Goal: Use online tool/utility: Utilize a website feature to perform a specific function

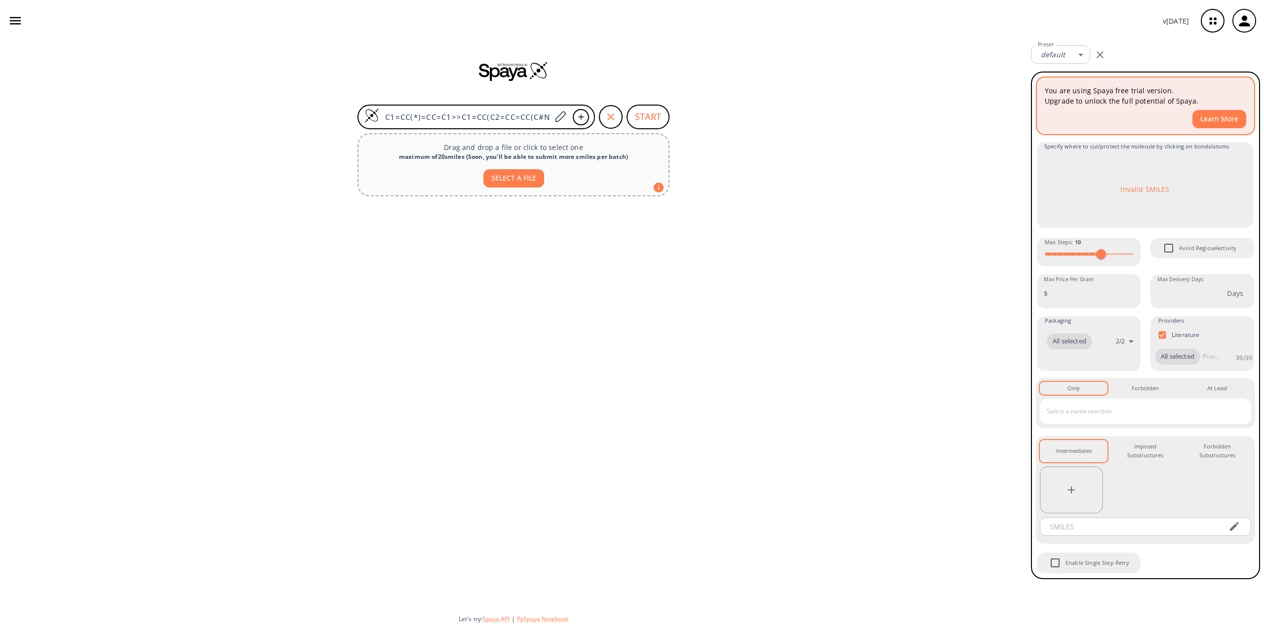
click at [1209, 121] on button "Learn More" at bounding box center [1219, 119] width 54 height 18
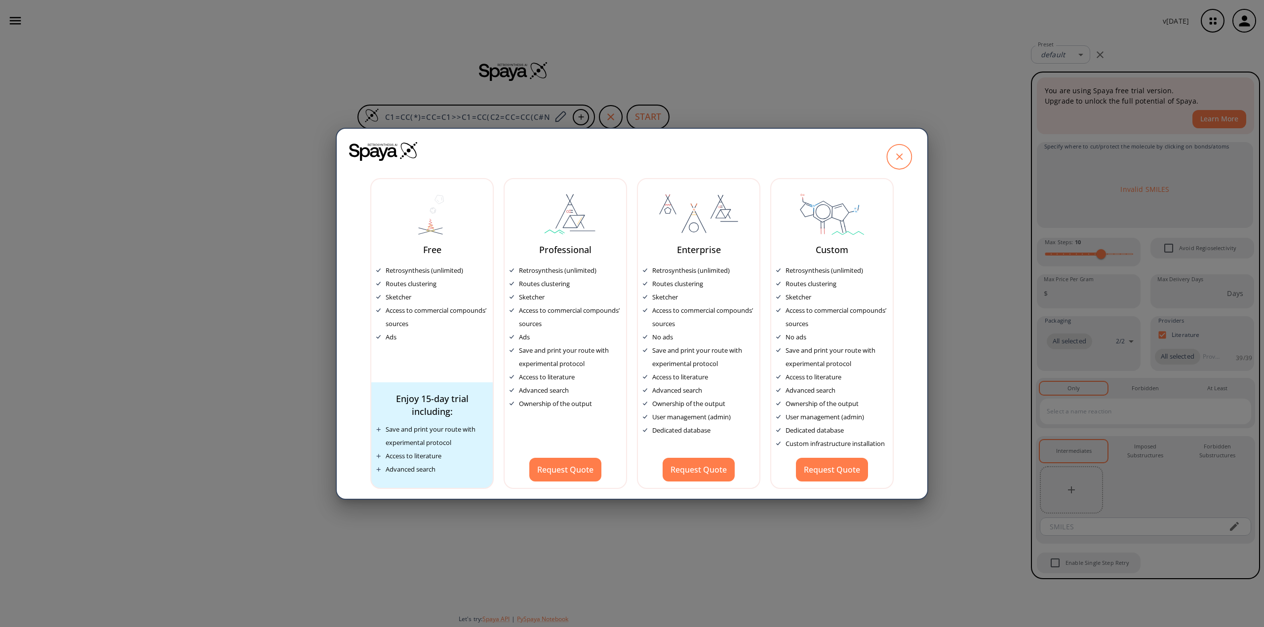
click at [895, 157] on icon at bounding box center [898, 156] width 25 height 25
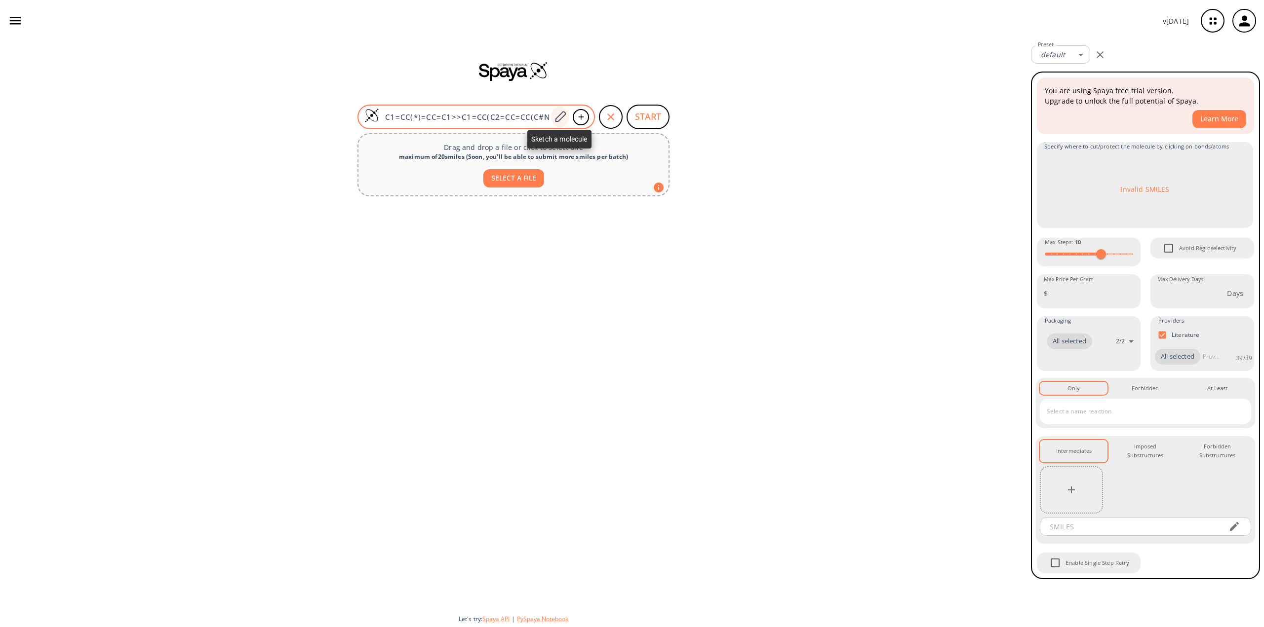
click at [557, 114] on icon at bounding box center [559, 117] width 13 height 13
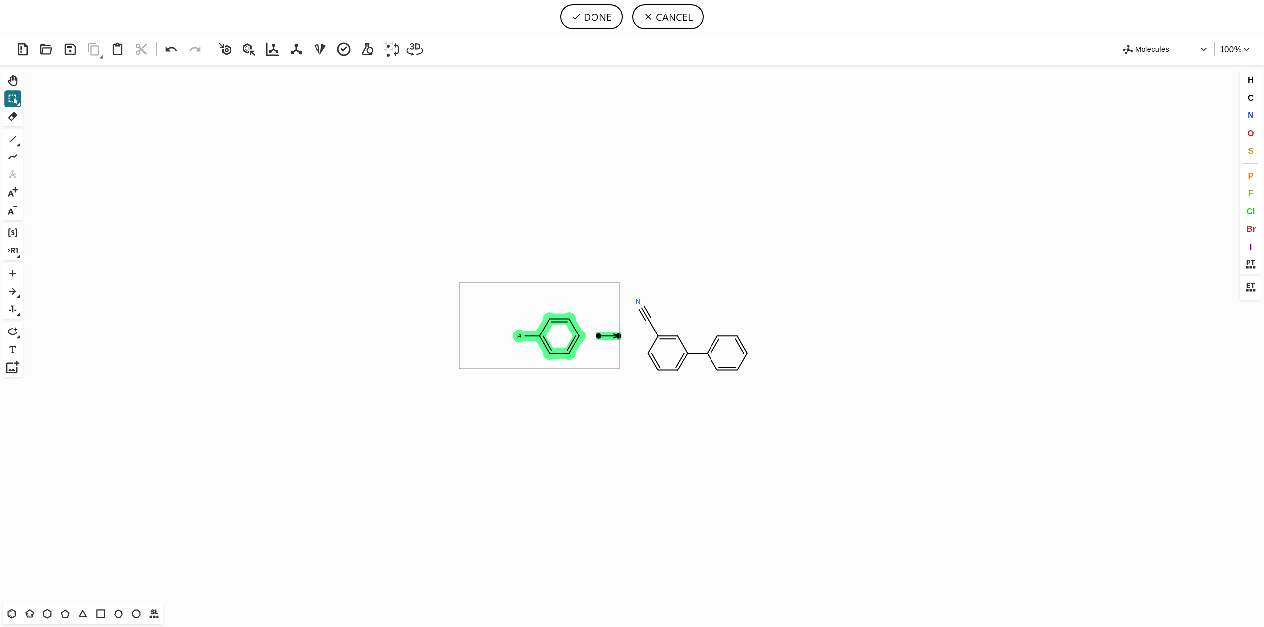
drag, startPoint x: 459, startPoint y: 282, endPoint x: 619, endPoint y: 369, distance: 181.8
click at [604, 13] on button "DONE" at bounding box center [591, 16] width 62 height 25
type input "C1C=CC=C(C2C=C(C#N)C=CC=2)C=1"
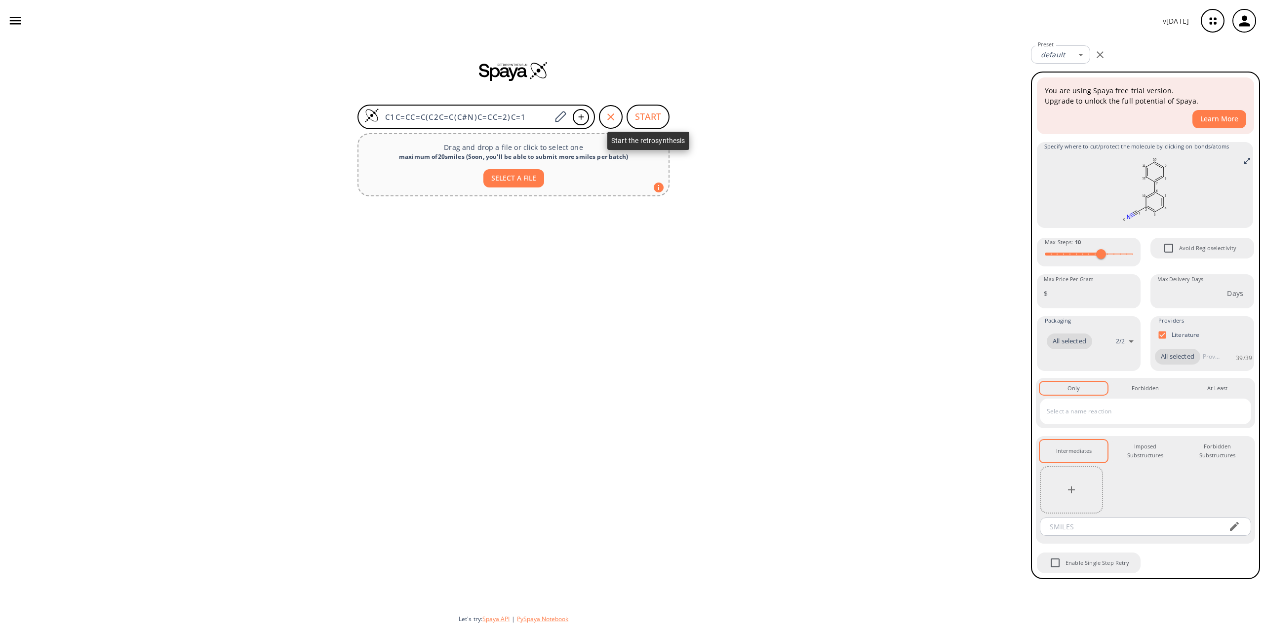
click at [657, 113] on button "START" at bounding box center [647, 117] width 43 height 25
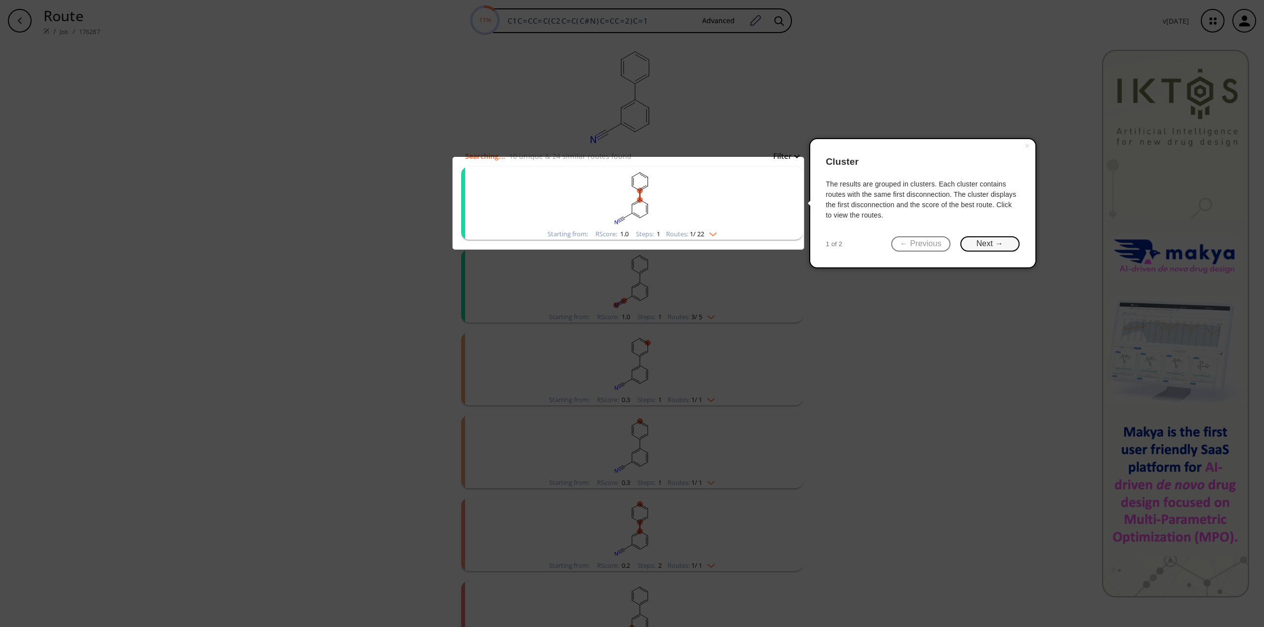
click at [990, 242] on button "Next →" at bounding box center [989, 243] width 59 height 15
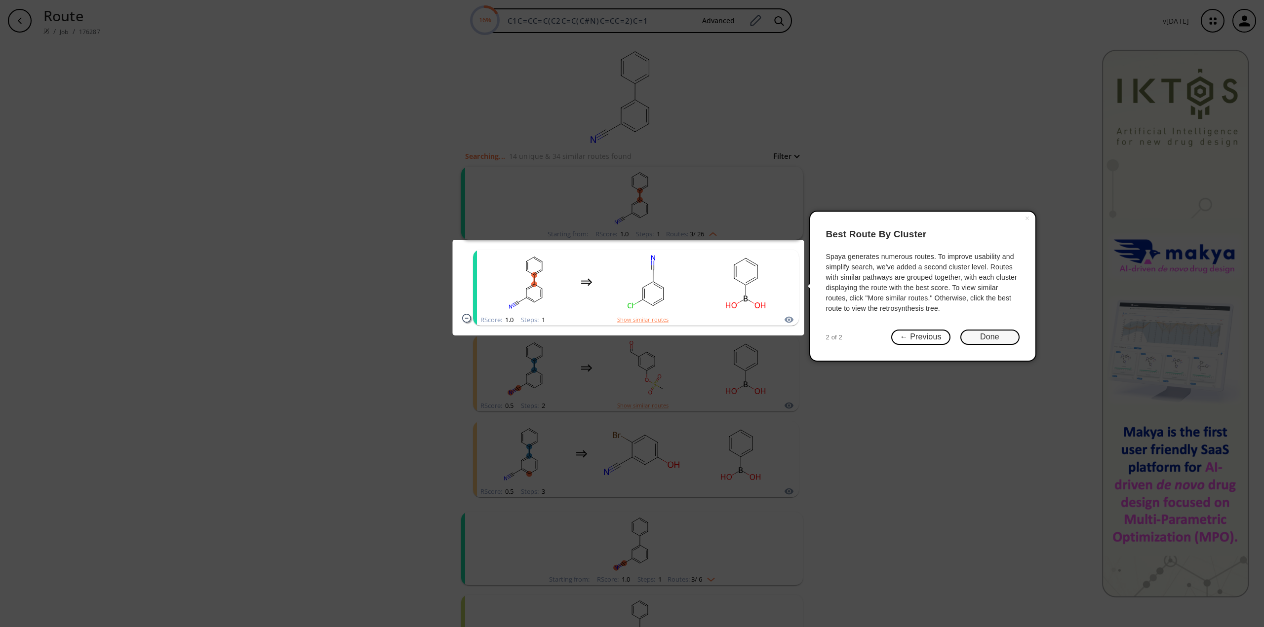
click at [988, 334] on button "Done" at bounding box center [989, 337] width 59 height 15
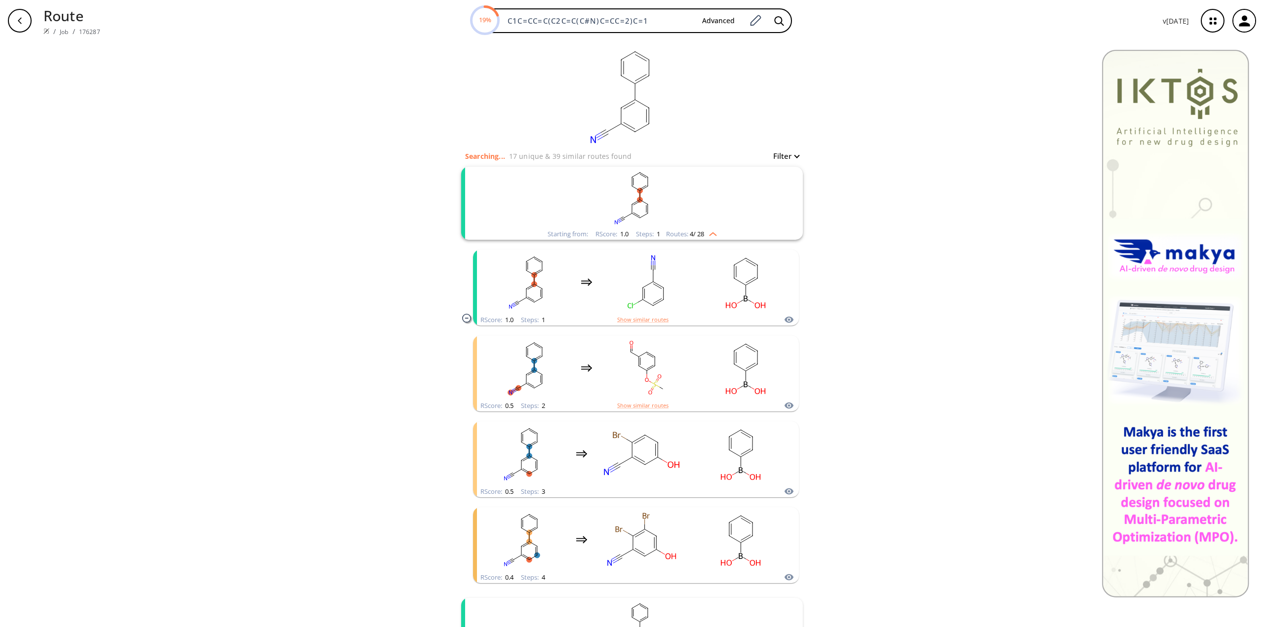
click at [712, 233] on img "clusters" at bounding box center [710, 233] width 13 height 8
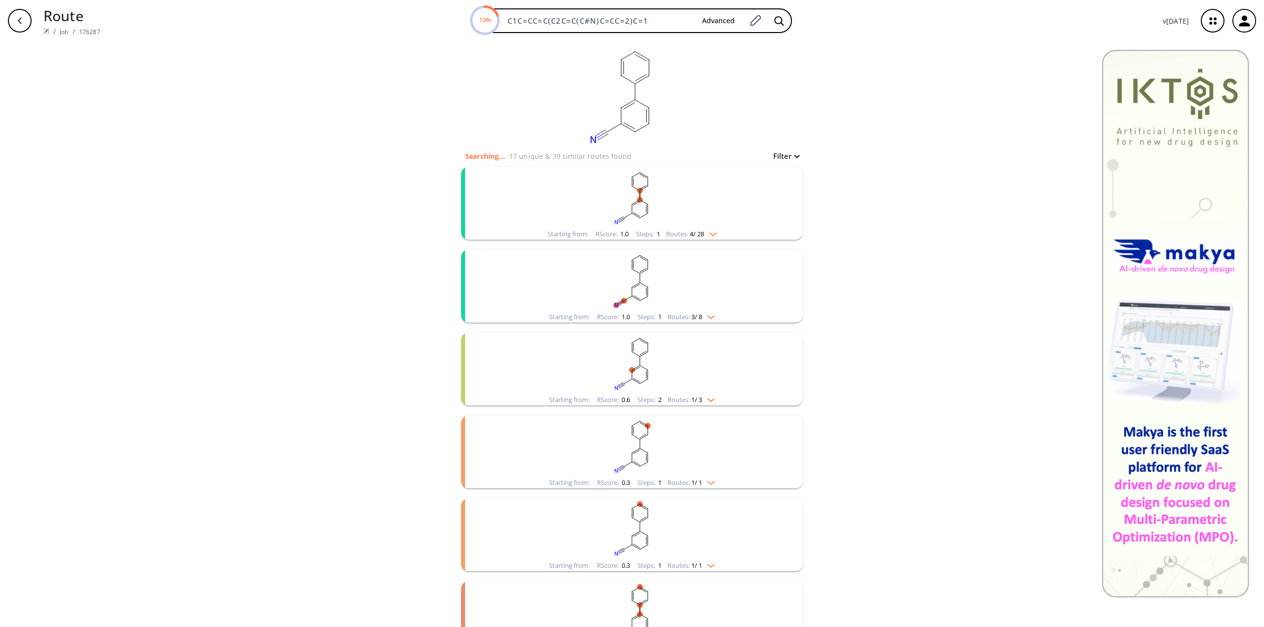
click at [712, 233] on img "clusters" at bounding box center [710, 233] width 13 height 8
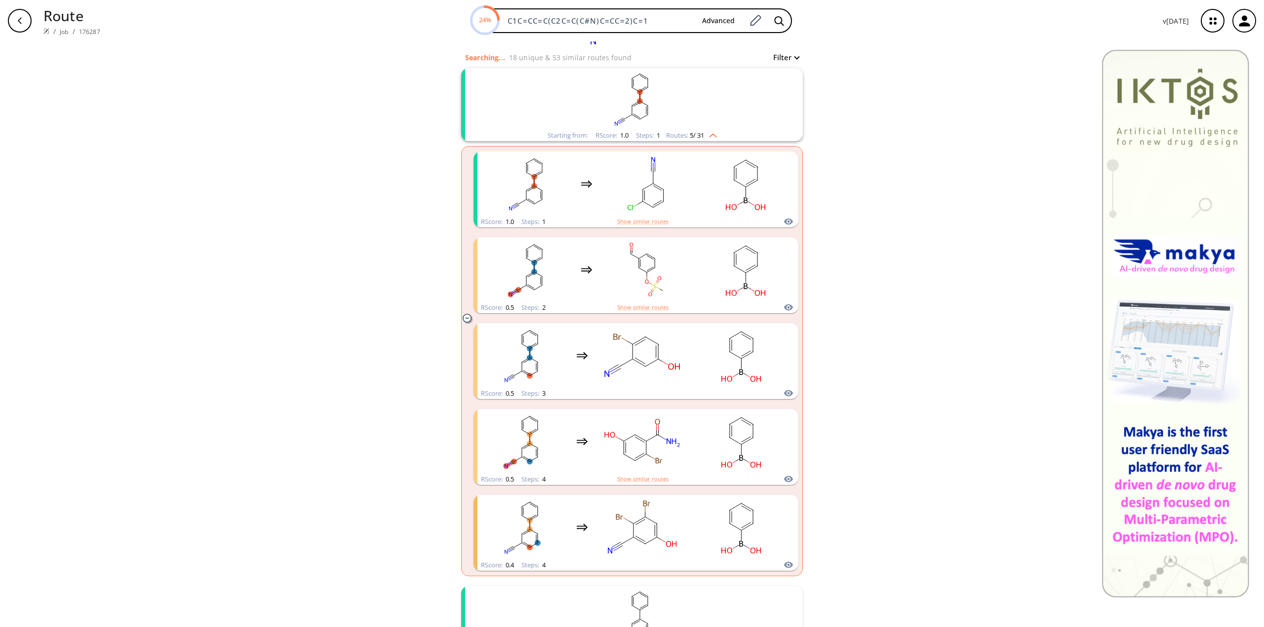
scroll to position [49, 0]
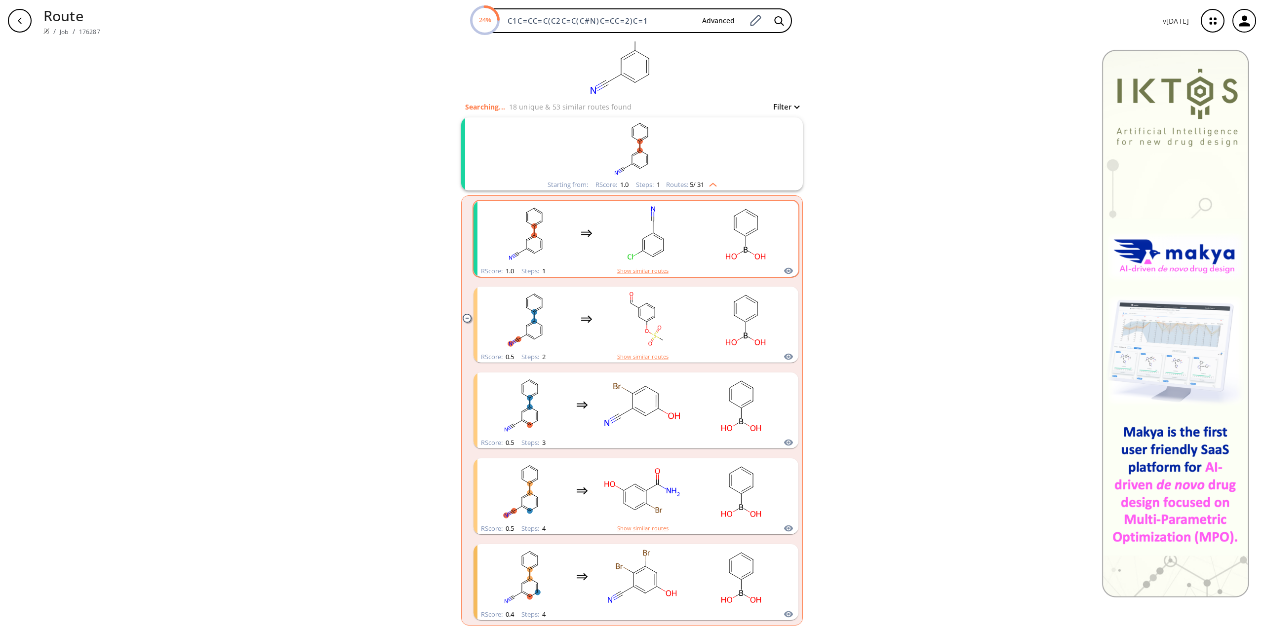
click at [758, 235] on rect "clusters" at bounding box center [745, 233] width 89 height 62
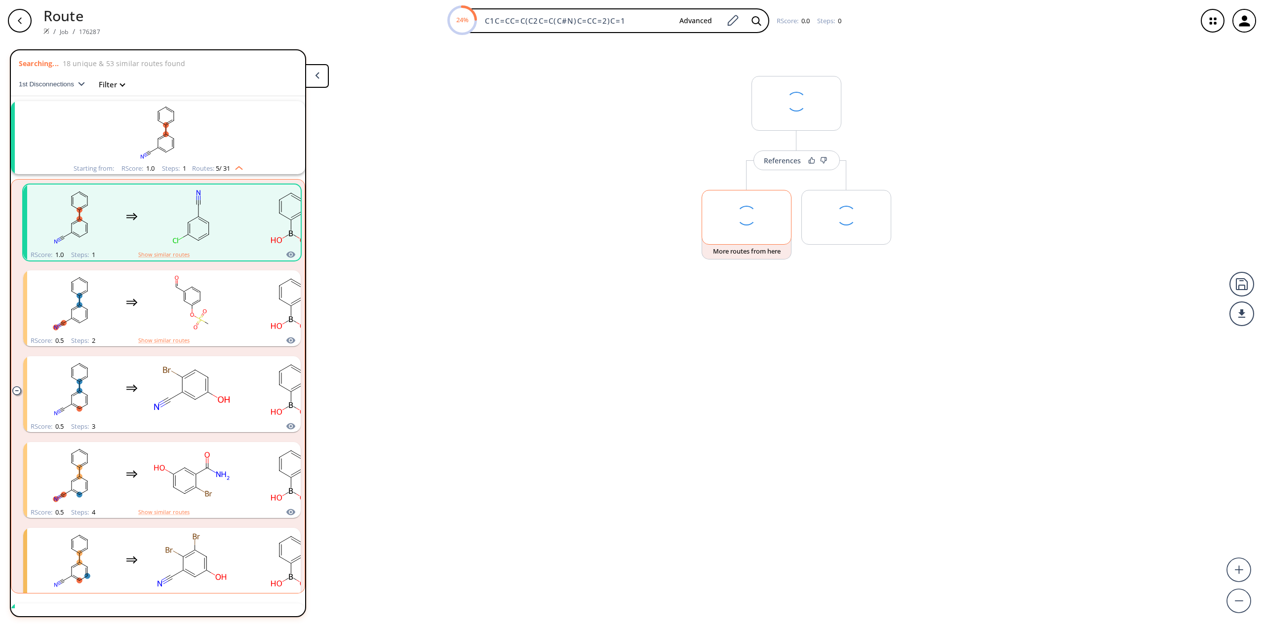
scroll to position [23, 0]
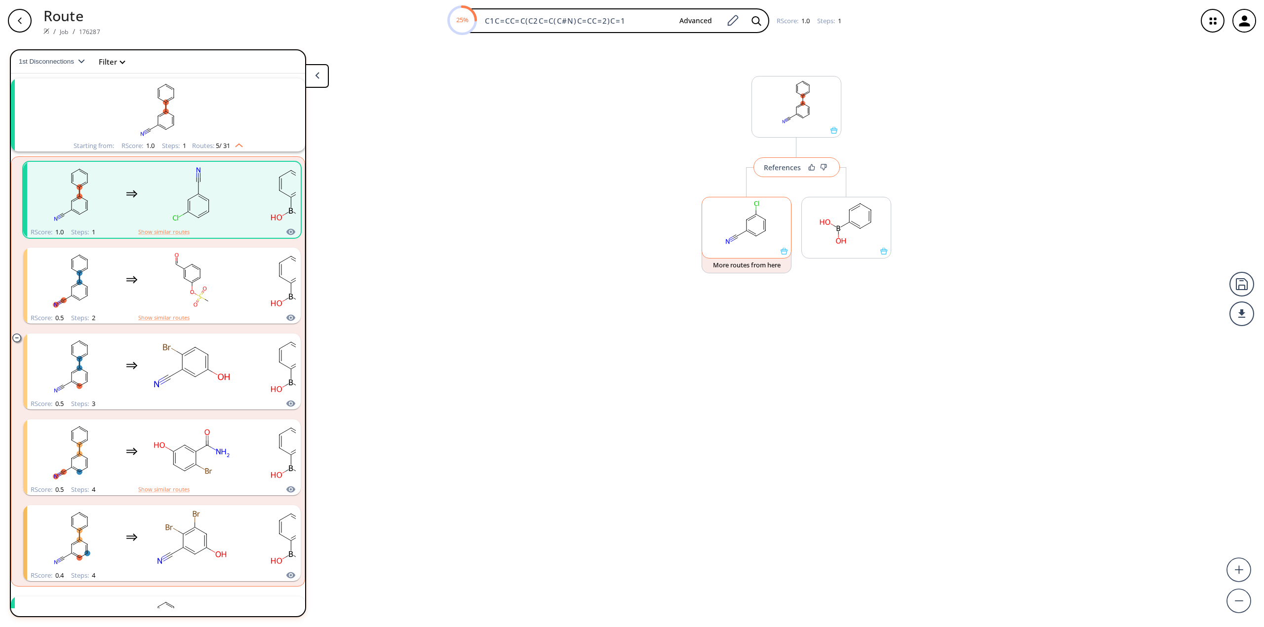
click at [788, 168] on div "References" at bounding box center [782, 167] width 37 height 6
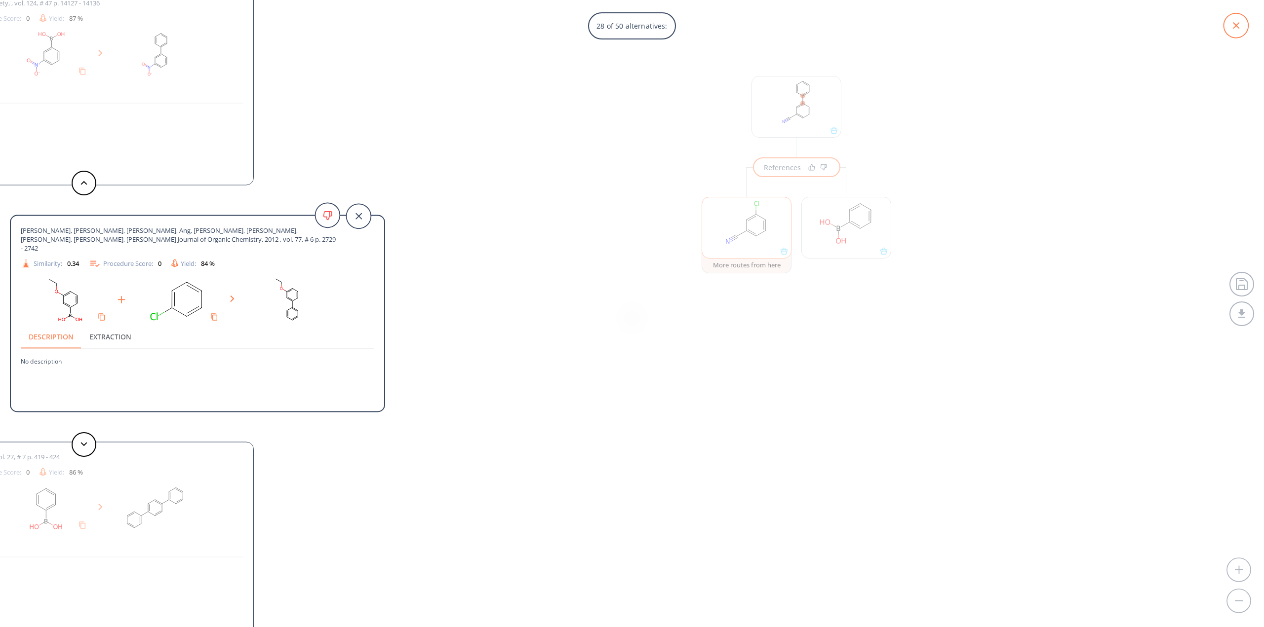
click at [1230, 26] on icon at bounding box center [1235, 25] width 25 height 25
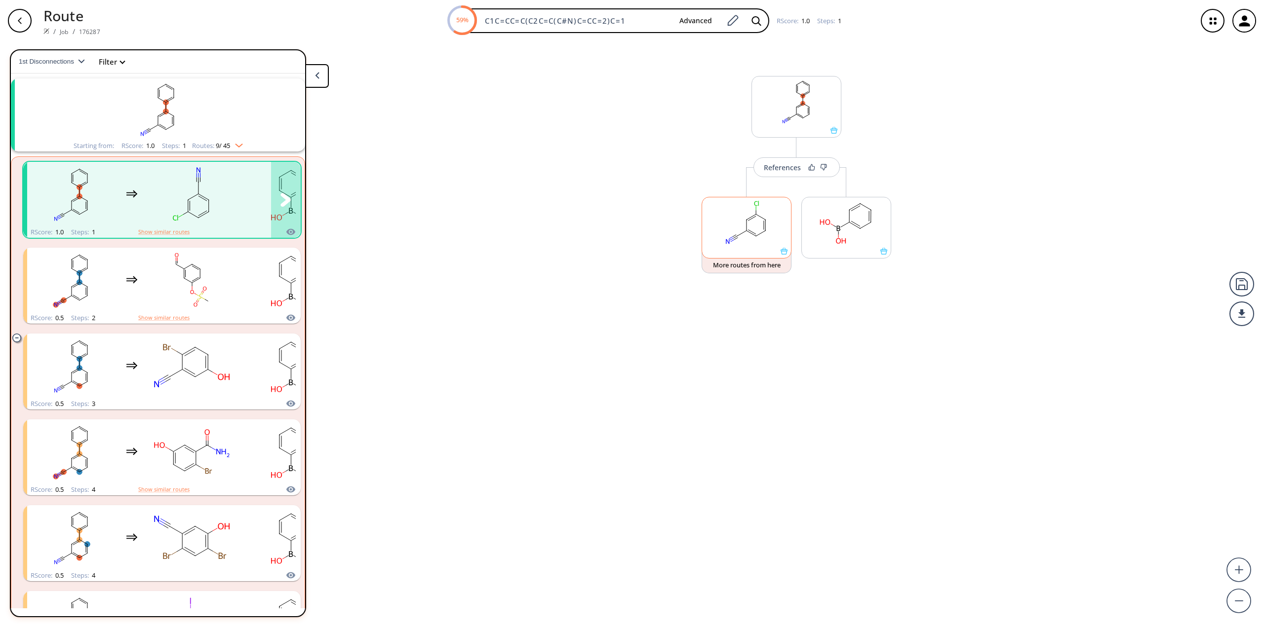
click at [214, 198] on rect "clusters" at bounding box center [192, 194] width 89 height 62
click at [790, 169] on div "References" at bounding box center [782, 167] width 37 height 6
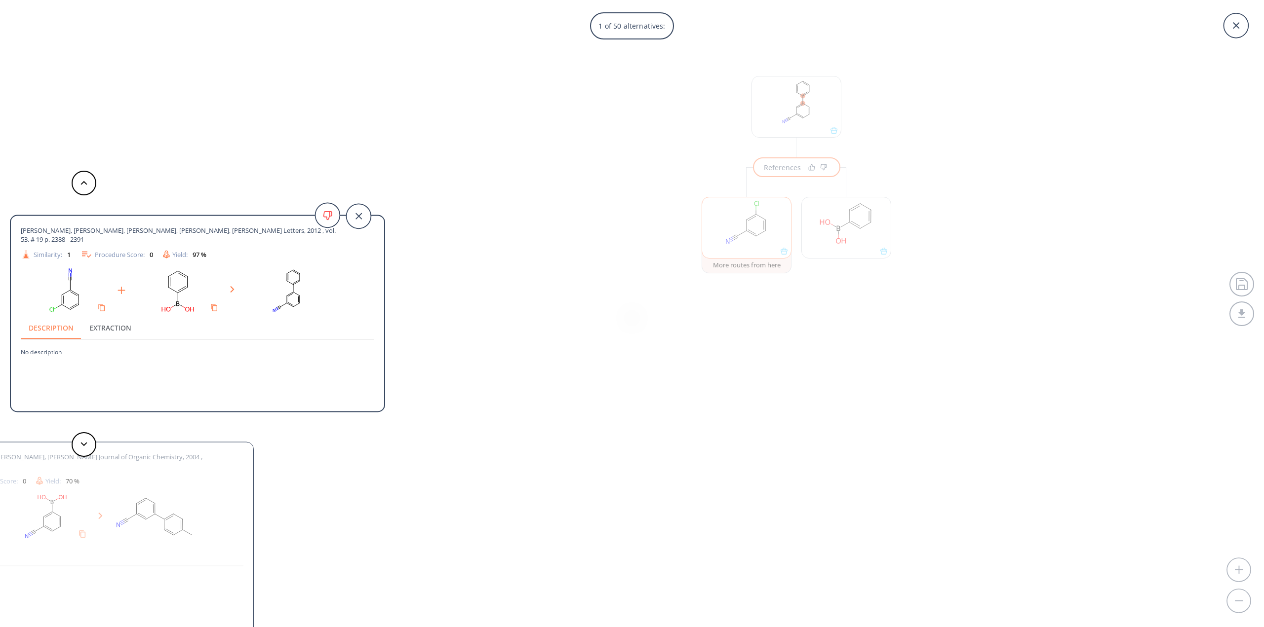
click at [123, 256] on div "Procedure Score: 0" at bounding box center [116, 255] width 73 height 12
click at [106, 334] on button "Extraction" at bounding box center [110, 328] width 58 height 24
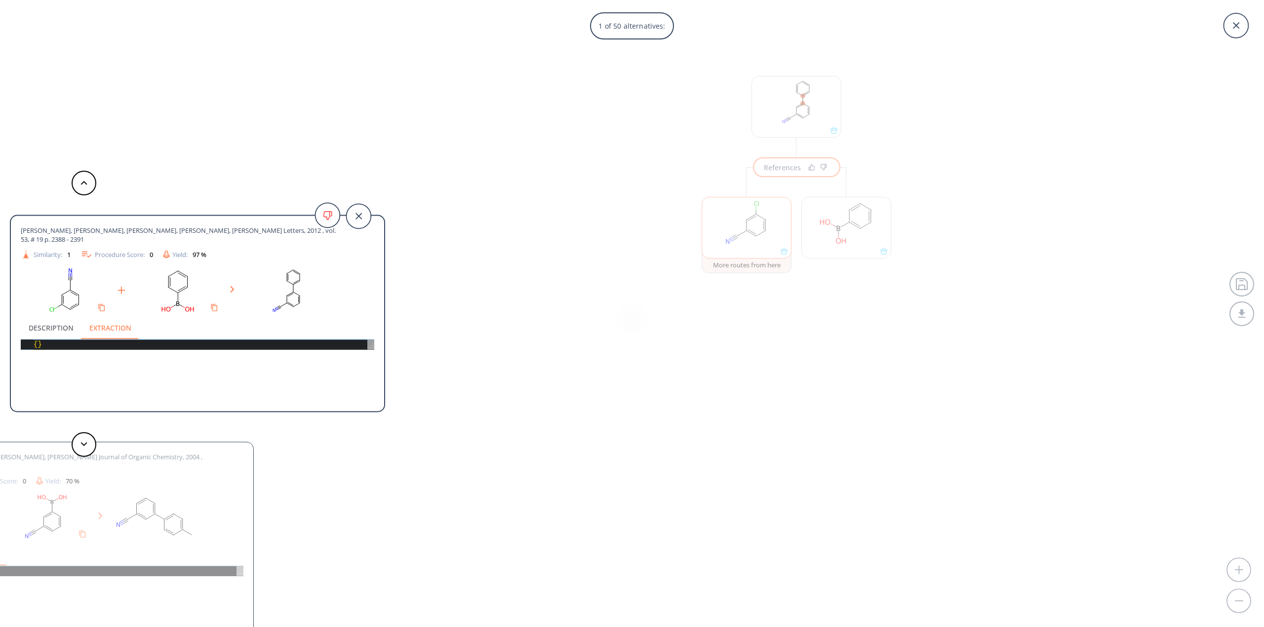
click at [109, 231] on span "[PERSON_NAME], [PERSON_NAME], [PERSON_NAME], [PERSON_NAME], [PERSON_NAME] Lette…" at bounding box center [180, 235] width 318 height 18
drag, startPoint x: 22, startPoint y: 228, endPoint x: 91, endPoint y: 238, distance: 69.8
click at [91, 238] on span "[PERSON_NAME], [PERSON_NAME], [PERSON_NAME], [PERSON_NAME], [PERSON_NAME] Lette…" at bounding box center [180, 235] width 318 height 18
copy span "[PERSON_NAME], [PERSON_NAME], [PERSON_NAME], [PERSON_NAME], [PERSON_NAME] Lette…"
click at [86, 183] on polygon at bounding box center [84, 183] width 6 height 4
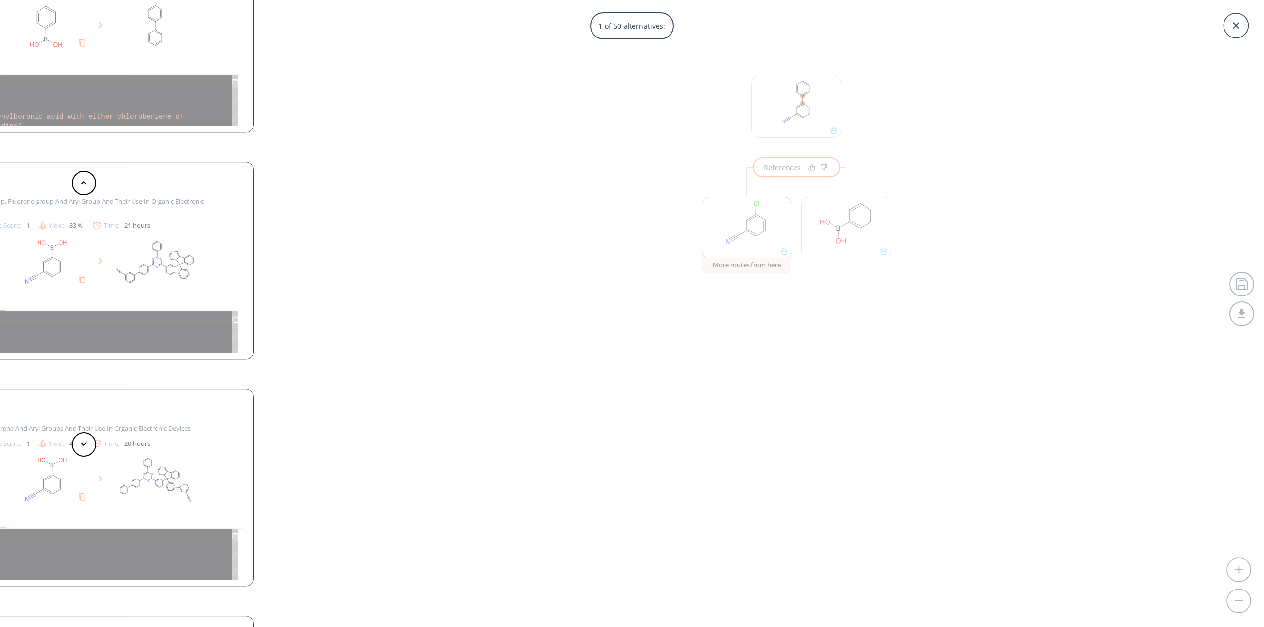
scroll to position [49, 0]
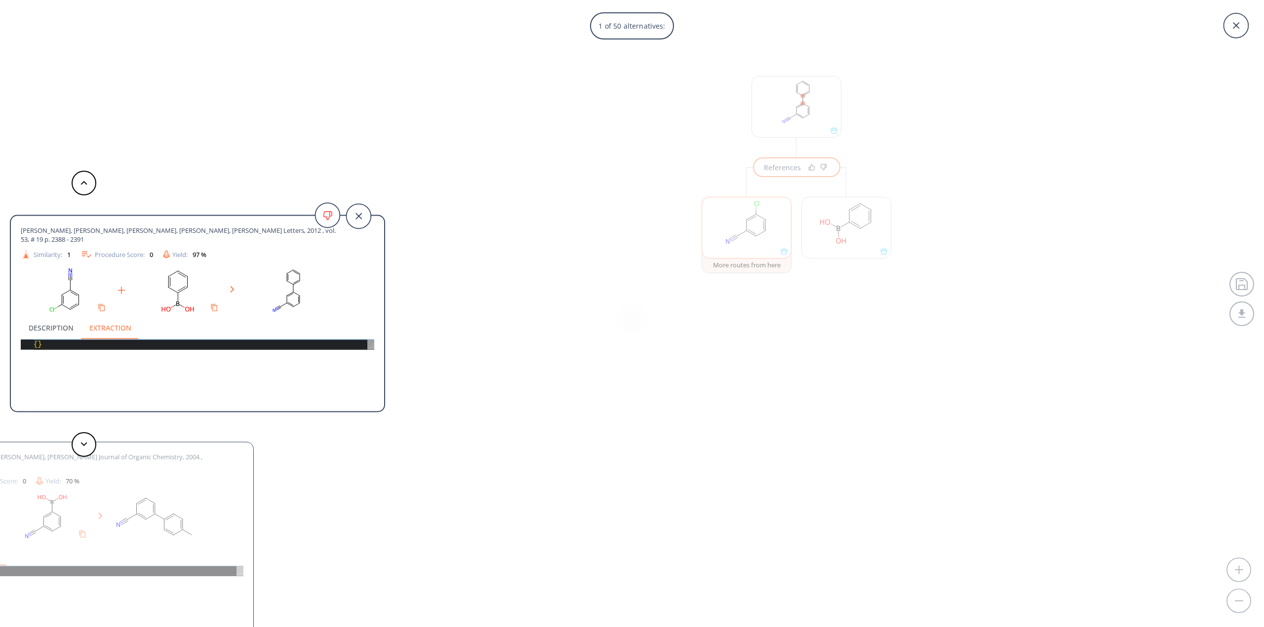
click at [276, 347] on div "{ }" at bounding box center [204, 345] width 341 height 10
type textarea "{}"
click at [41, 345] on div "{ }" at bounding box center [204, 345] width 341 height 10
click at [222, 233] on span "[PERSON_NAME], [PERSON_NAME], [PERSON_NAME], [PERSON_NAME], [PERSON_NAME] Lette…" at bounding box center [180, 235] width 318 height 18
click at [216, 345] on div "{ }" at bounding box center [204, 345] width 341 height 10
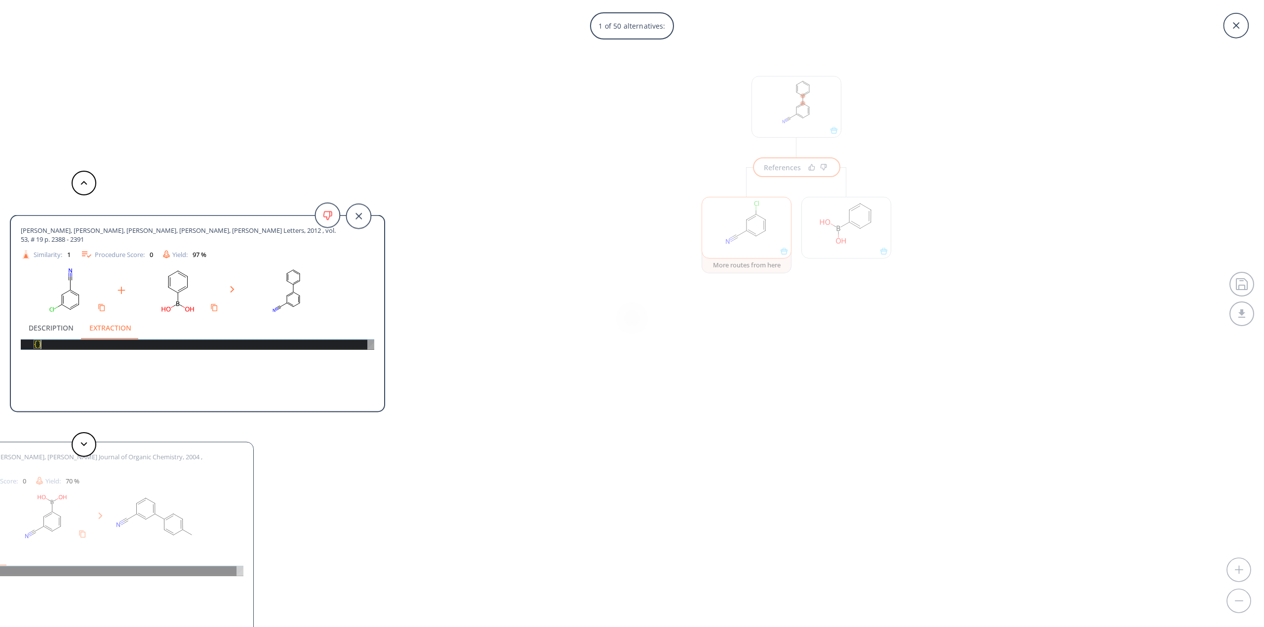
click at [216, 345] on div "{ }" at bounding box center [204, 345] width 341 height 10
click at [38, 345] on div "{ }" at bounding box center [204, 345] width 341 height 10
click at [59, 325] on button "Description" at bounding box center [51, 328] width 61 height 24
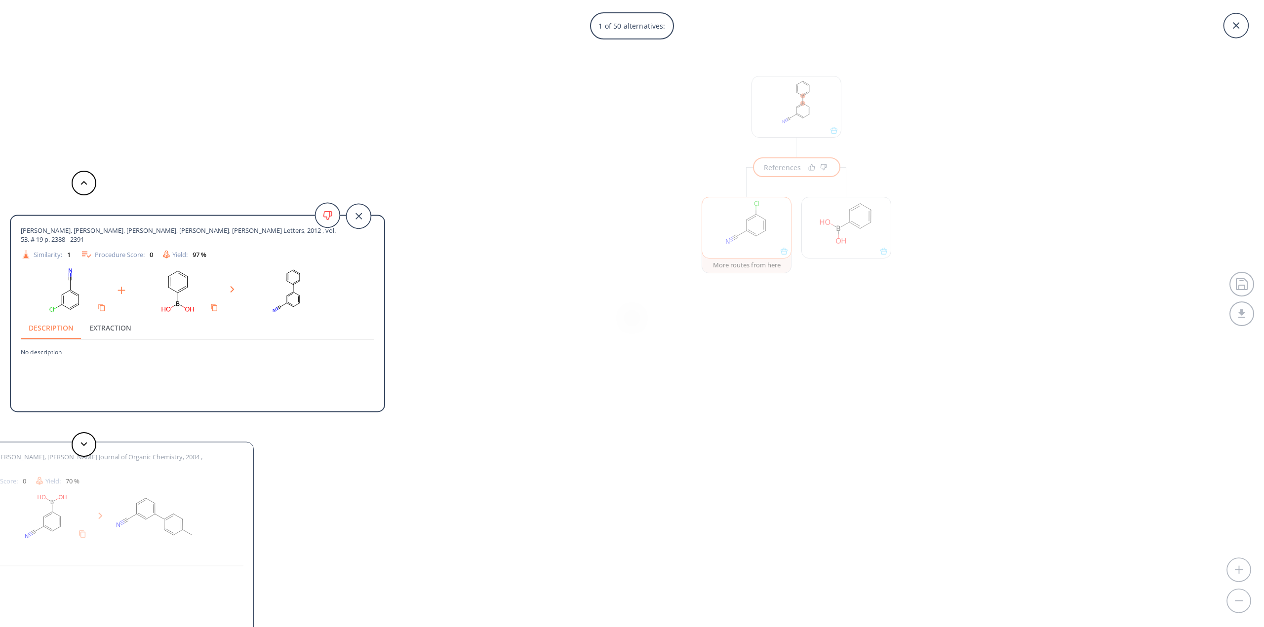
scroll to position [0, 0]
click at [108, 329] on button "Extraction" at bounding box center [110, 328] width 58 height 24
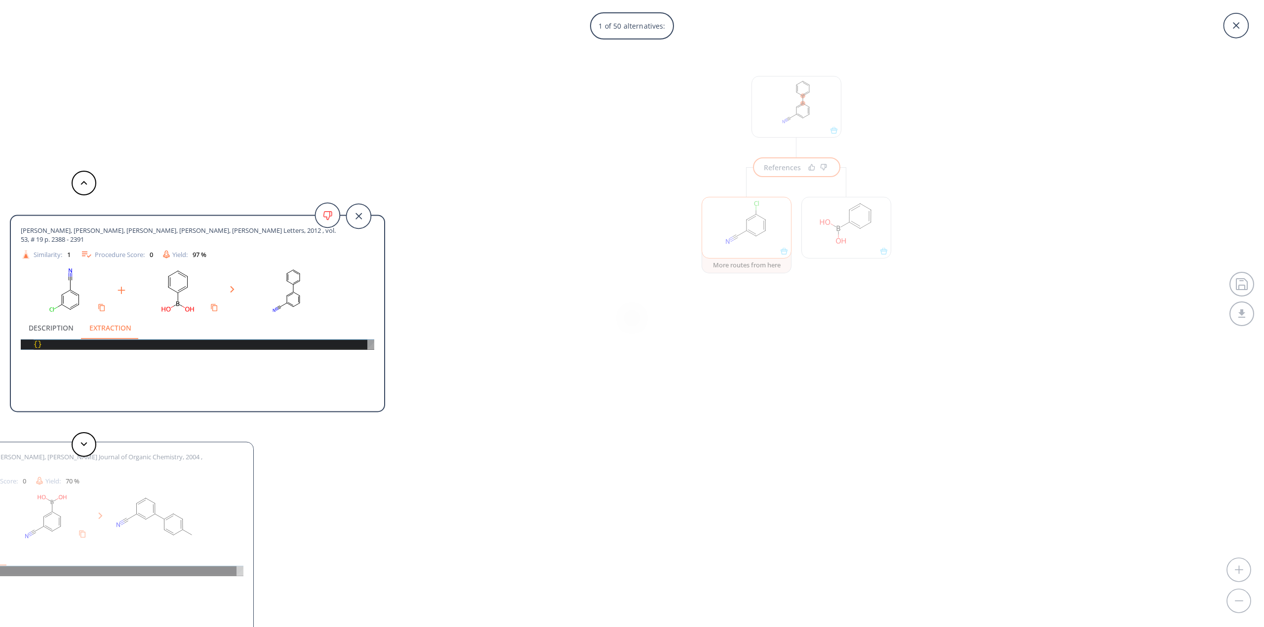
click at [259, 229] on span "[PERSON_NAME], [PERSON_NAME], [PERSON_NAME], [PERSON_NAME], [PERSON_NAME] Lette…" at bounding box center [180, 235] width 318 height 18
click at [192, 233] on span "[PERSON_NAME], [PERSON_NAME], [PERSON_NAME], [PERSON_NAME], [PERSON_NAME] Lette…" at bounding box center [180, 235] width 318 height 18
click at [88, 182] on button at bounding box center [84, 183] width 25 height 25
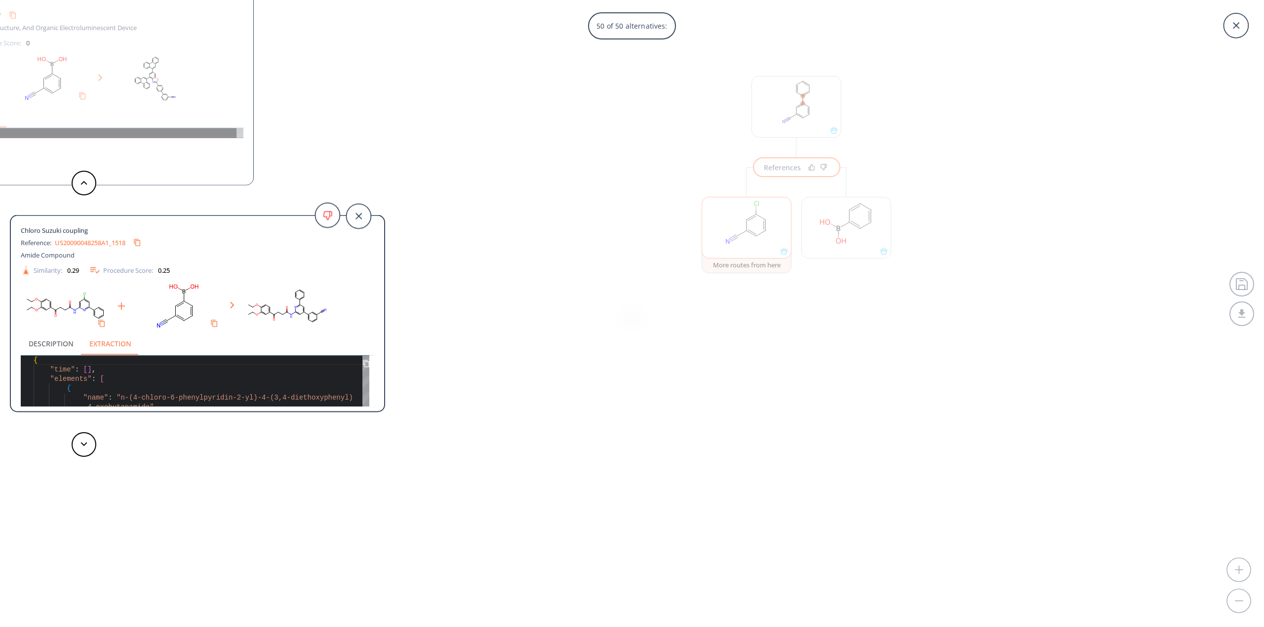
drag, startPoint x: 1231, startPoint y: 31, endPoint x: 1215, endPoint y: 43, distance: 20.0
click at [1231, 31] on icon at bounding box center [1235, 25] width 25 height 25
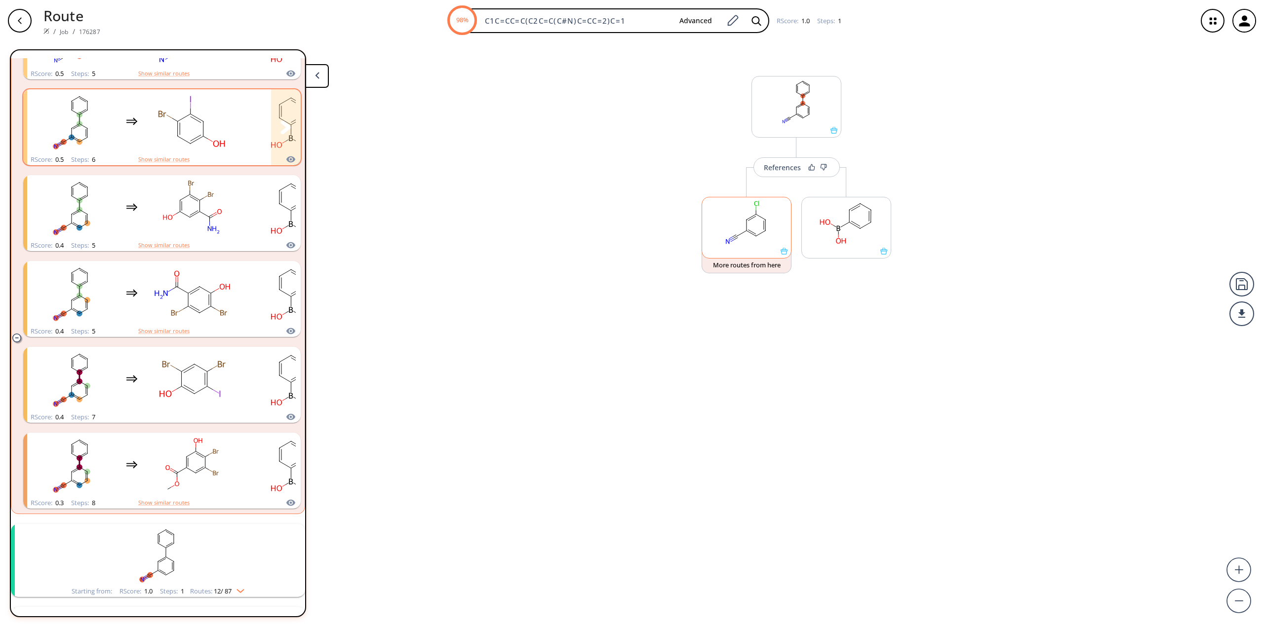
scroll to position [615, 0]
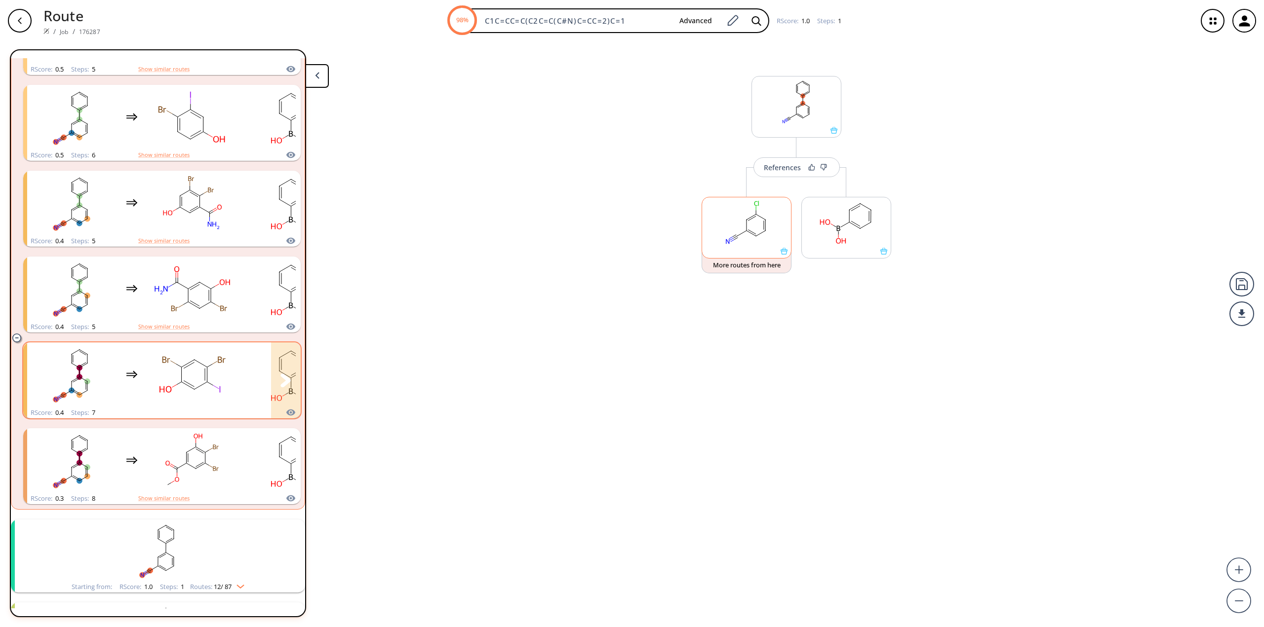
click at [148, 390] on rect "clusters" at bounding box center [192, 375] width 89 height 62
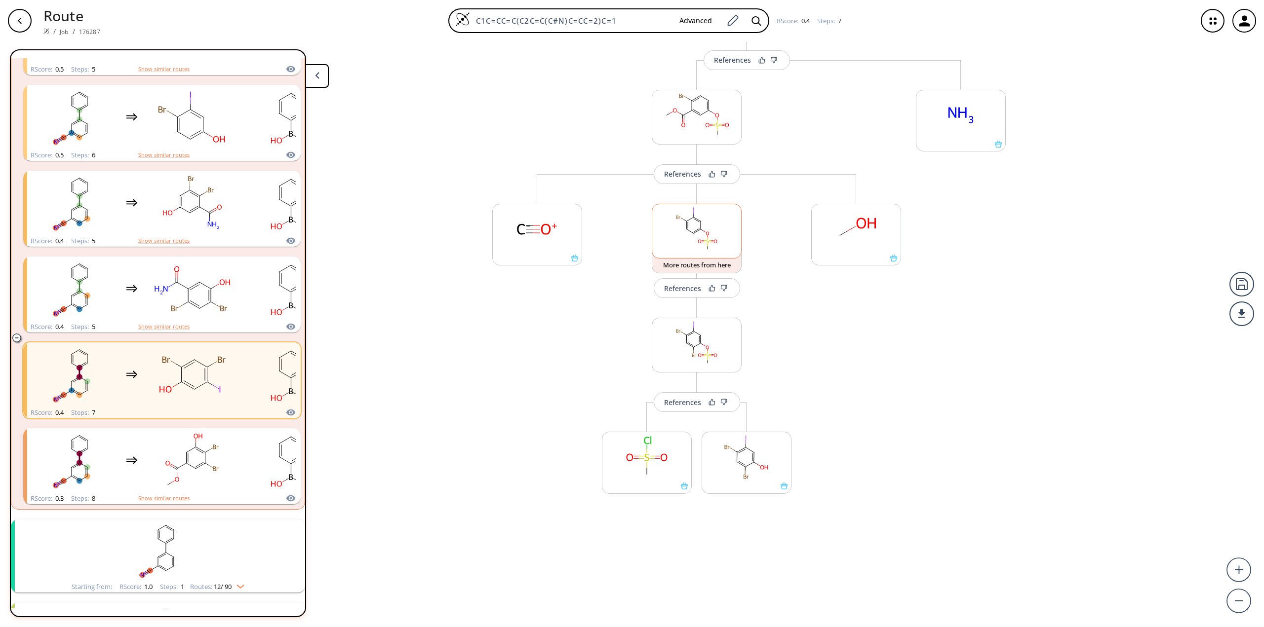
scroll to position [433, 0]
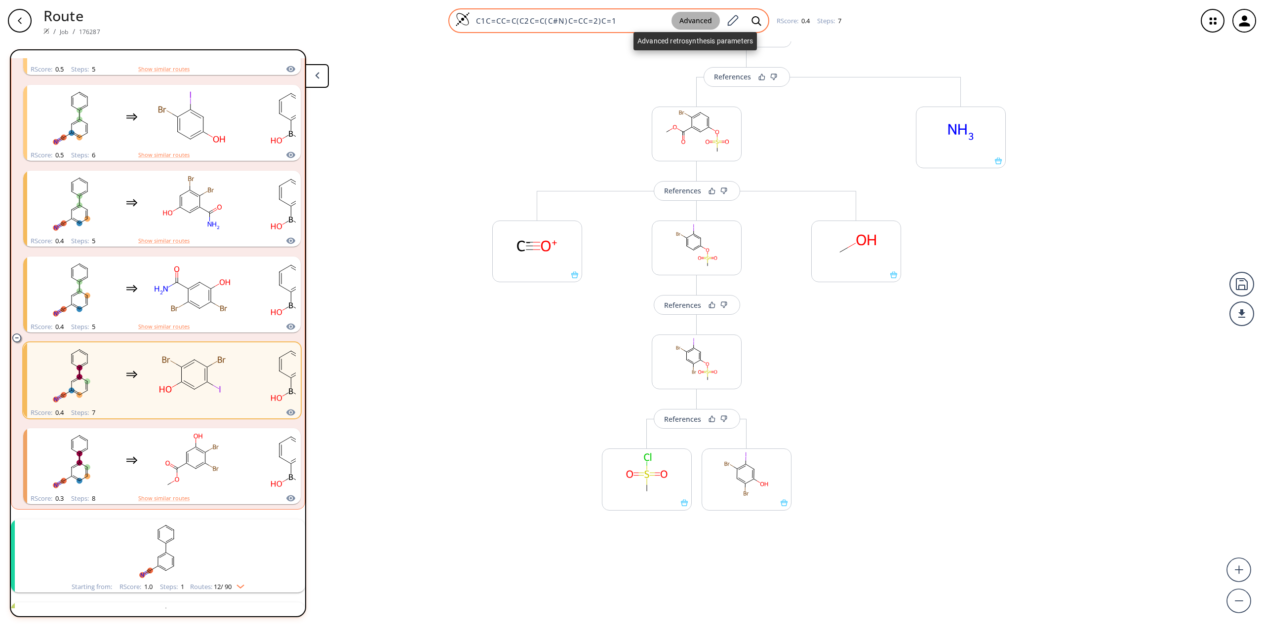
click at [703, 19] on button "Advanced" at bounding box center [695, 21] width 48 height 18
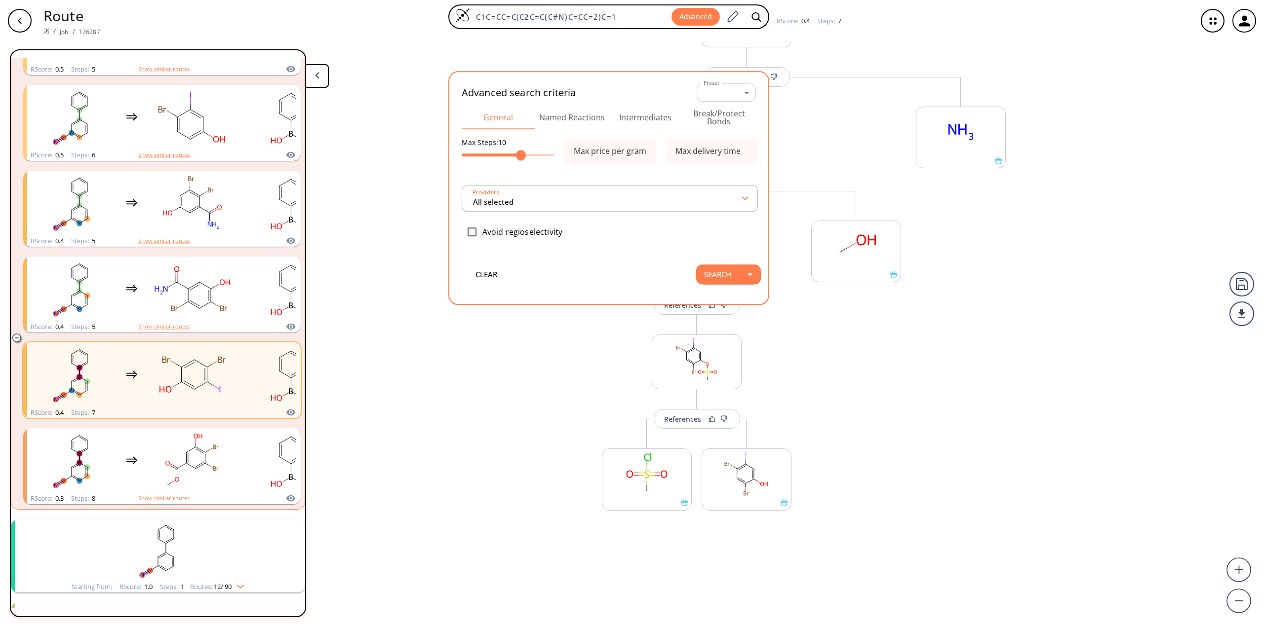
type input "All selected"
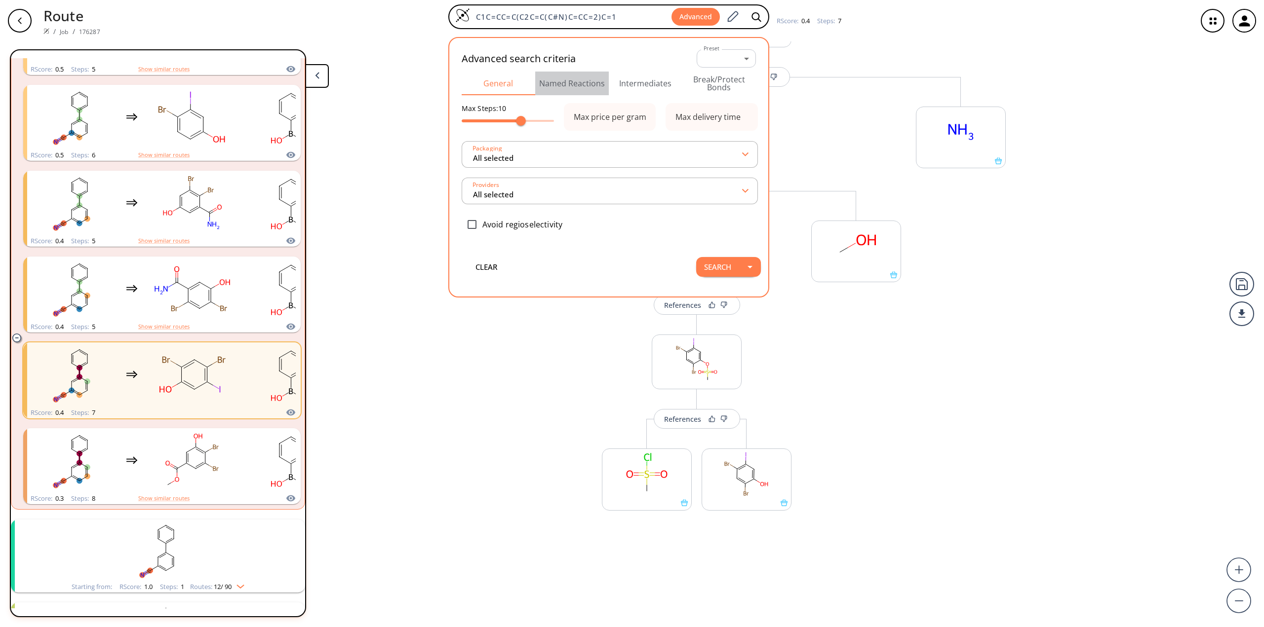
click at [580, 86] on button "Named Reactions" at bounding box center [572, 84] width 74 height 24
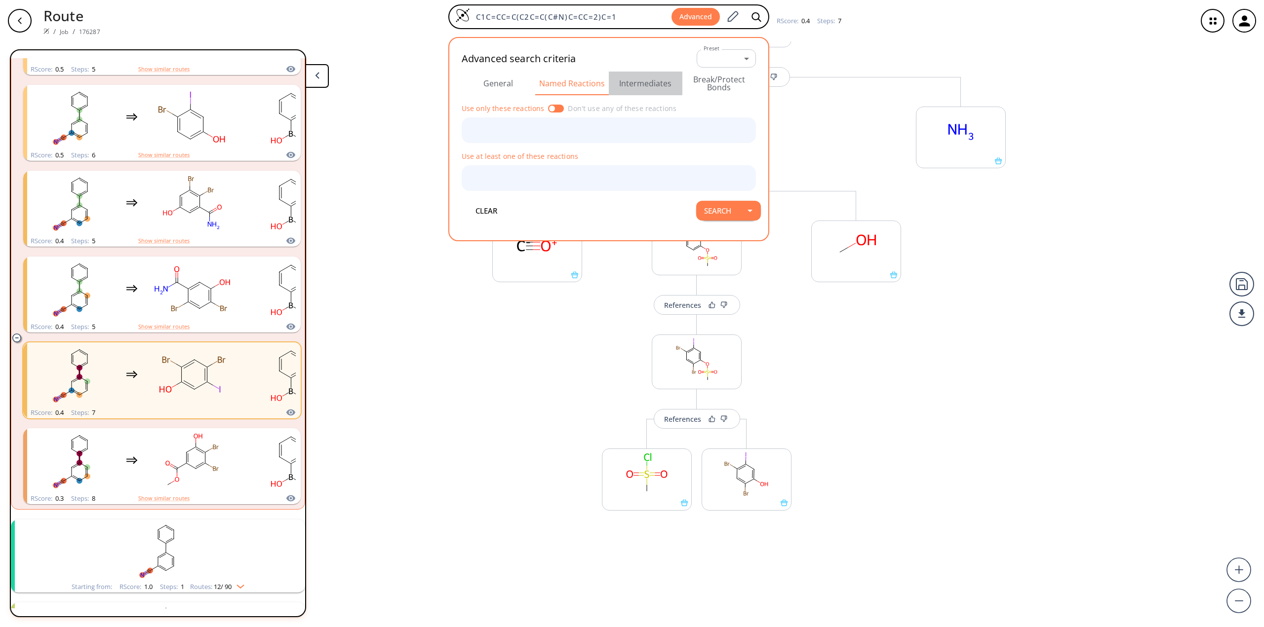
click at [638, 85] on button "Intermediates" at bounding box center [646, 84] width 74 height 24
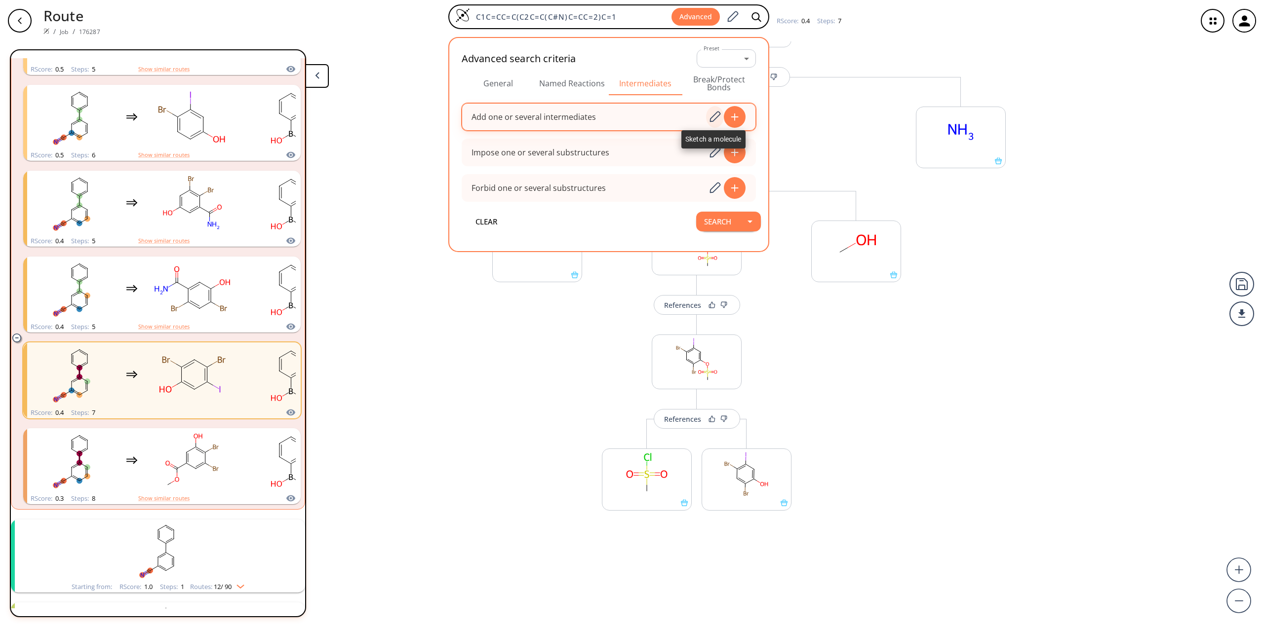
click at [711, 117] on icon at bounding box center [715, 117] width 11 height 11
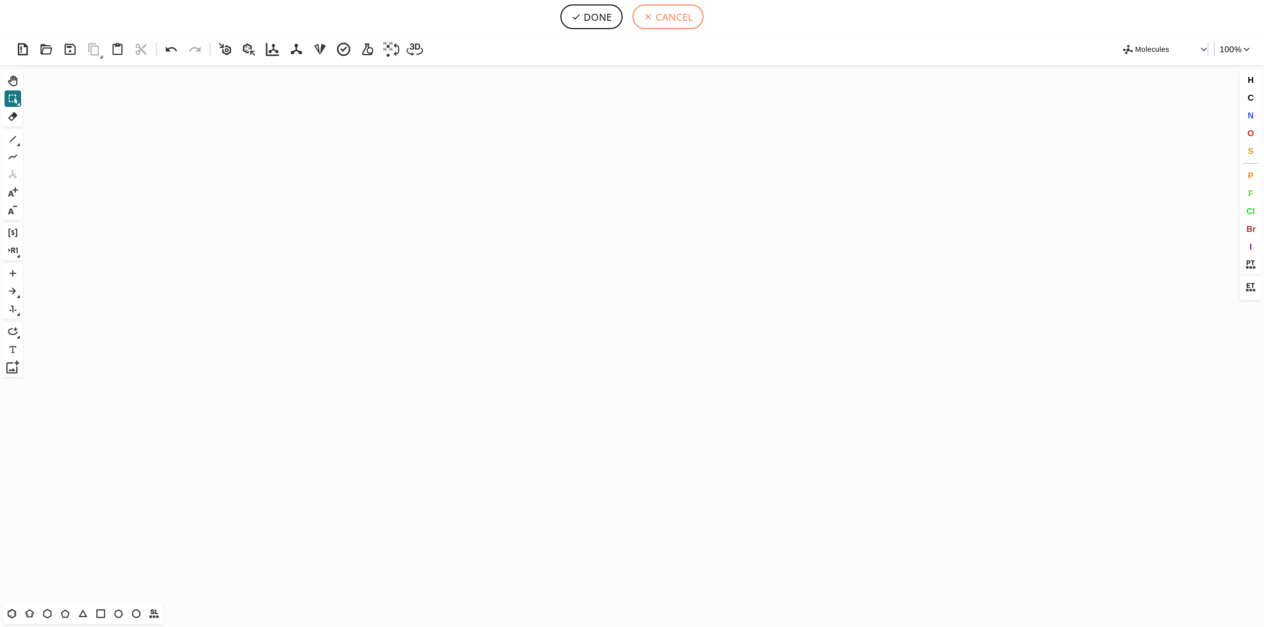
click at [659, 14] on button "CANCEL" at bounding box center [667, 16] width 71 height 25
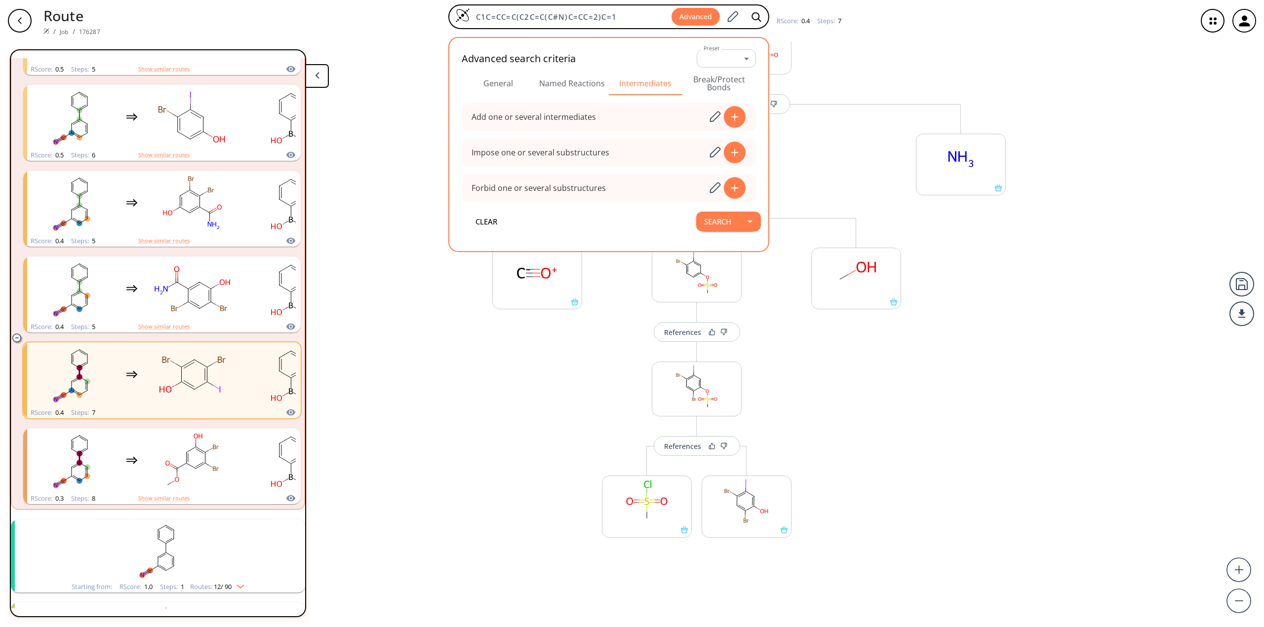
scroll to position [384, 0]
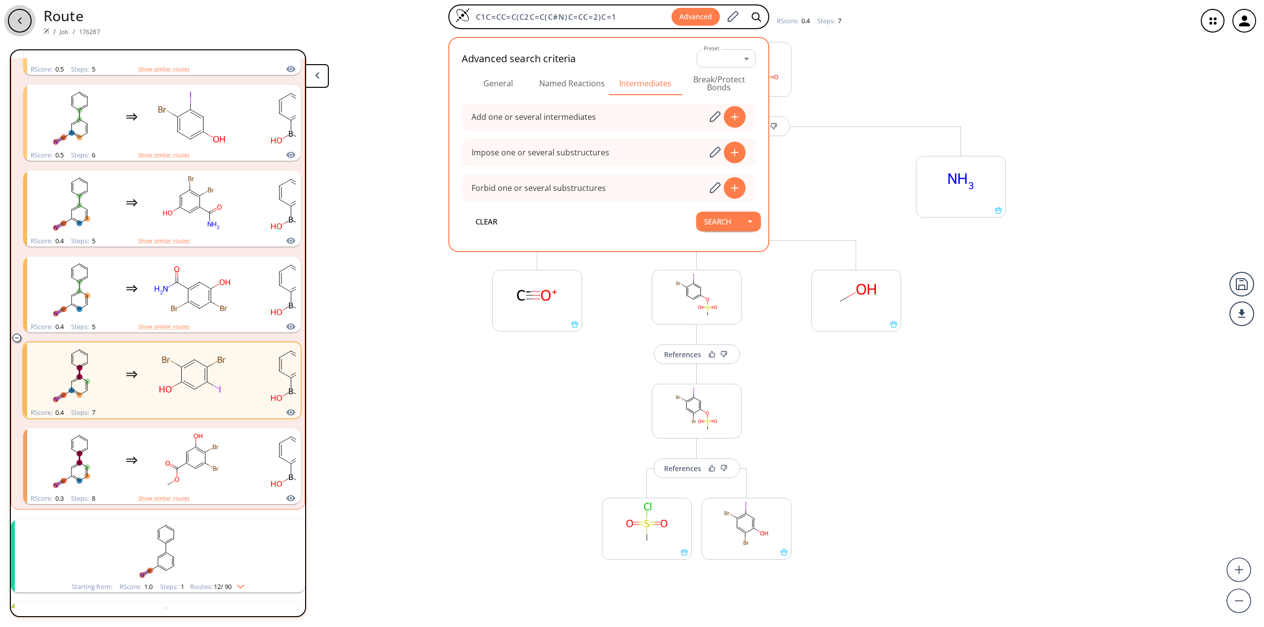
click at [22, 20] on icon "button" at bounding box center [20, 21] width 8 height 8
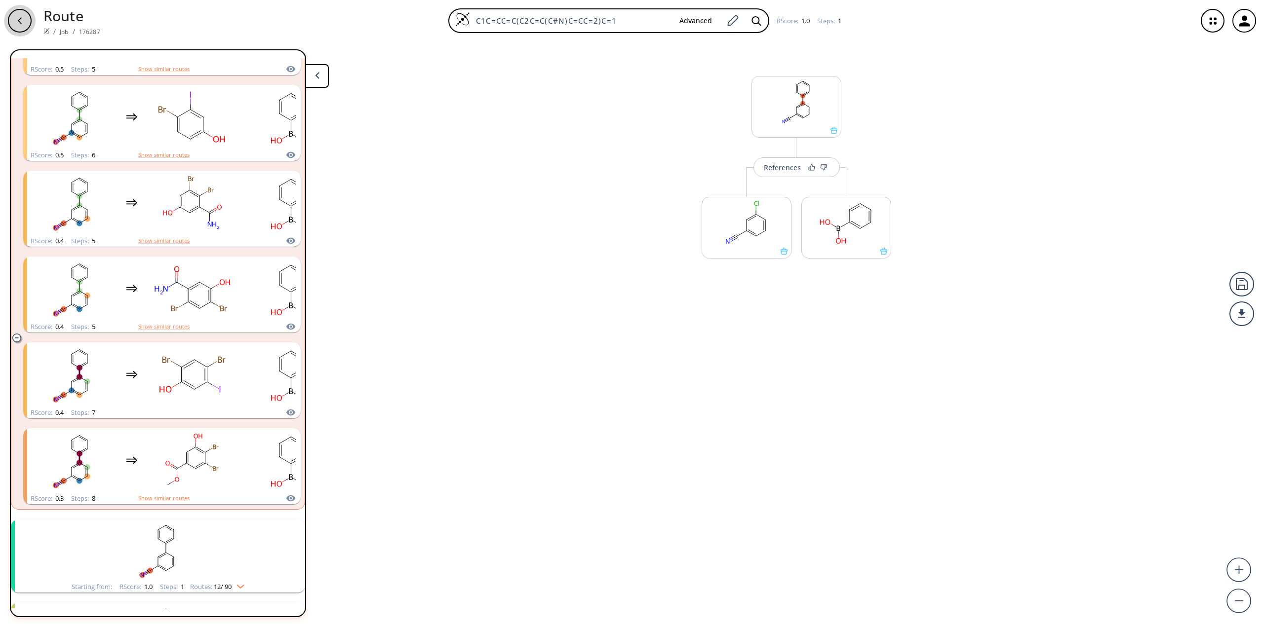
click at [20, 17] on icon "button" at bounding box center [20, 21] width 8 height 8
click at [19, 20] on icon "button" at bounding box center [20, 20] width 4 height 6
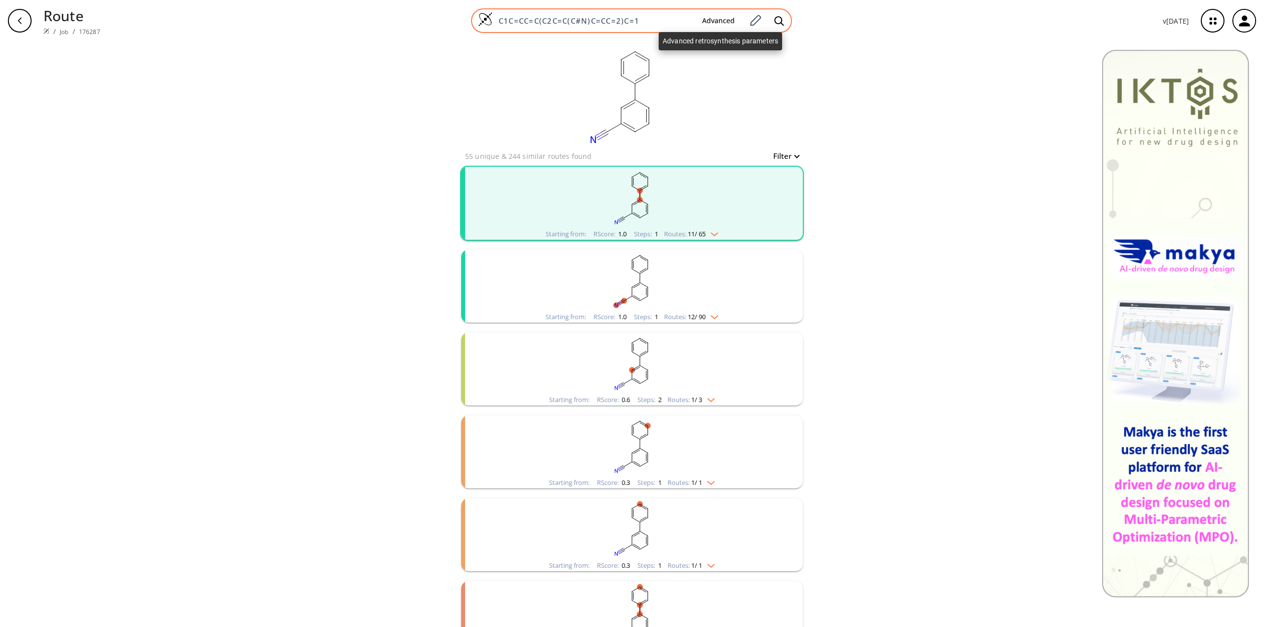
click at [727, 19] on button "Advanced" at bounding box center [718, 21] width 48 height 18
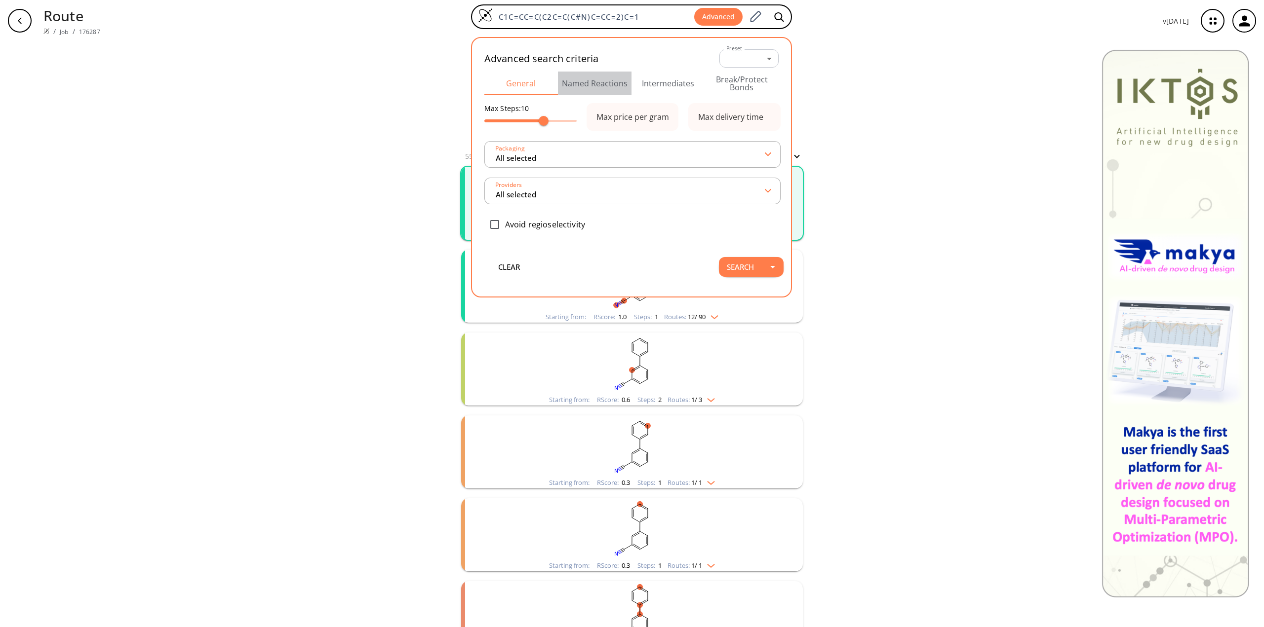
click at [588, 87] on button "Named Reactions" at bounding box center [595, 84] width 74 height 24
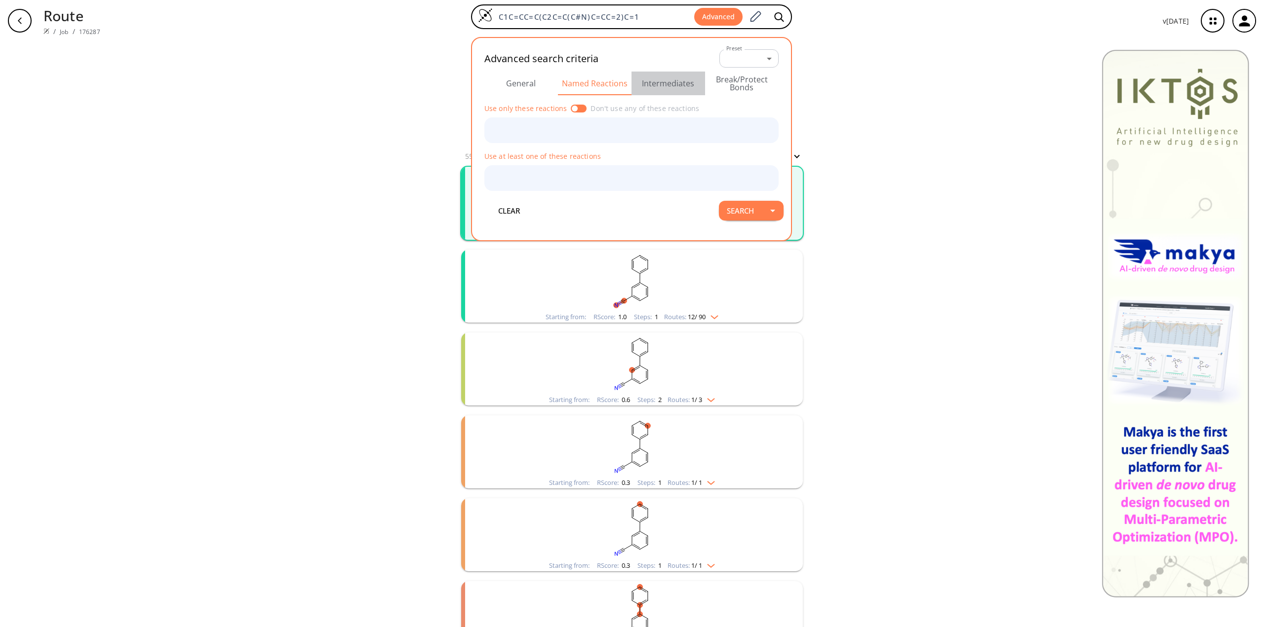
click at [673, 79] on button "Intermediates" at bounding box center [668, 84] width 74 height 24
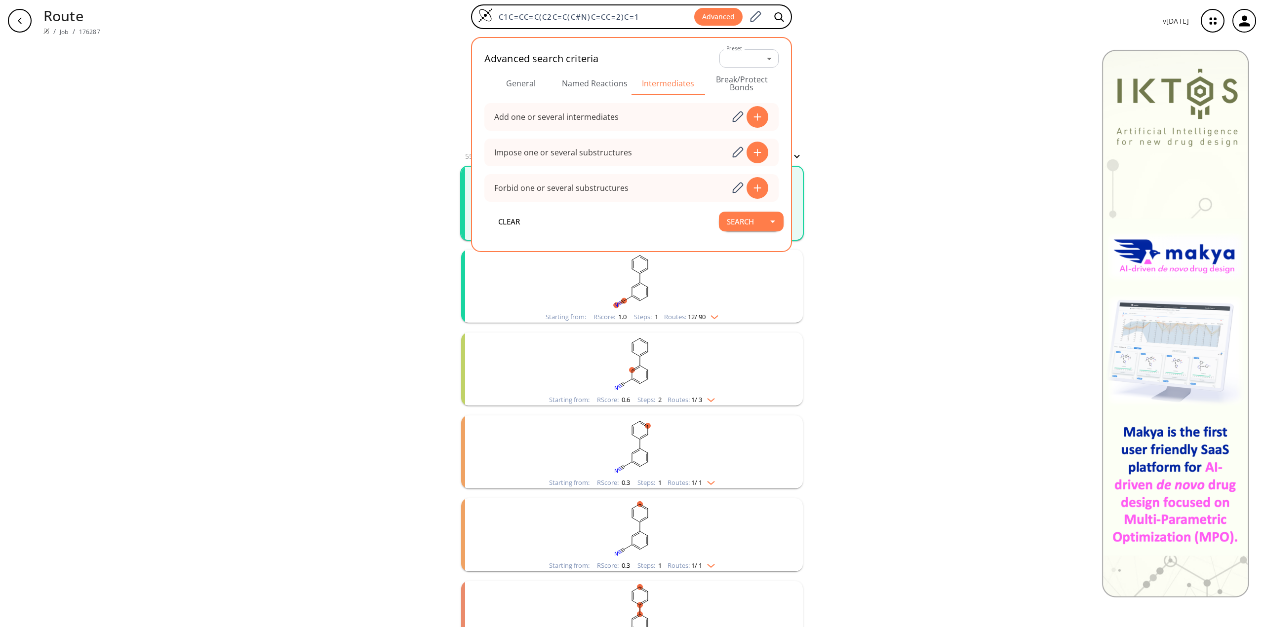
click at [756, 82] on button "Break/Protect Bonds" at bounding box center [742, 84] width 74 height 24
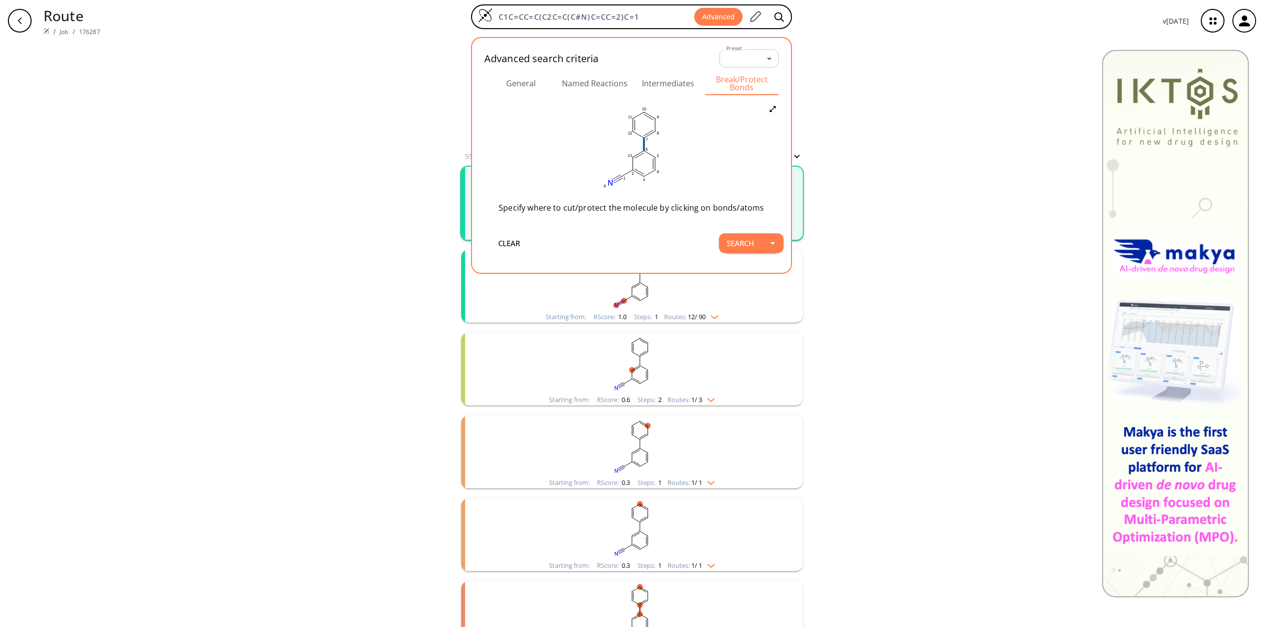
click at [644, 145] on icon at bounding box center [644, 144] width 0 height 13
click at [668, 157] on icon at bounding box center [668, 157] width 9 height 9
click at [751, 243] on button "Search" at bounding box center [740, 243] width 43 height 20
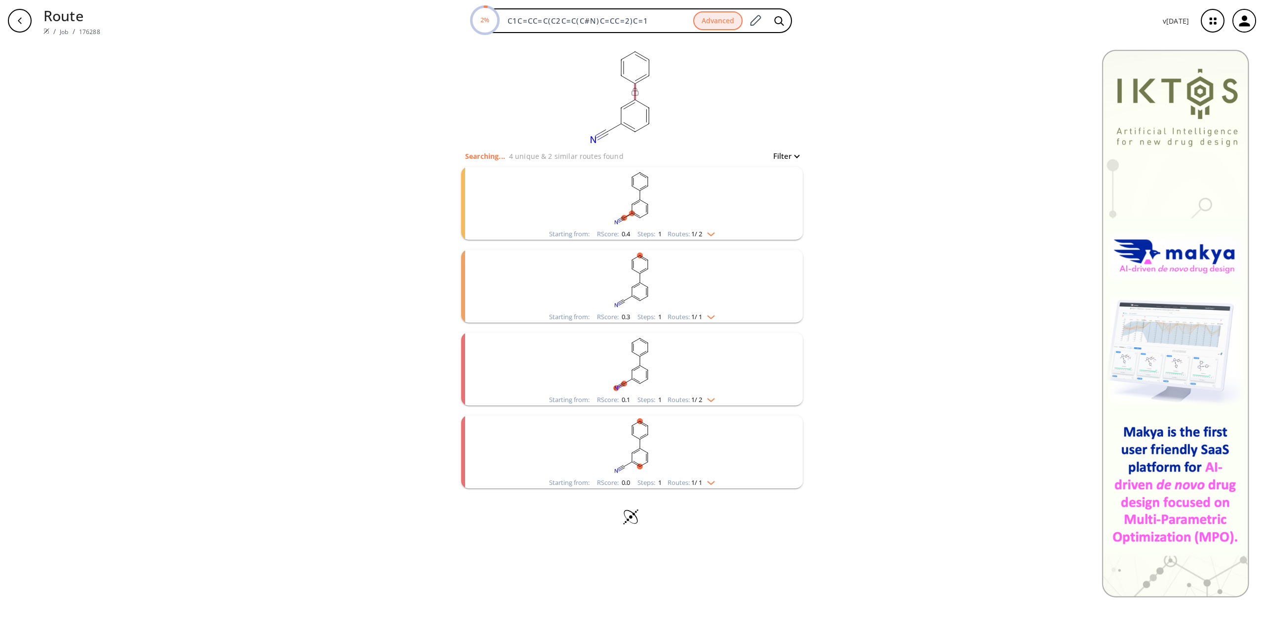
click at [720, 212] on rect "clusters" at bounding box center [631, 198] width 257 height 62
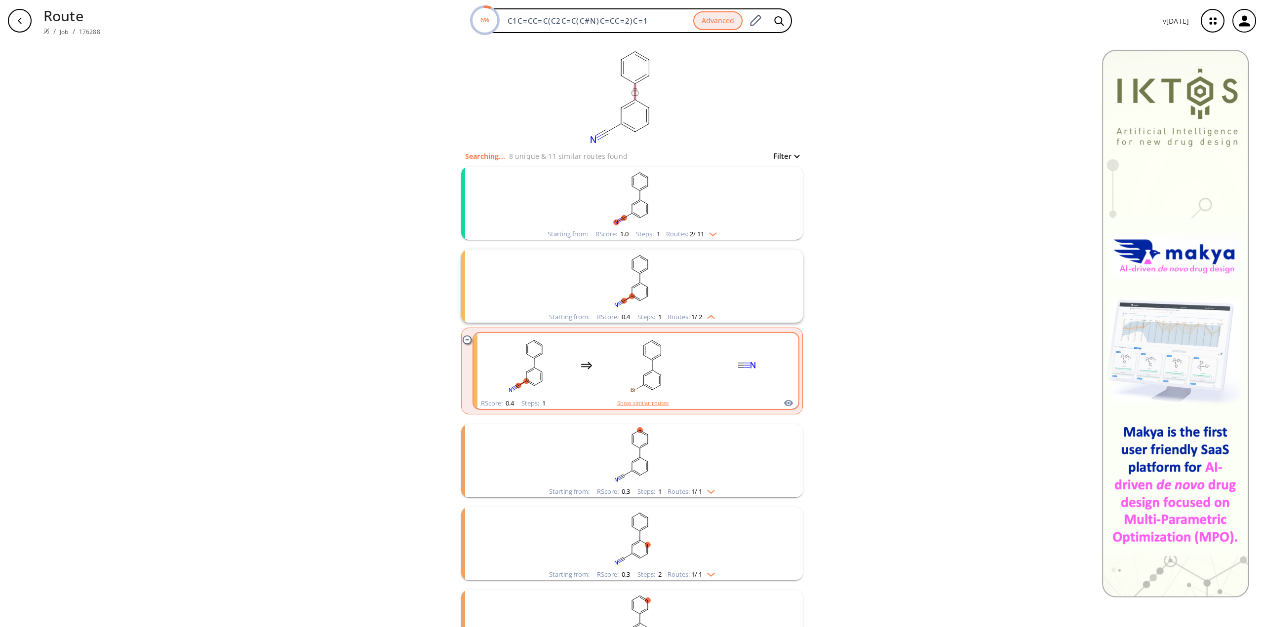
click at [658, 403] on button "Show similar routes" at bounding box center [642, 403] width 51 height 9
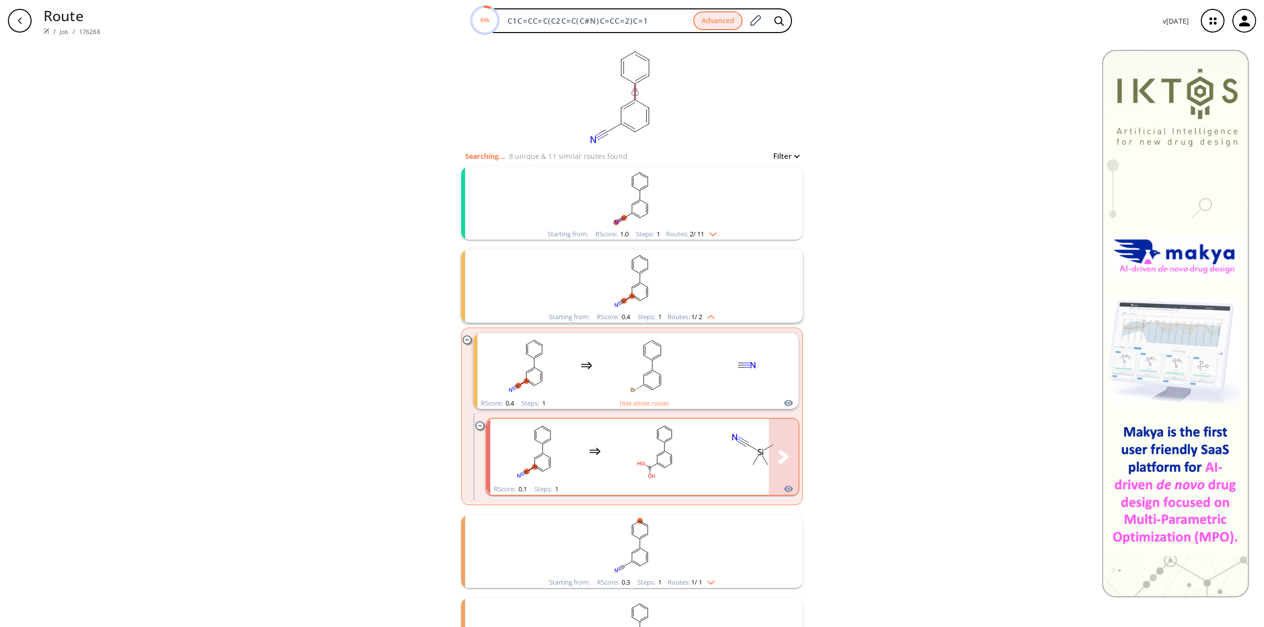
click at [697, 429] on div "clusters" at bounding box center [644, 451] width 308 height 65
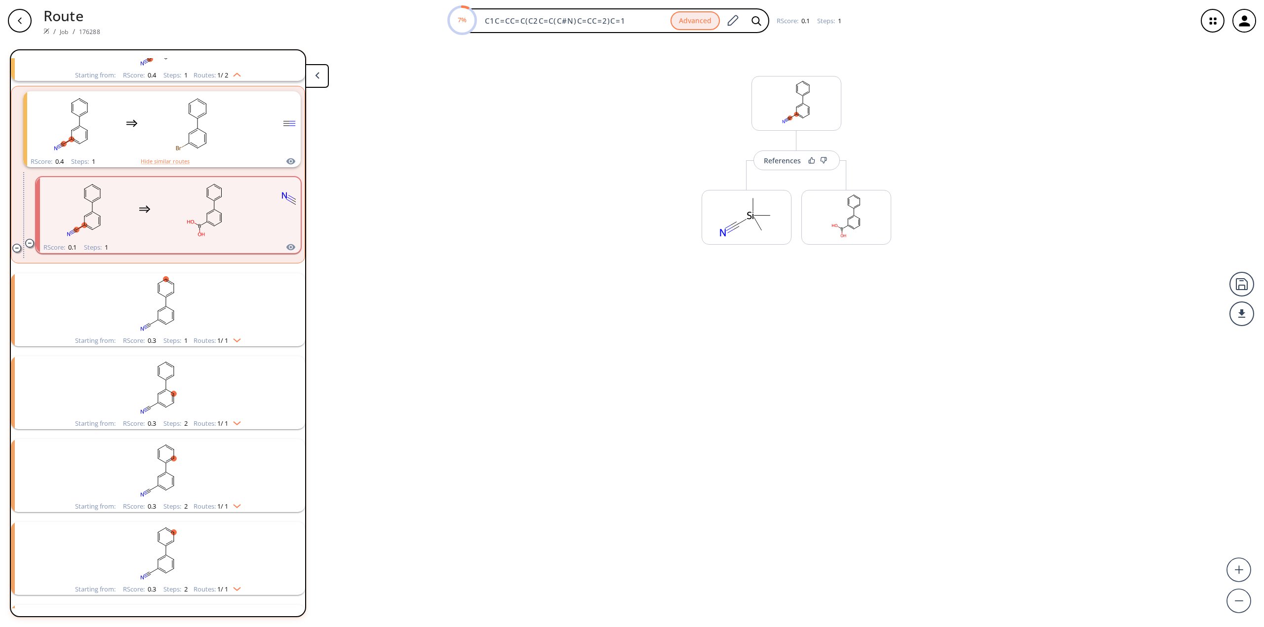
scroll to position [189, 0]
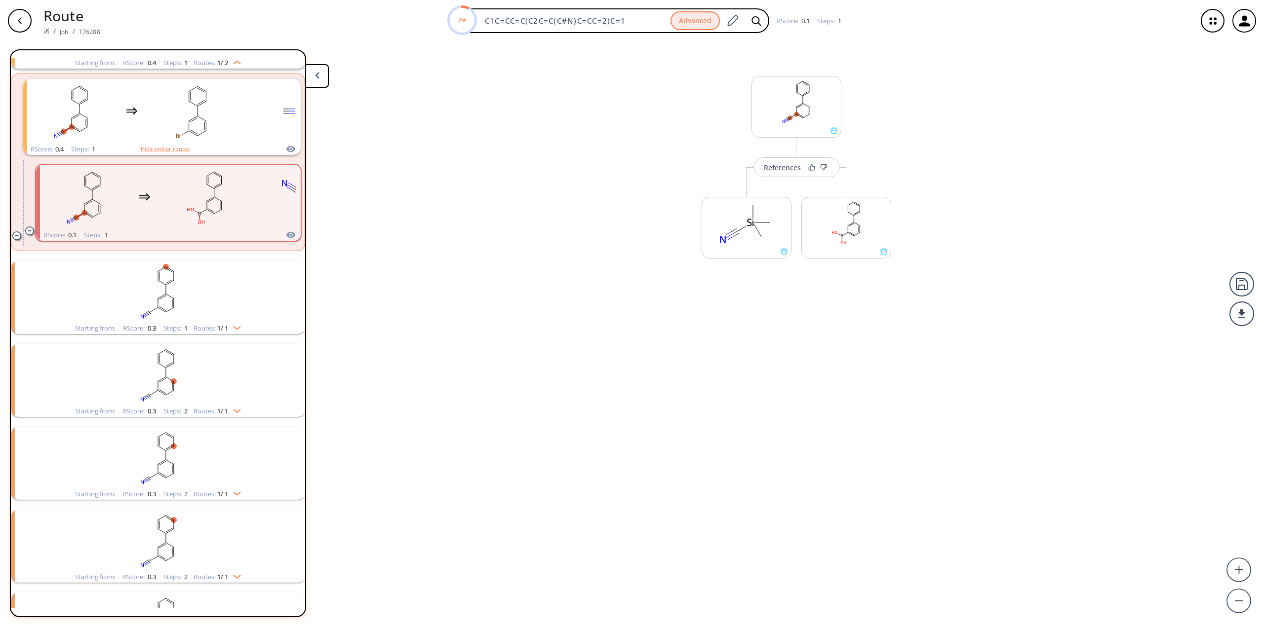
click at [21, 21] on icon "button" at bounding box center [20, 21] width 8 height 8
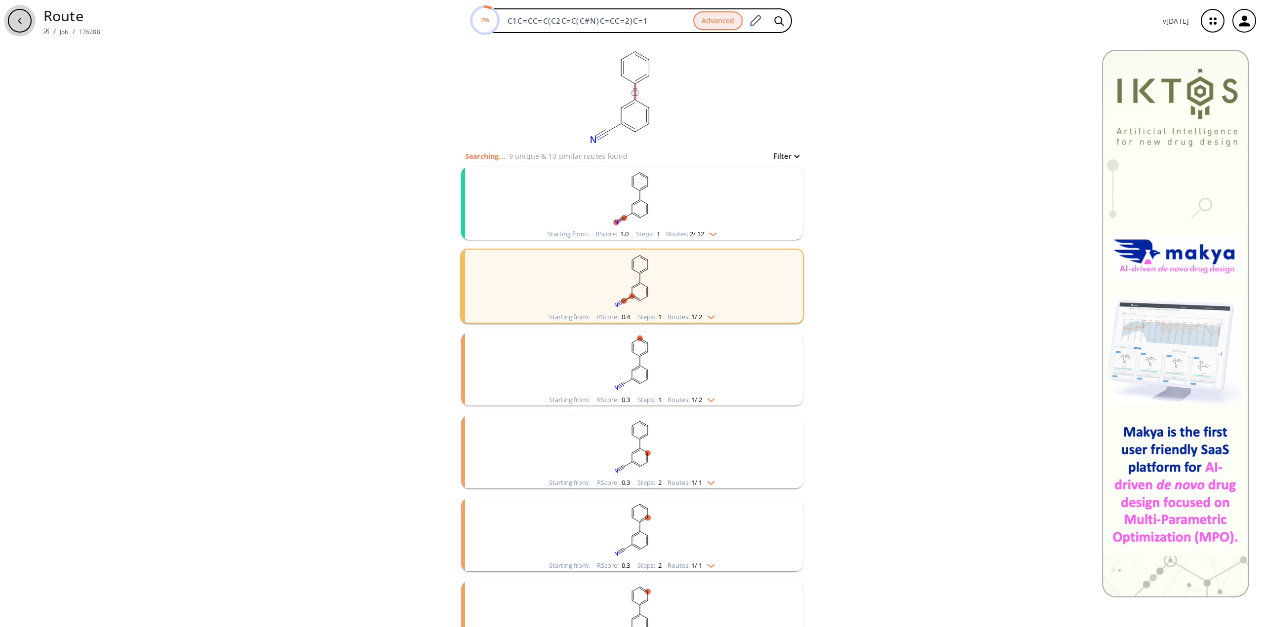
click at [15, 21] on div "button" at bounding box center [20, 21] width 24 height 24
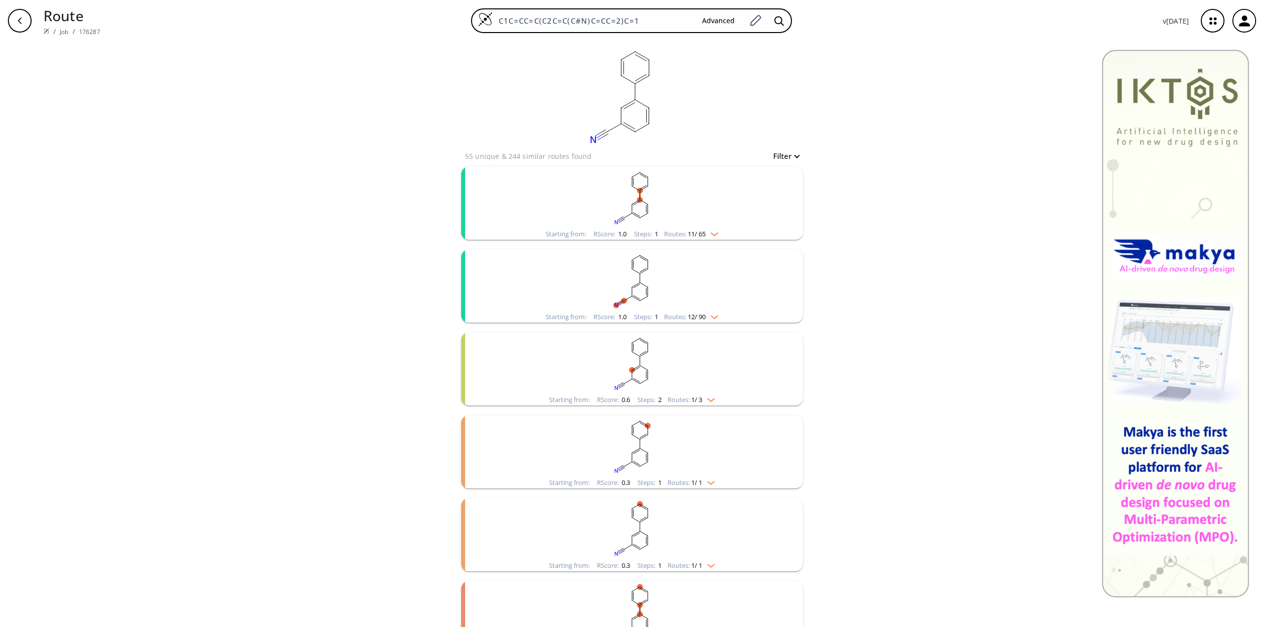
click at [20, 20] on icon "button" at bounding box center [20, 21] width 8 height 8
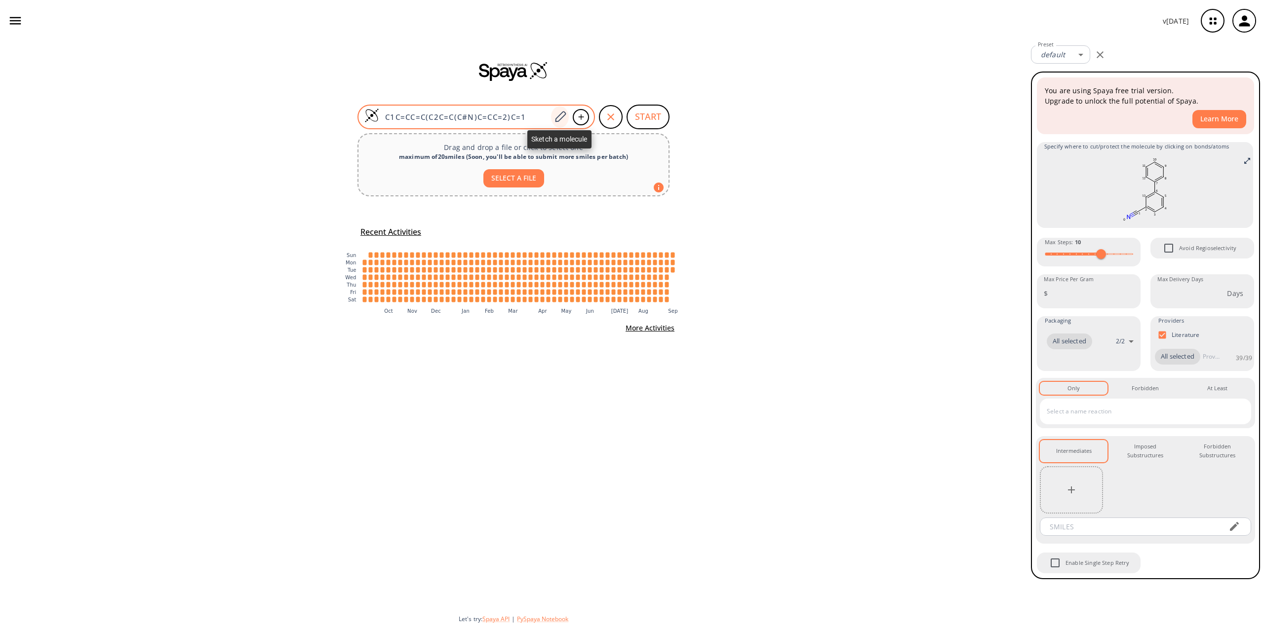
click at [557, 115] on icon at bounding box center [559, 117] width 13 height 13
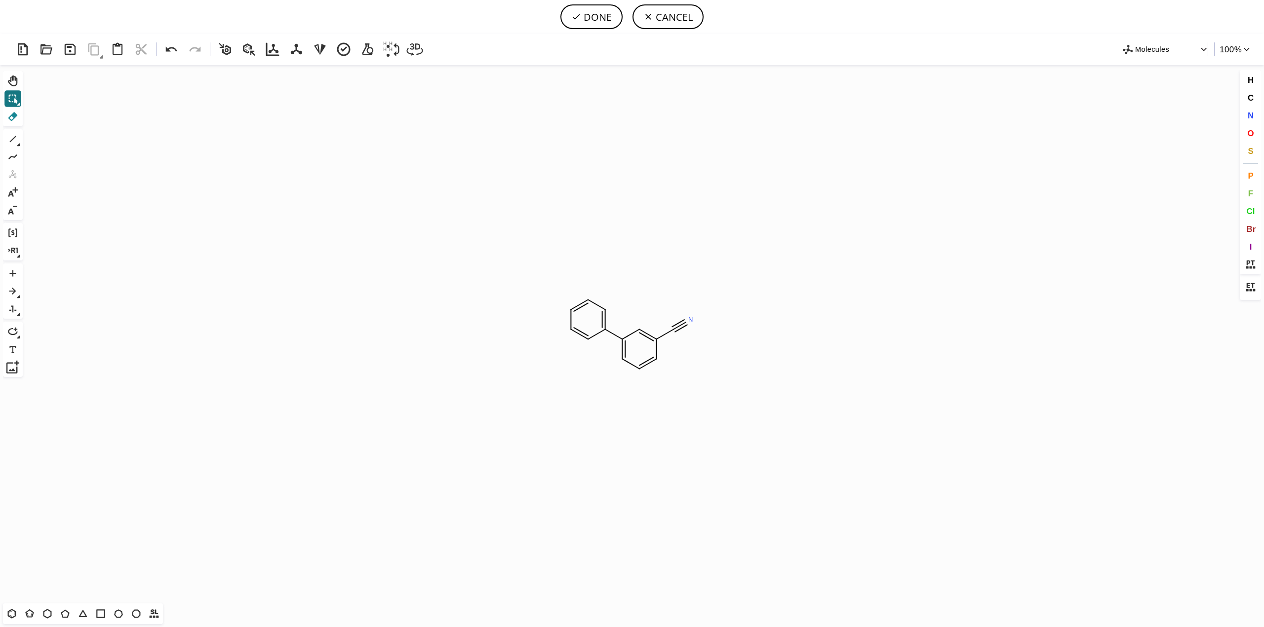
click at [14, 118] on icon at bounding box center [12, 116] width 9 height 9
click at [677, 328] on icon at bounding box center [679, 326] width 15 height 12
click at [693, 318] on tspan "H" at bounding box center [695, 319] width 5 height 7
click at [645, 330] on icon at bounding box center [648, 334] width 24 height 19
click at [660, 343] on rect at bounding box center [652, 339] width 19 height 13
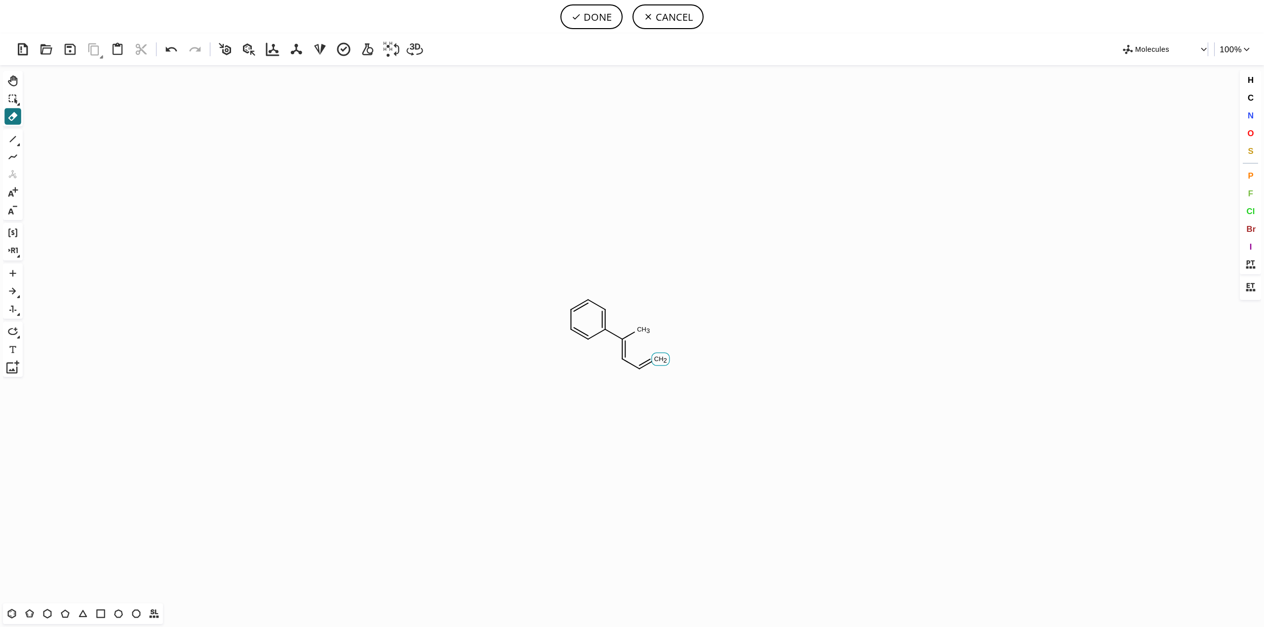
click at [656, 361] on tspan "C" at bounding box center [656, 358] width 5 height 7
click at [642, 367] on tspan "H" at bounding box center [644, 368] width 5 height 7
click at [625, 360] on rect at bounding box center [617, 359] width 19 height 13
click at [13, 138] on icon at bounding box center [12, 139] width 13 height 13
drag, startPoint x: 622, startPoint y: 338, endPoint x: 622, endPoint y: 354, distance: 16.3
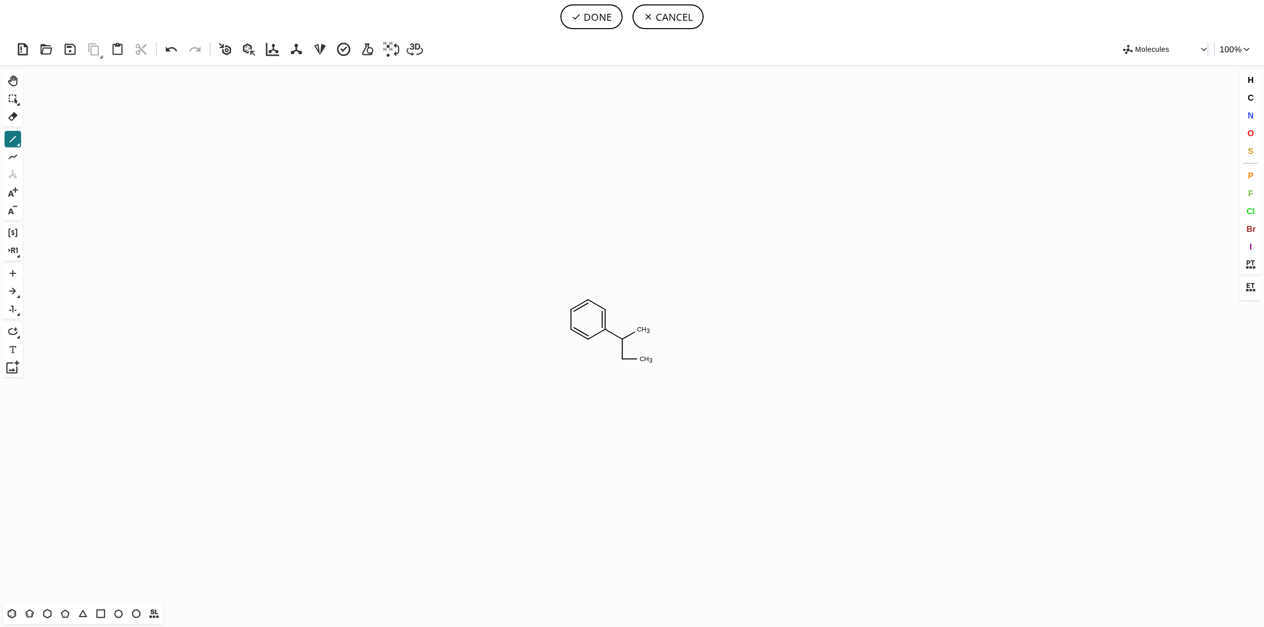
drag, startPoint x: 622, startPoint y: 356, endPoint x: 646, endPoint y: 356, distance: 24.2
drag, startPoint x: 642, startPoint y: 328, endPoint x: 627, endPoint y: 342, distance: 20.3
drag, startPoint x: 626, startPoint y: 341, endPoint x: 663, endPoint y: 341, distance: 36.5
drag, startPoint x: 644, startPoint y: 342, endPoint x: 642, endPoint y: 363, distance: 21.3
click at [588, 15] on button "DONE" at bounding box center [591, 16] width 62 height 25
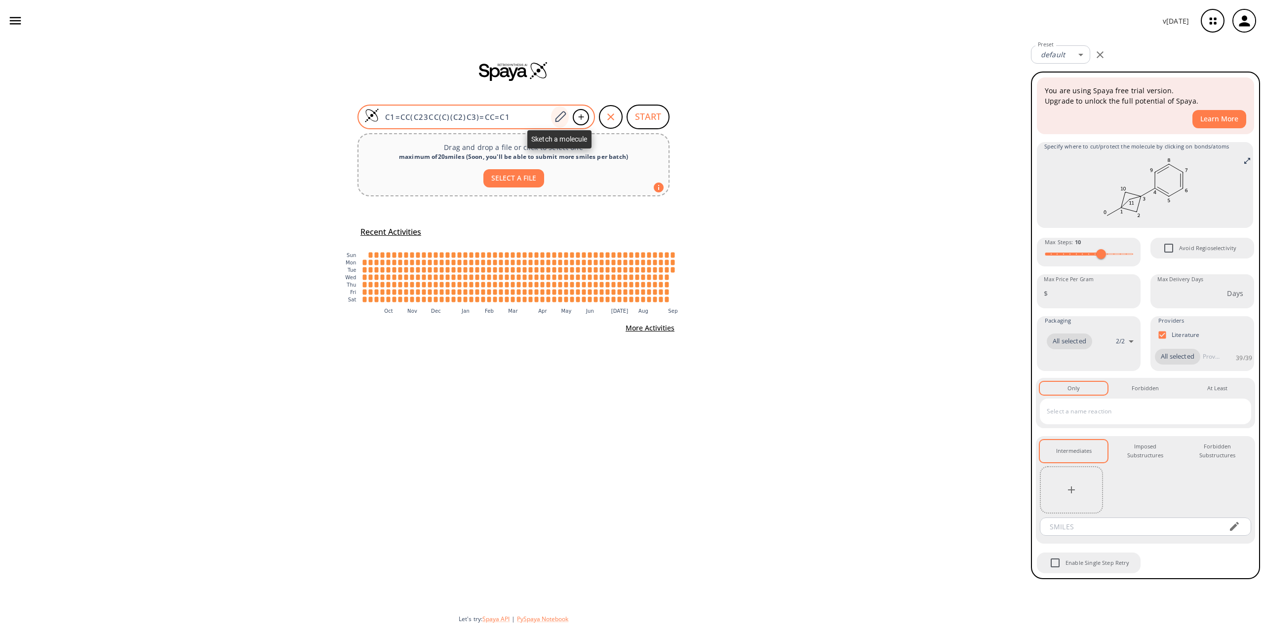
click at [556, 116] on icon at bounding box center [559, 117] width 13 height 13
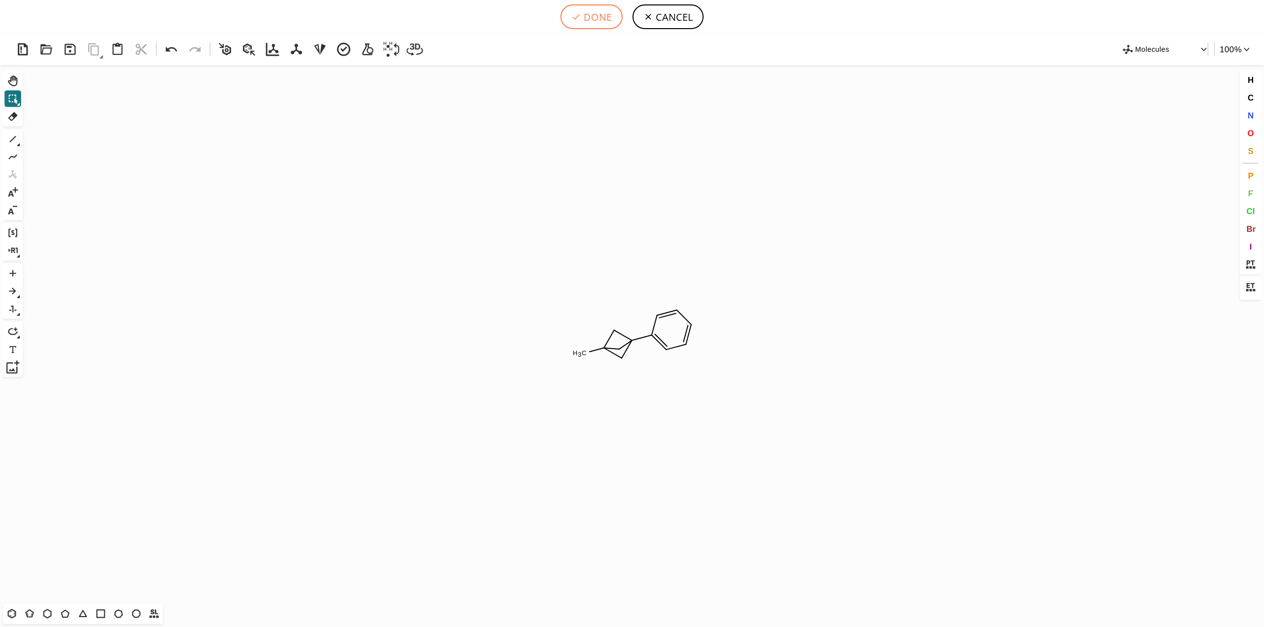
click at [613, 20] on button "DONE" at bounding box center [591, 16] width 62 height 25
type input "C1C=CC=C(C23CC(C2)(C)C3)C=1"
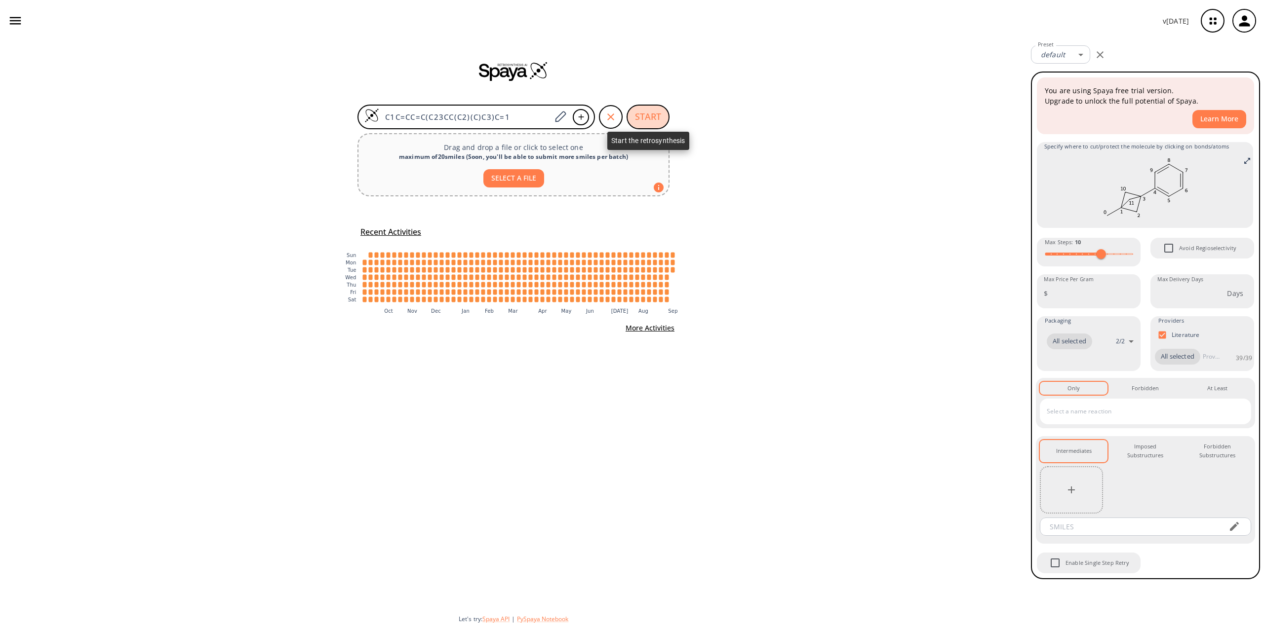
click at [654, 114] on button "START" at bounding box center [647, 117] width 43 height 25
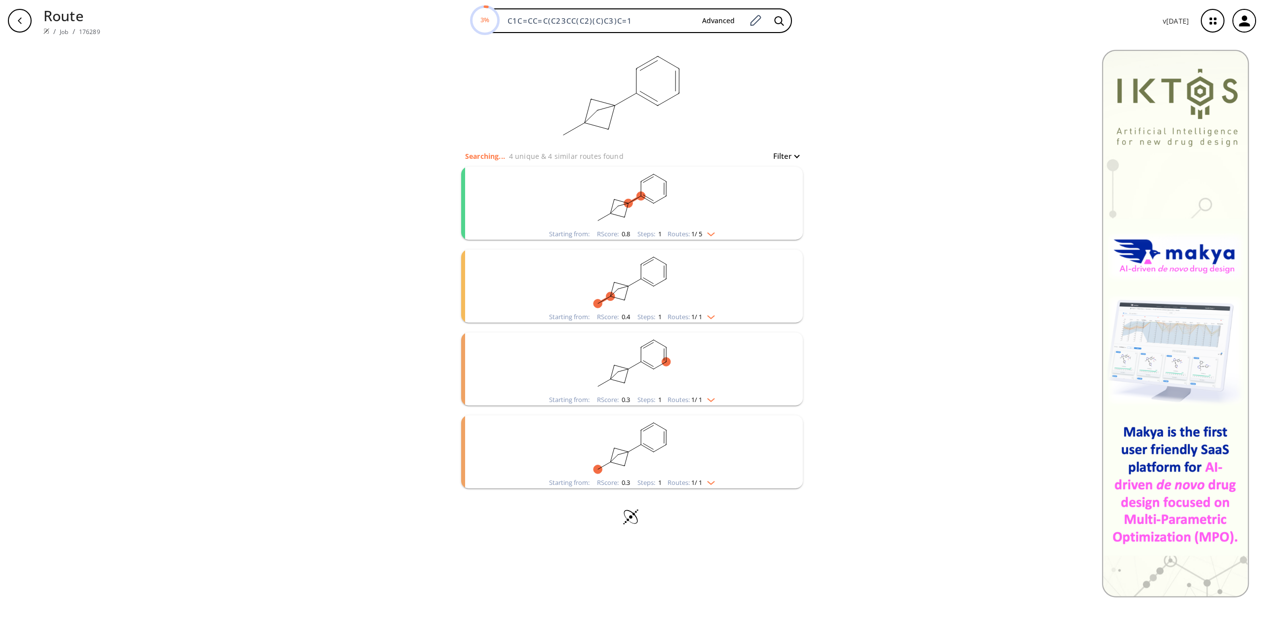
click at [715, 231] on img "clusters" at bounding box center [708, 233] width 13 height 8
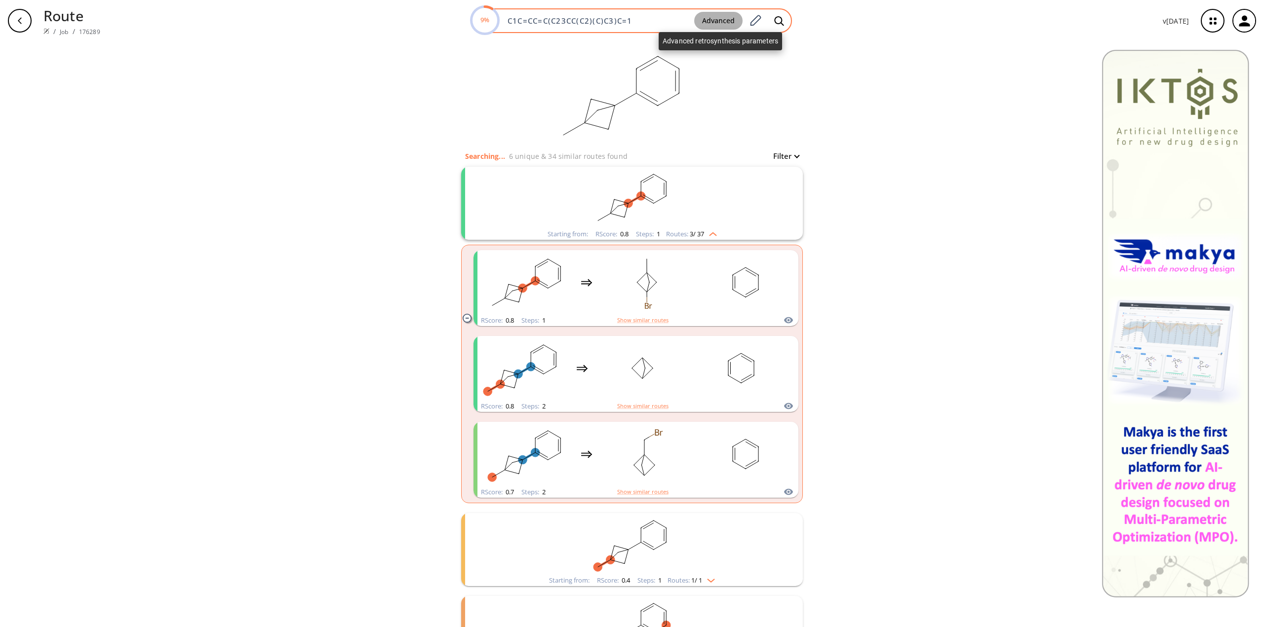
click at [710, 20] on button "Advanced" at bounding box center [718, 21] width 48 height 18
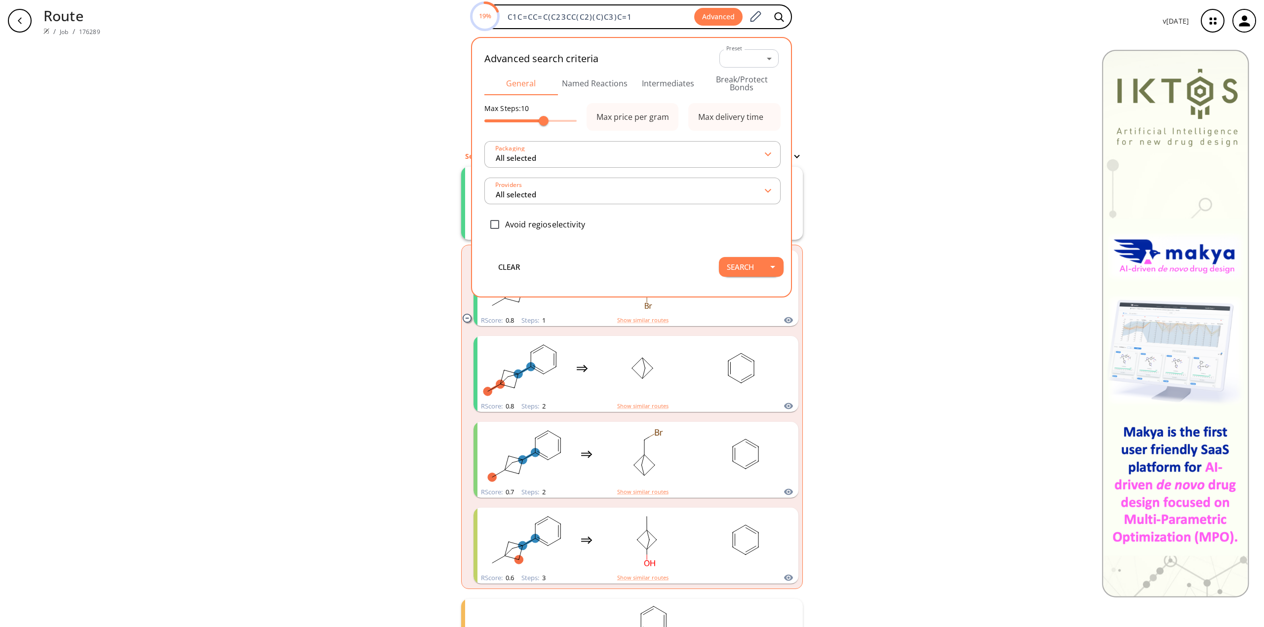
click at [686, 83] on button "Intermediates" at bounding box center [668, 84] width 74 height 24
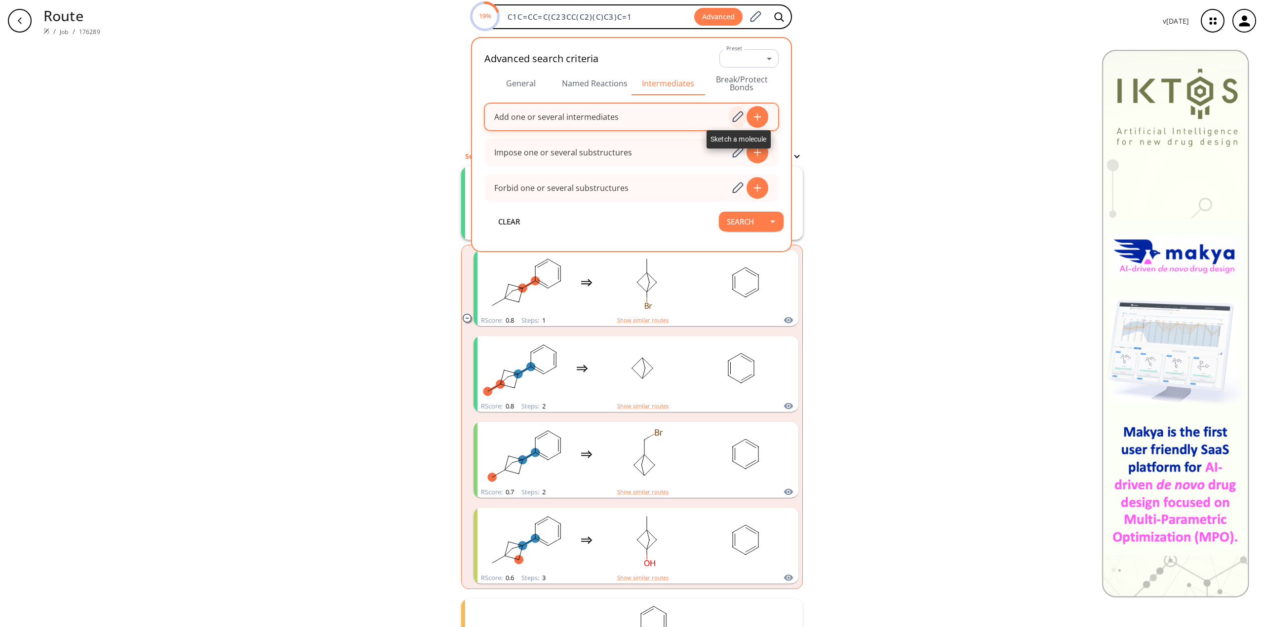
click at [740, 115] on icon at bounding box center [737, 117] width 13 height 13
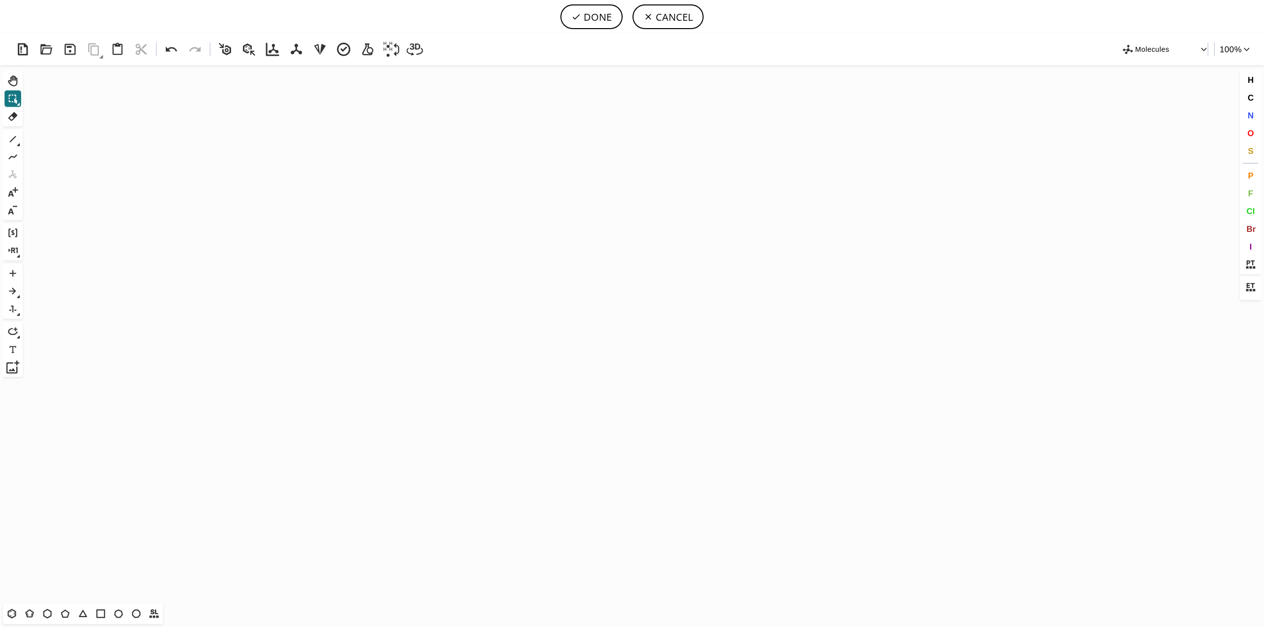
drag, startPoint x: 13, startPoint y: 137, endPoint x: 27, endPoint y: 138, distance: 13.4
click at [13, 137] on icon at bounding box center [12, 139] width 13 height 13
click at [321, 257] on icon "Created with [PERSON_NAME] 2.3.0" at bounding box center [632, 334] width 1210 height 539
drag, startPoint x: 324, startPoint y: 259, endPoint x: 337, endPoint y: 293, distance: 36.4
drag, startPoint x: 334, startPoint y: 273, endPoint x: 356, endPoint y: 255, distance: 28.7
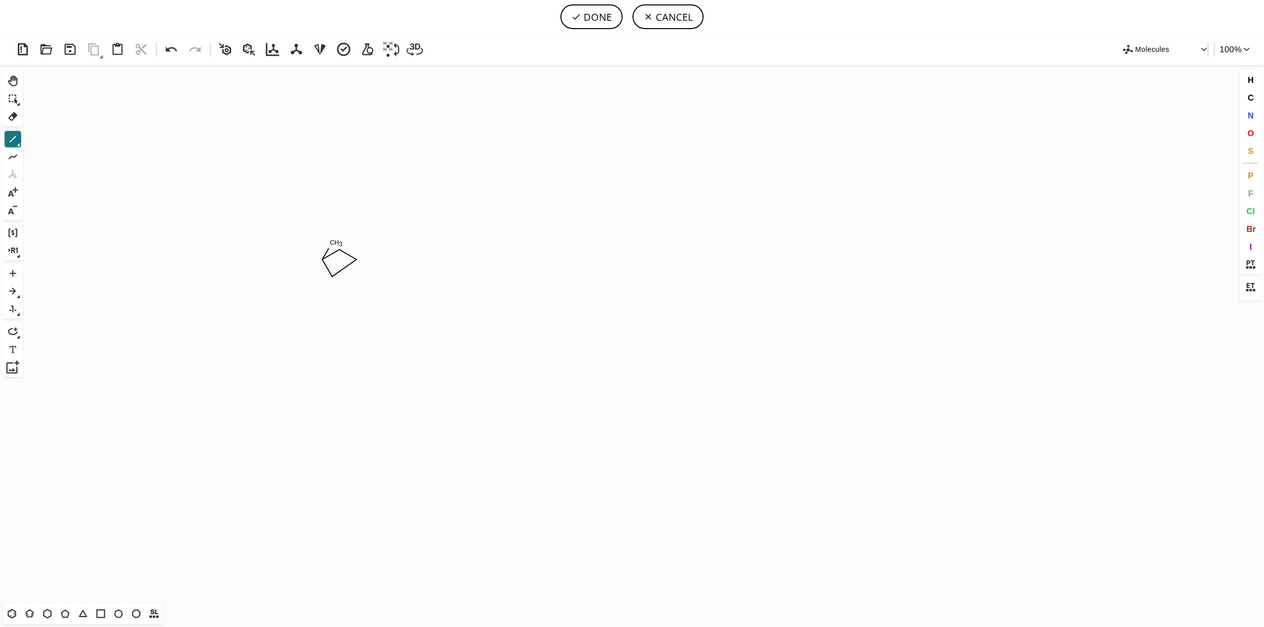
drag, startPoint x: 325, startPoint y: 258, endPoint x: 336, endPoint y: 232, distance: 27.2
drag, startPoint x: 327, startPoint y: 242, endPoint x: 352, endPoint y: 256, distance: 29.0
click at [354, 258] on icon "Created with [PERSON_NAME] 2.3.0" at bounding box center [632, 334] width 1210 height 539
click at [596, 20] on button "DONE" at bounding box center [591, 16] width 62 height 25
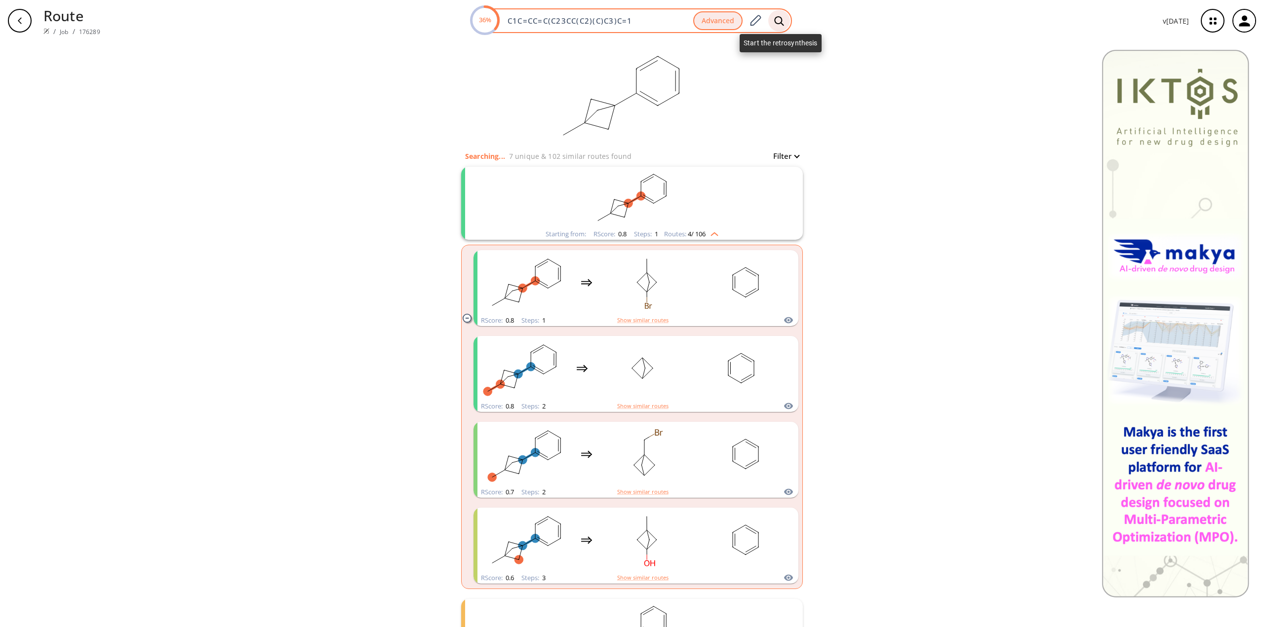
click at [778, 22] on icon at bounding box center [779, 21] width 10 height 10
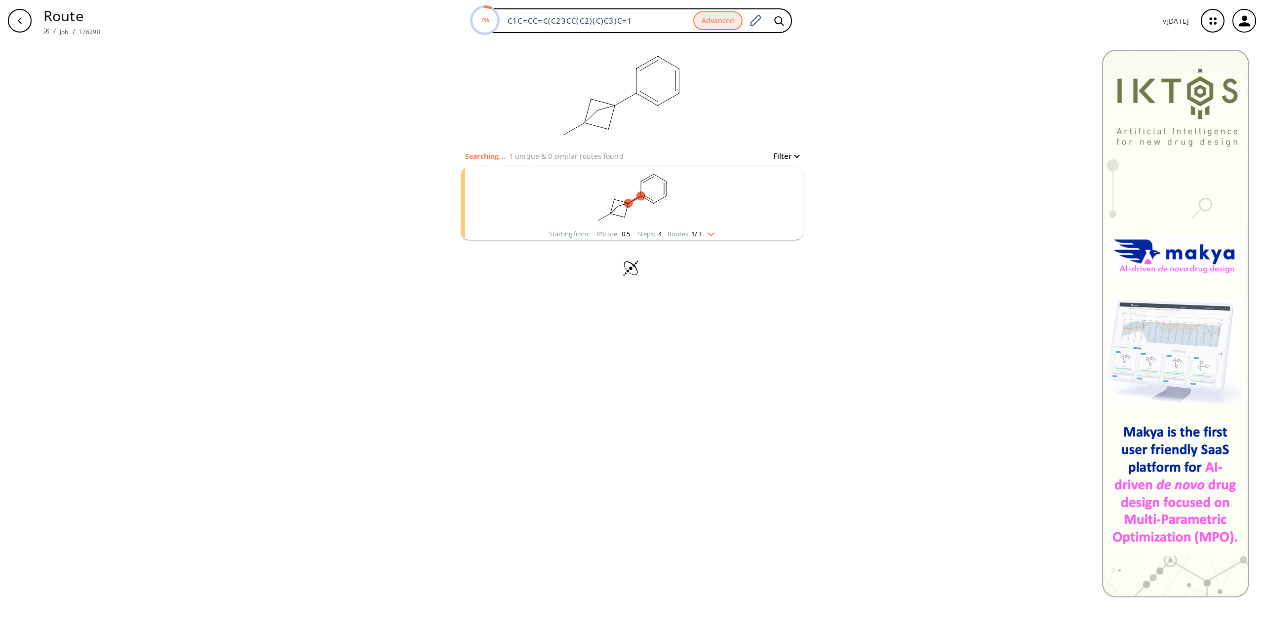
click at [705, 233] on img "clusters" at bounding box center [708, 233] width 13 height 8
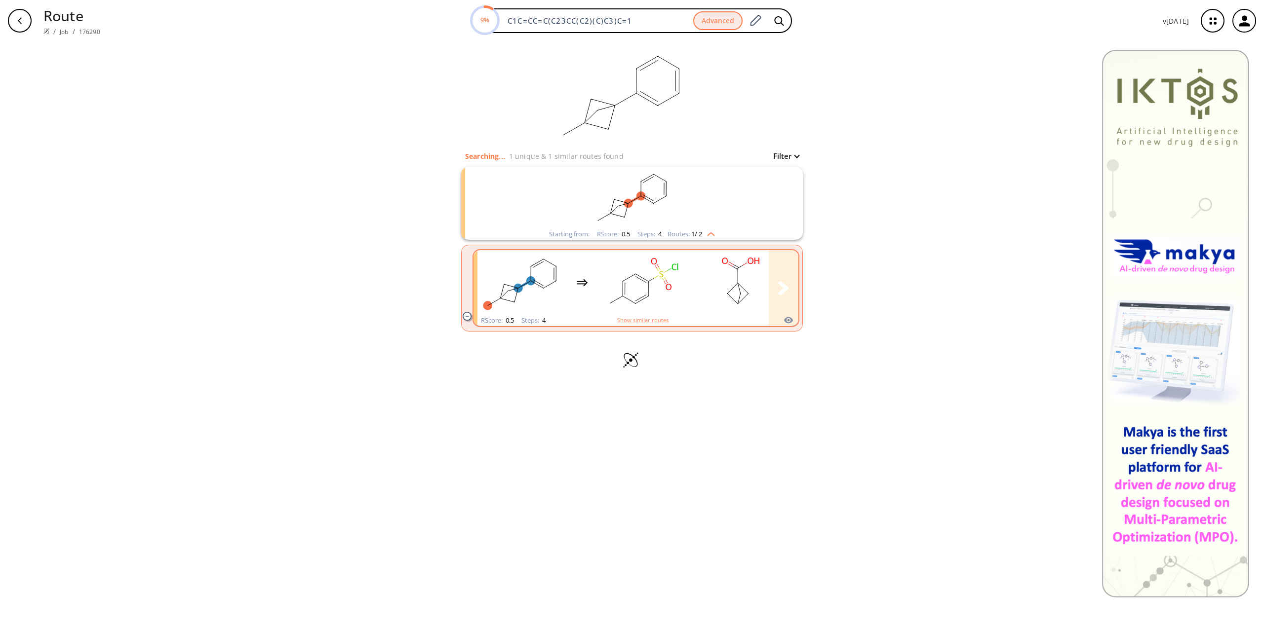
click at [660, 283] on rect "clusters" at bounding box center [642, 283] width 89 height 62
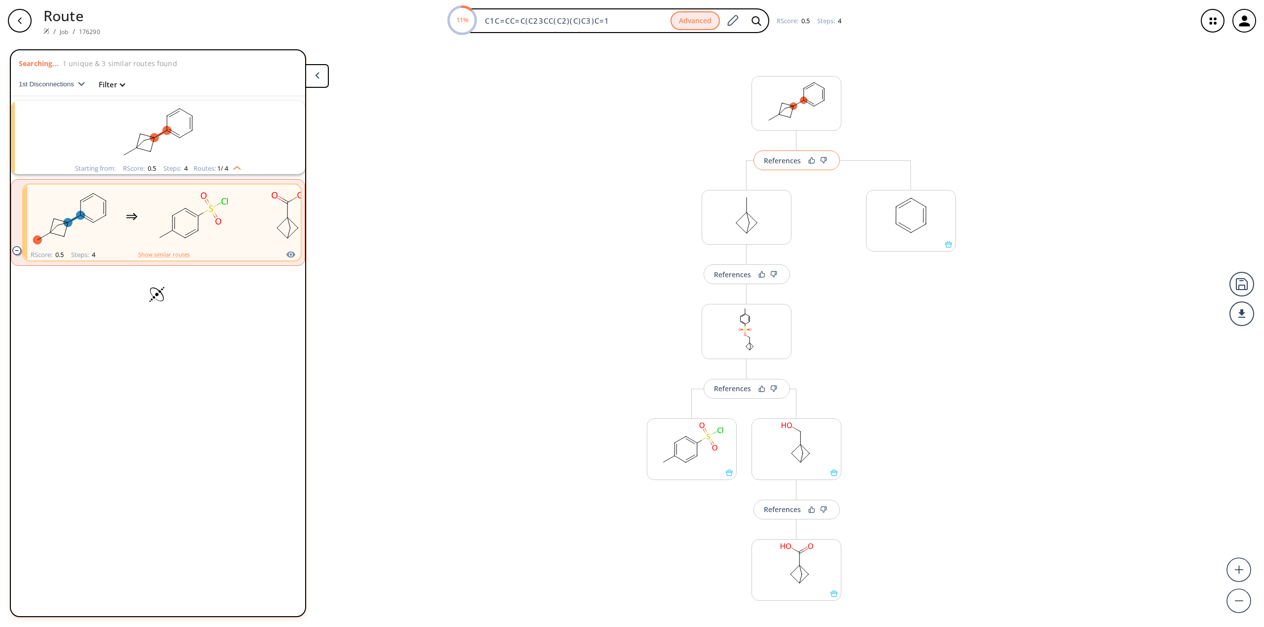
click at [777, 158] on div "References" at bounding box center [782, 160] width 37 height 6
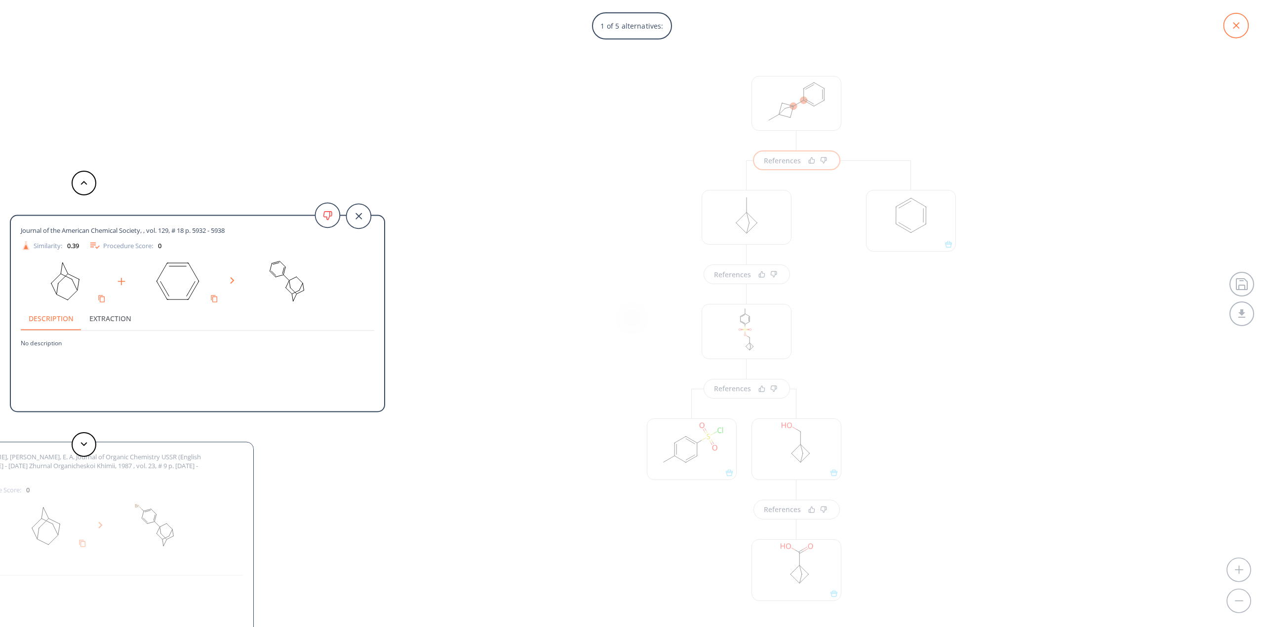
click at [1232, 21] on icon at bounding box center [1235, 25] width 25 height 25
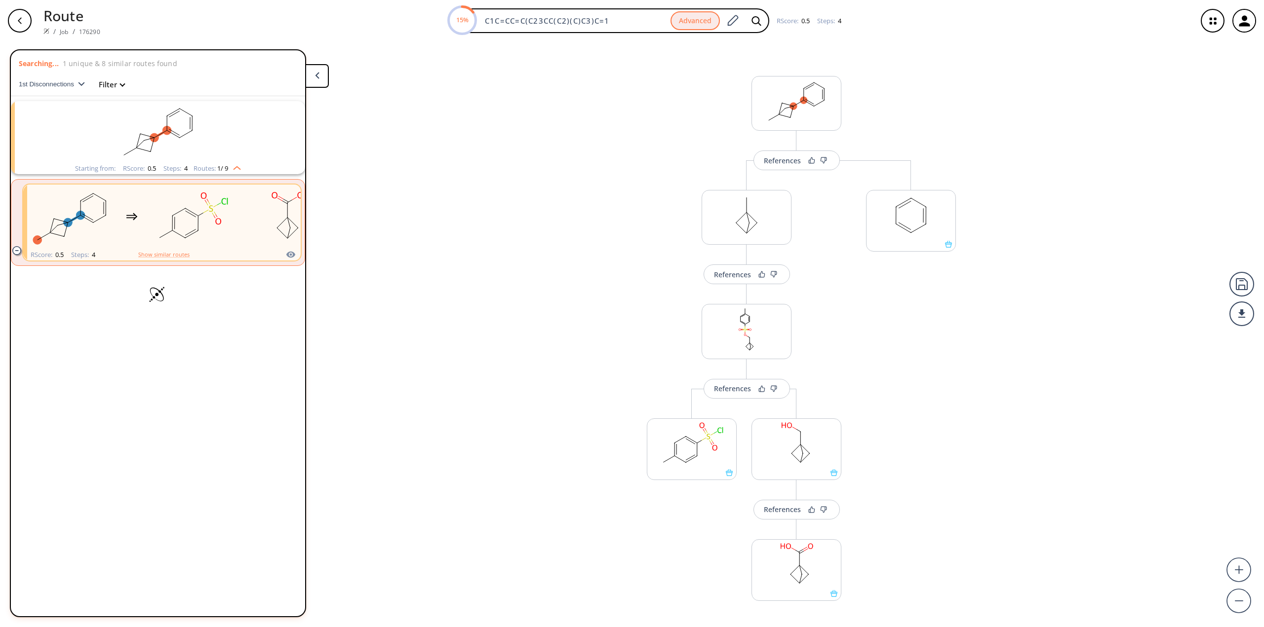
click at [16, 19] on icon "button" at bounding box center [20, 21] width 8 height 8
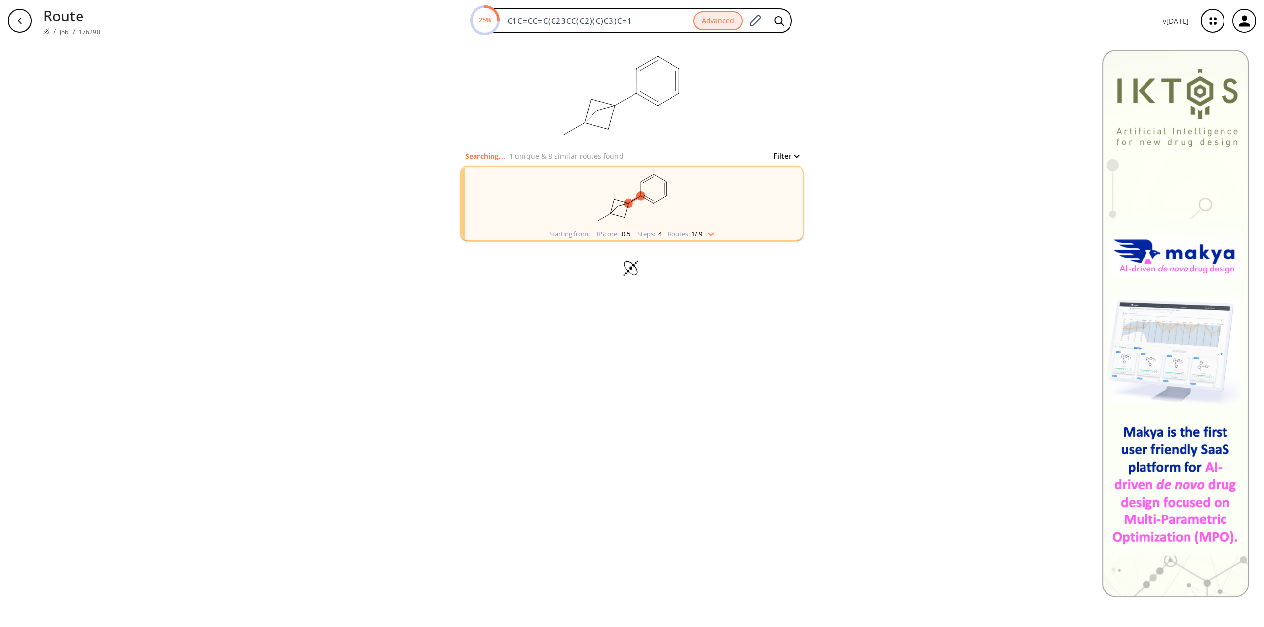
click at [710, 231] on img "clusters" at bounding box center [708, 233] width 13 height 8
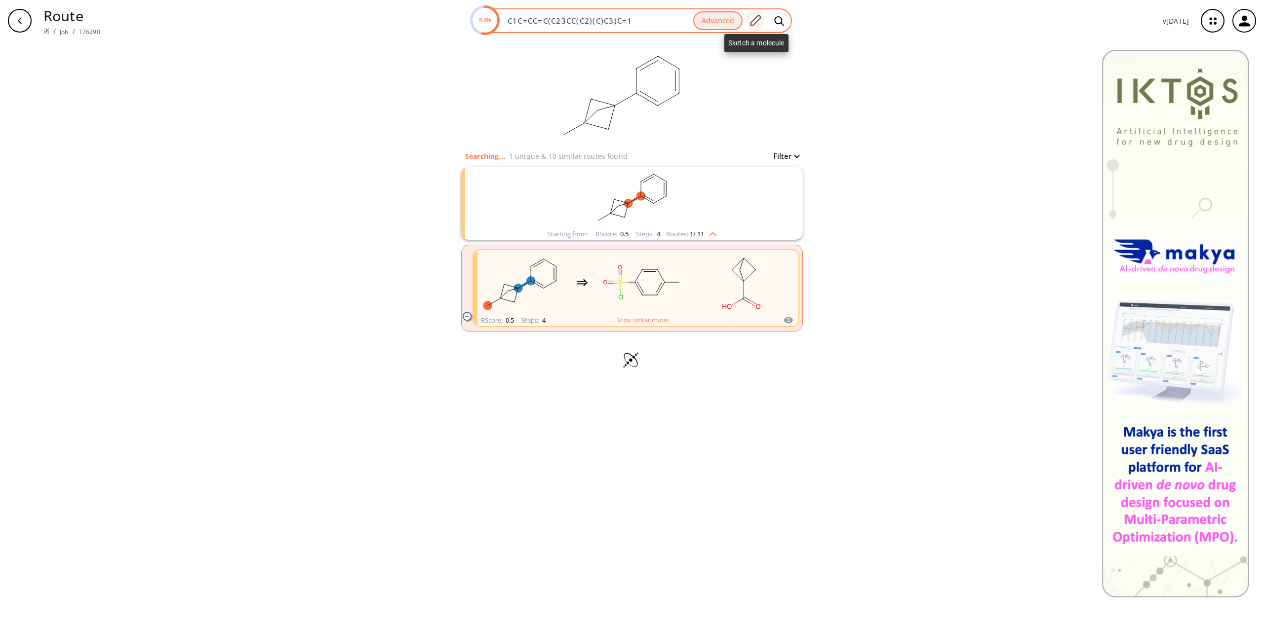
click at [759, 22] on icon at bounding box center [754, 20] width 13 height 13
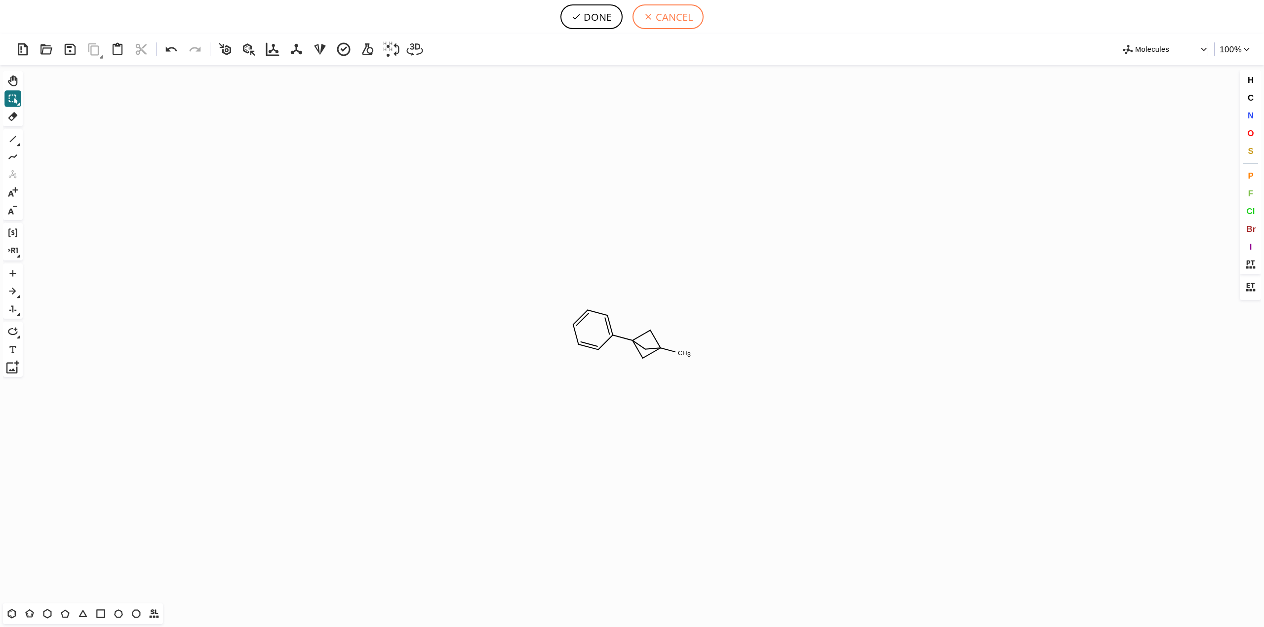
click at [692, 18] on button "CANCEL" at bounding box center [667, 16] width 71 height 25
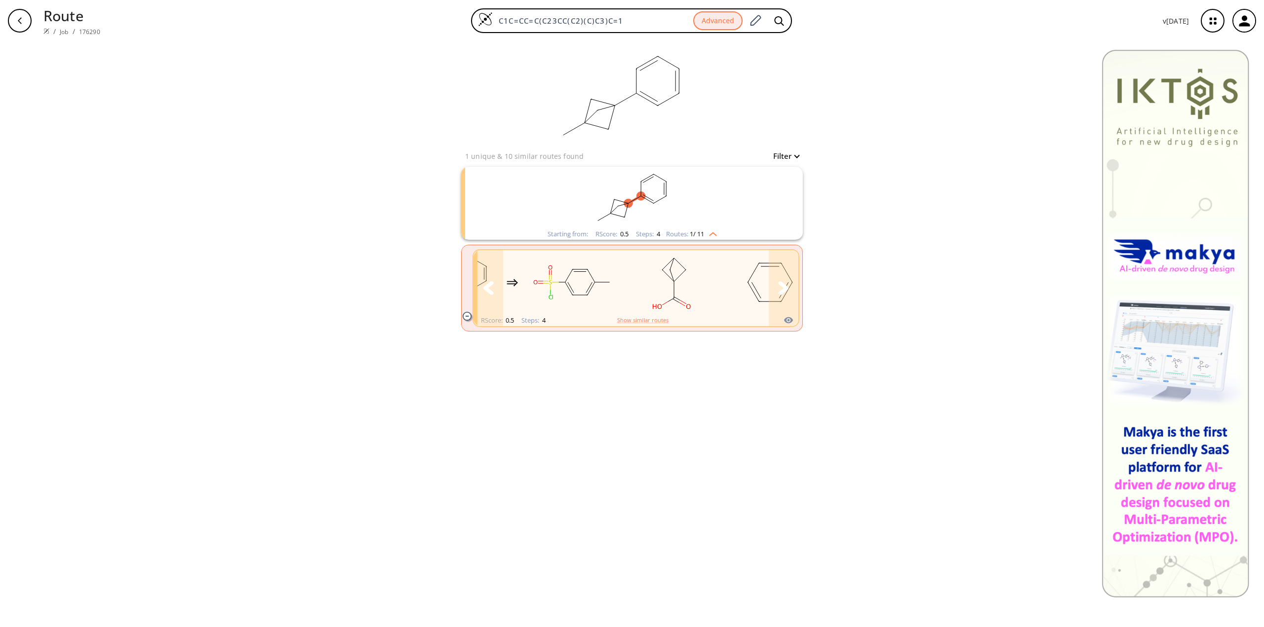
click at [783, 291] on icon "clusters" at bounding box center [783, 287] width 10 height 13
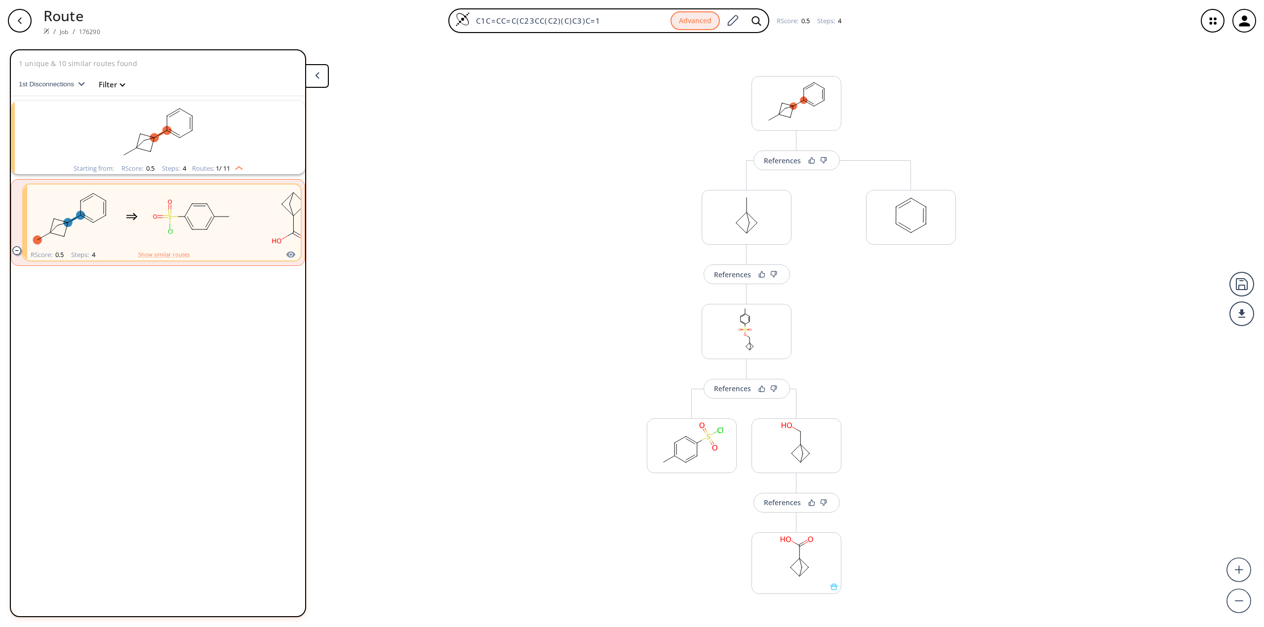
click at [171, 131] on ellipse "clusters" at bounding box center [166, 130] width 9 height 9
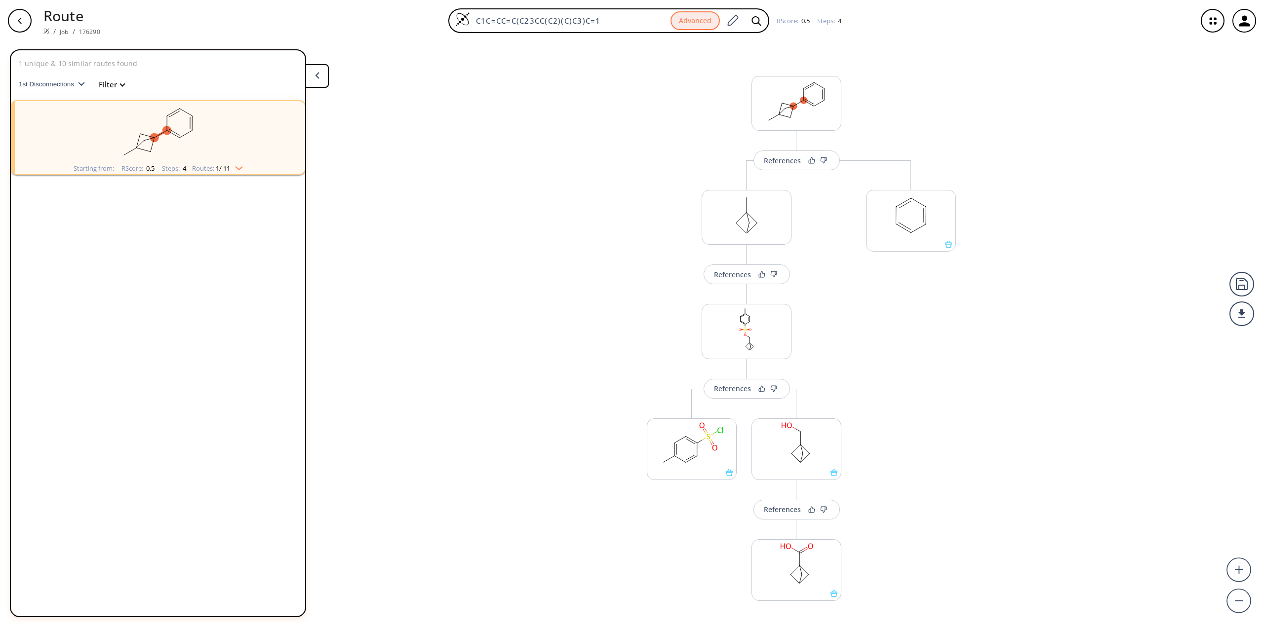
click at [199, 149] on rect "clusters" at bounding box center [158, 132] width 257 height 62
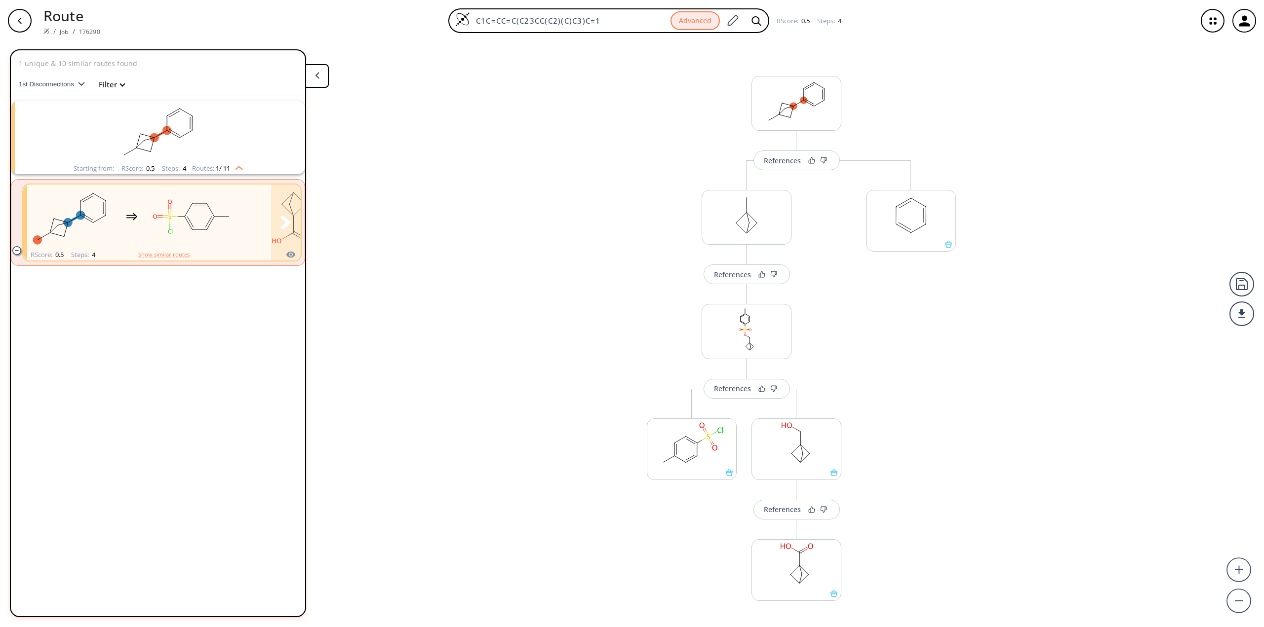
click at [236, 208] on rect "clusters" at bounding box center [192, 217] width 89 height 62
click at [783, 159] on div "References" at bounding box center [782, 160] width 37 height 6
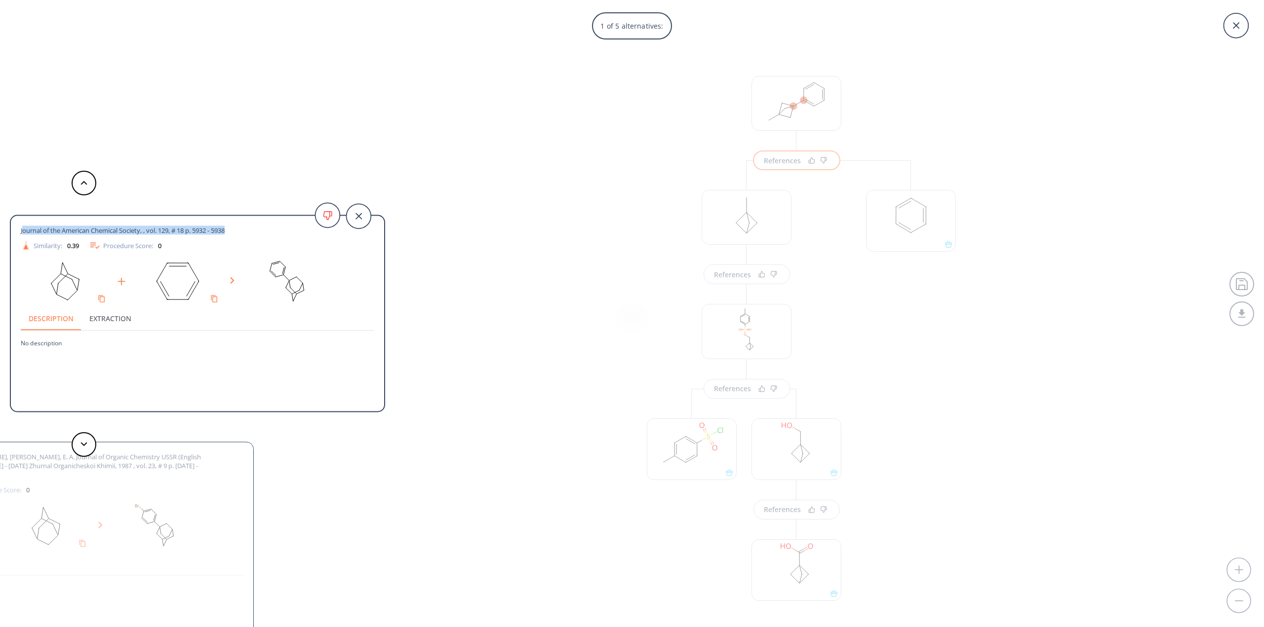
drag, startPoint x: 22, startPoint y: 231, endPoint x: 246, endPoint y: 226, distance: 224.1
click at [246, 226] on div "Journal of the American Chemical Society, , vol. 129, # 18 p. 5932 - 5938" at bounding box center [180, 230] width 318 height 9
click at [242, 229] on div "Journal of the American Chemical Society, , vol. 129, # 18 p. 5932 - 5938" at bounding box center [180, 230] width 318 height 9
drag, startPoint x: 243, startPoint y: 234, endPoint x: 10, endPoint y: 234, distance: 232.5
click at [10, 234] on div "Journal of the American Chemical Society, , vol. 129, # 18 p. 5932 - 5938 Simil…" at bounding box center [197, 313] width 375 height 197
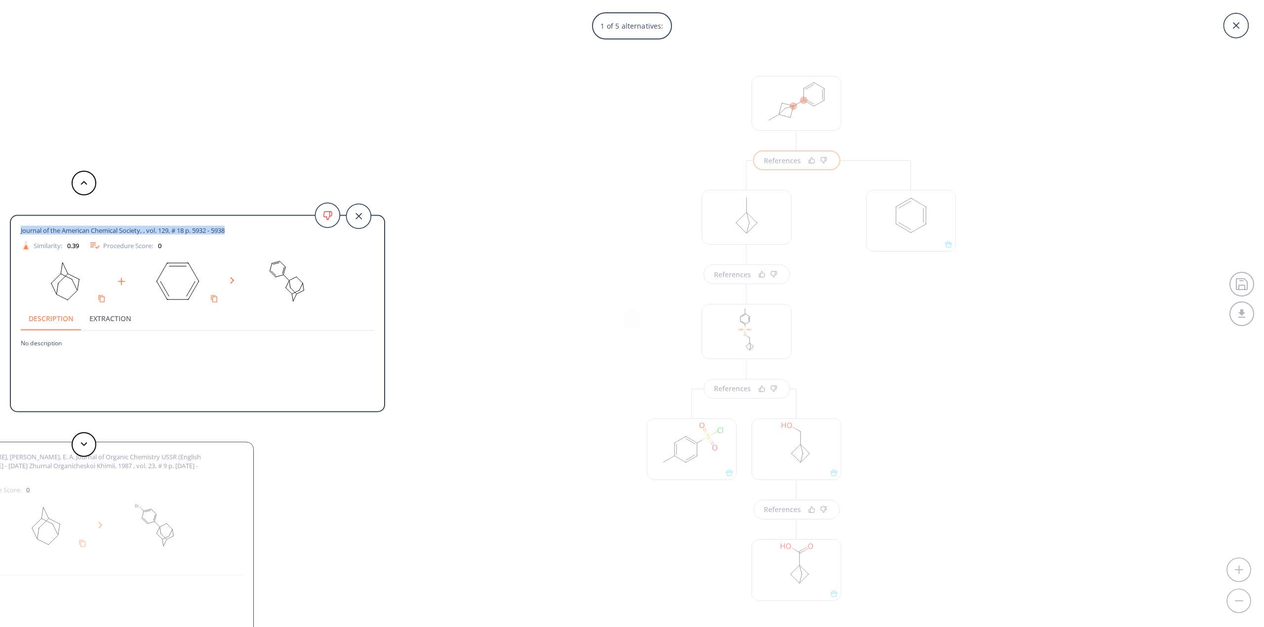
copy span "Journal of the American Chemical Society, , vol. 129, # 18 p. 5932 - 5938"
click at [1231, 25] on icon at bounding box center [1235, 25] width 25 height 25
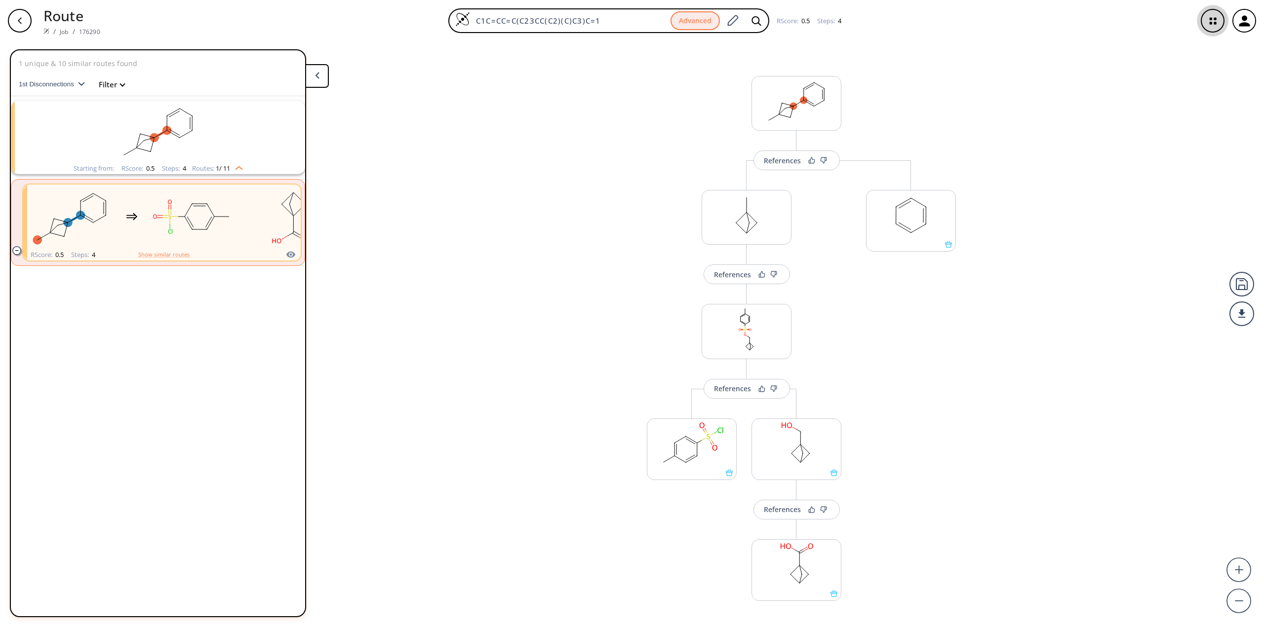
click at [1215, 19] on icon "button" at bounding box center [1212, 21] width 6 height 6
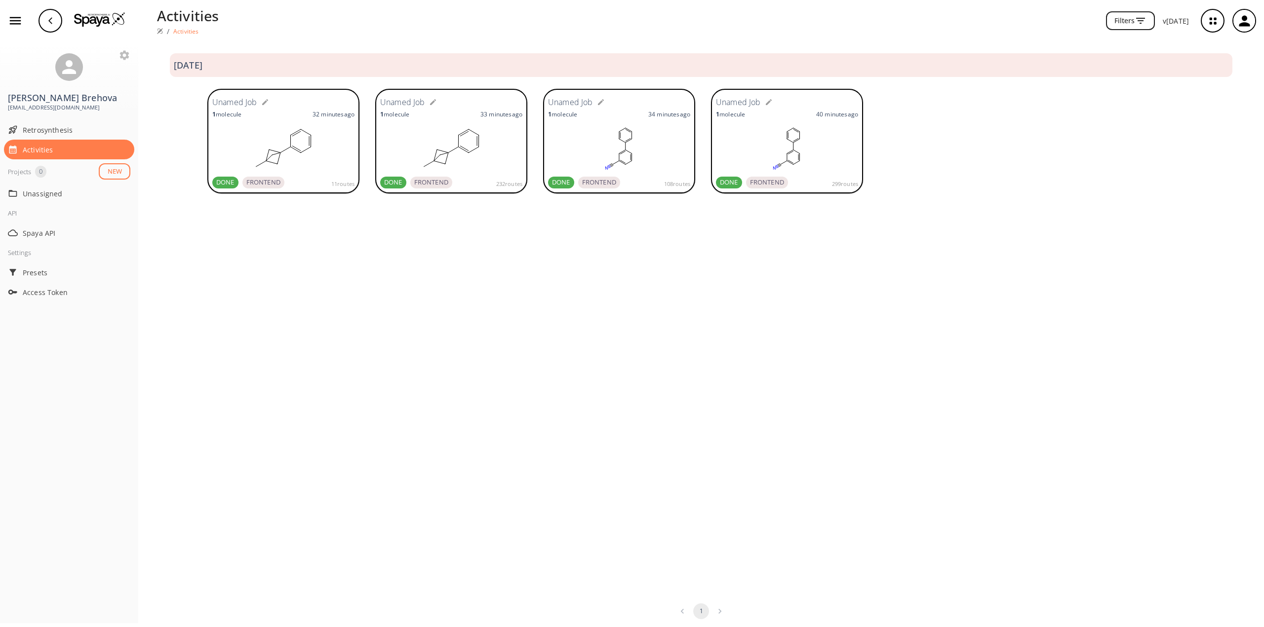
click at [1246, 20] on icon "button" at bounding box center [1243, 20] width 11 height 11
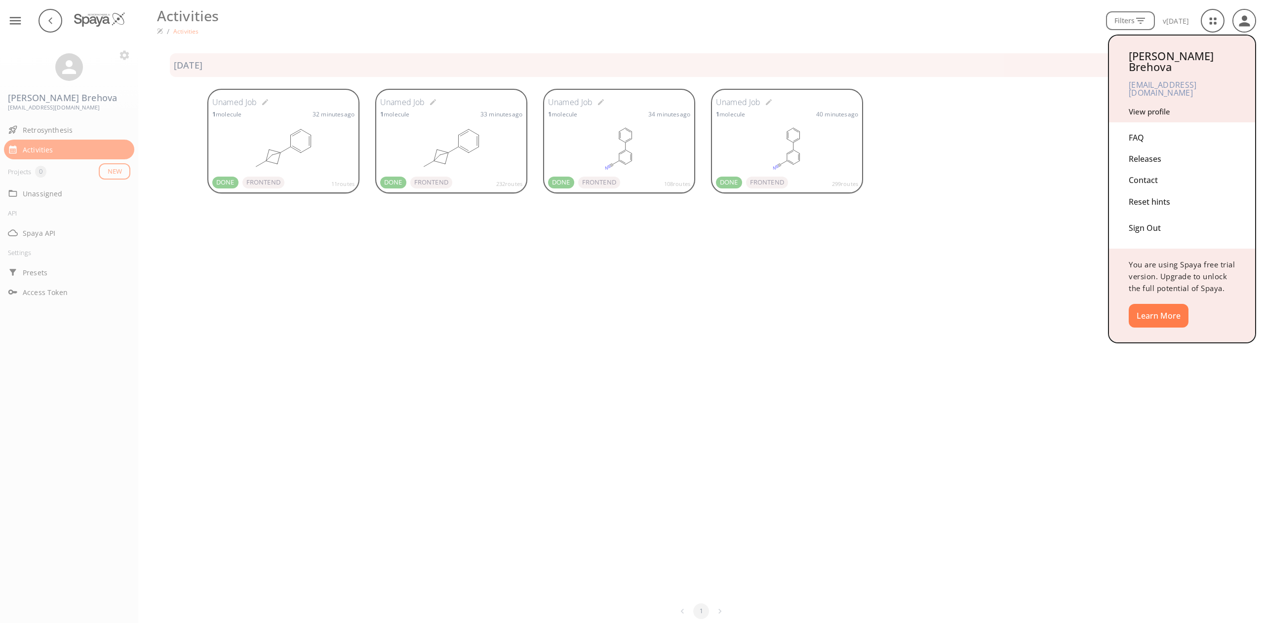
click at [998, 18] on div at bounding box center [632, 313] width 1264 height 627
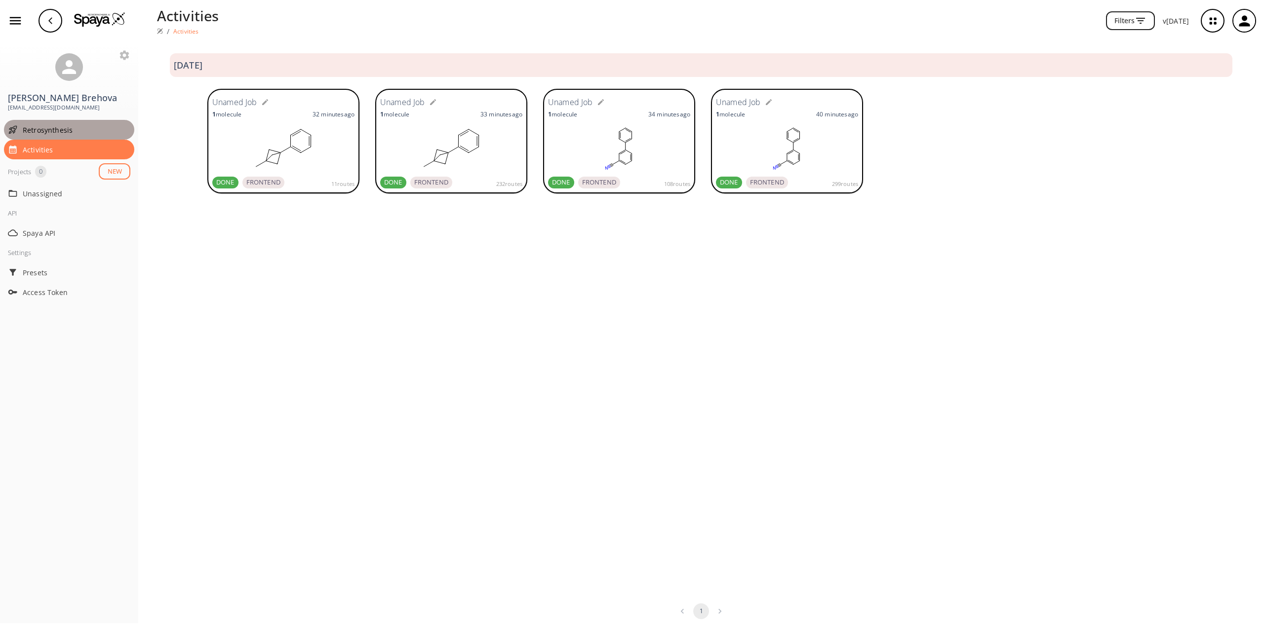
click at [48, 130] on span "Retrosynthesis" at bounding box center [77, 130] width 108 height 10
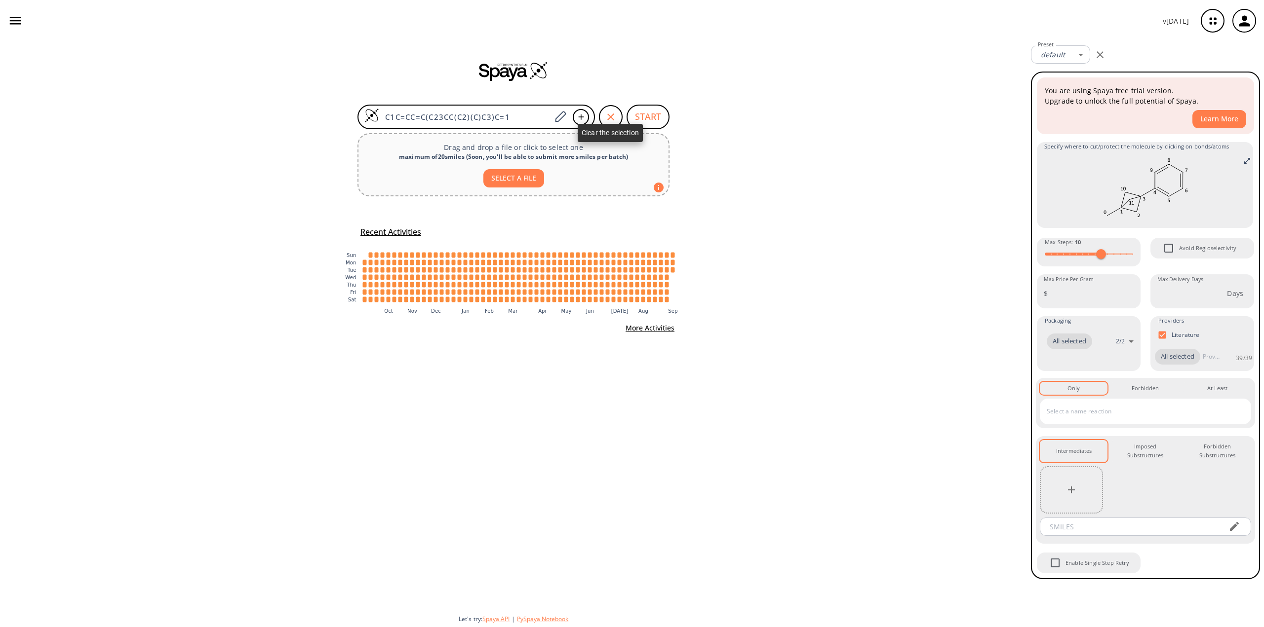
click at [609, 116] on icon "button" at bounding box center [611, 117] width 12 height 12
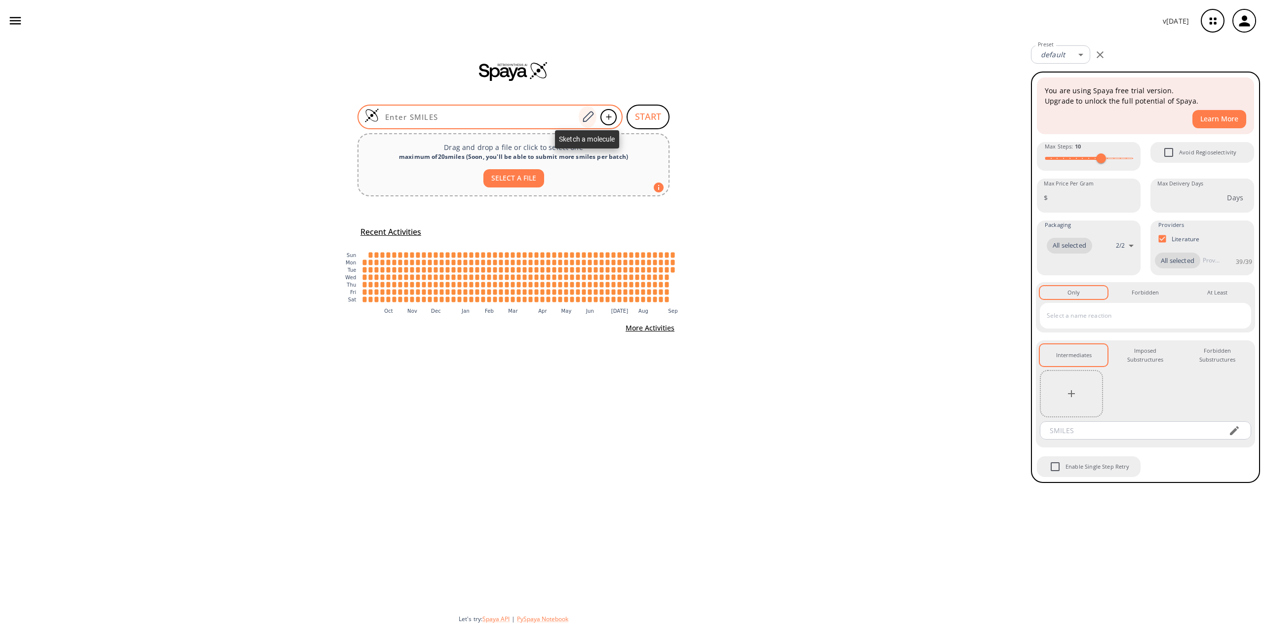
click at [588, 113] on icon at bounding box center [587, 117] width 13 height 13
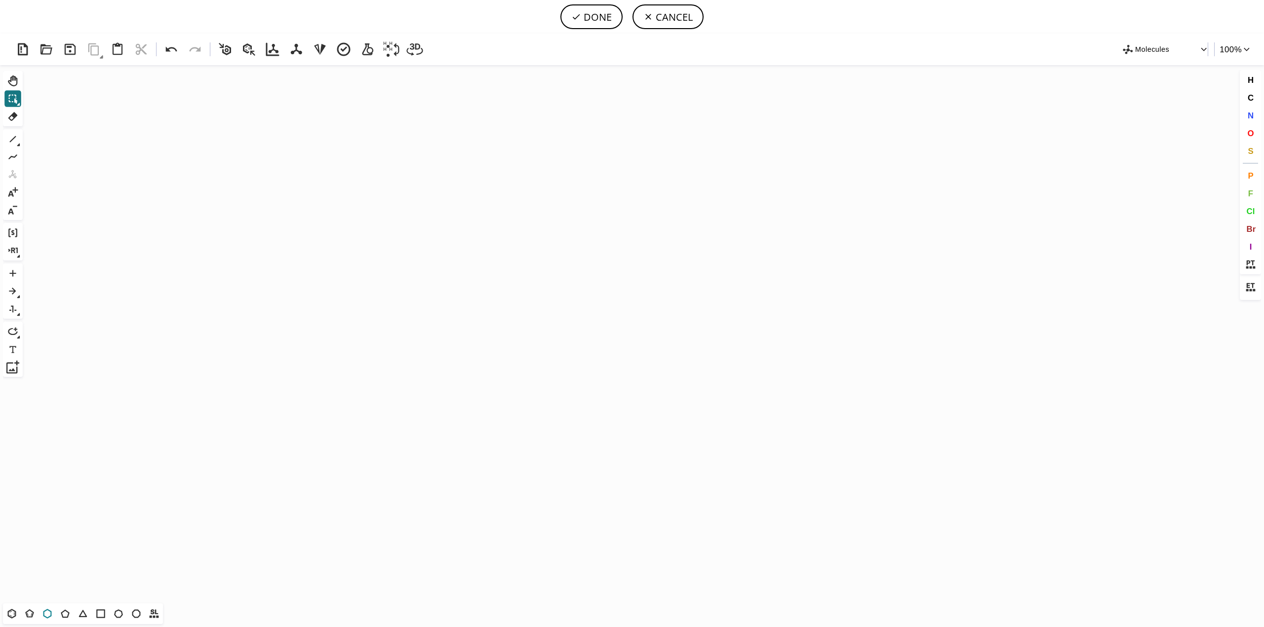
drag, startPoint x: 50, startPoint y: 613, endPoint x: 197, endPoint y: 490, distance: 191.3
click at [50, 612] on icon at bounding box center [47, 614] width 13 height 13
click at [421, 278] on icon "Created with [PERSON_NAME] 2.3.0" at bounding box center [632, 334] width 1210 height 539
click at [63, 611] on icon at bounding box center [65, 614] width 13 height 13
click at [16, 138] on icon at bounding box center [12, 139] width 13 height 13
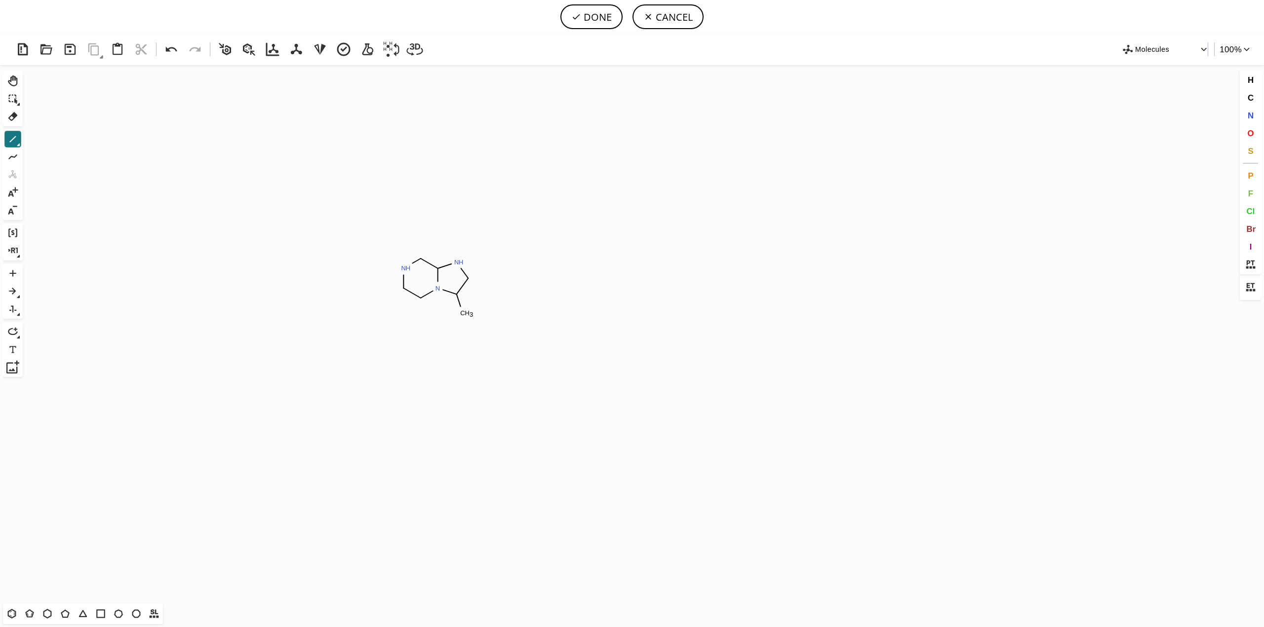
drag, startPoint x: 461, startPoint y: 311, endPoint x: 452, endPoint y: 335, distance: 25.8
drag, startPoint x: 456, startPoint y: 331, endPoint x: 477, endPoint y: 317, distance: 25.6
drag, startPoint x: 462, startPoint y: 311, endPoint x: 474, endPoint y: 321, distance: 15.4
click at [164, 53] on icon at bounding box center [171, 49] width 18 height 18
click at [11, 614] on icon at bounding box center [11, 614] width 13 height 13
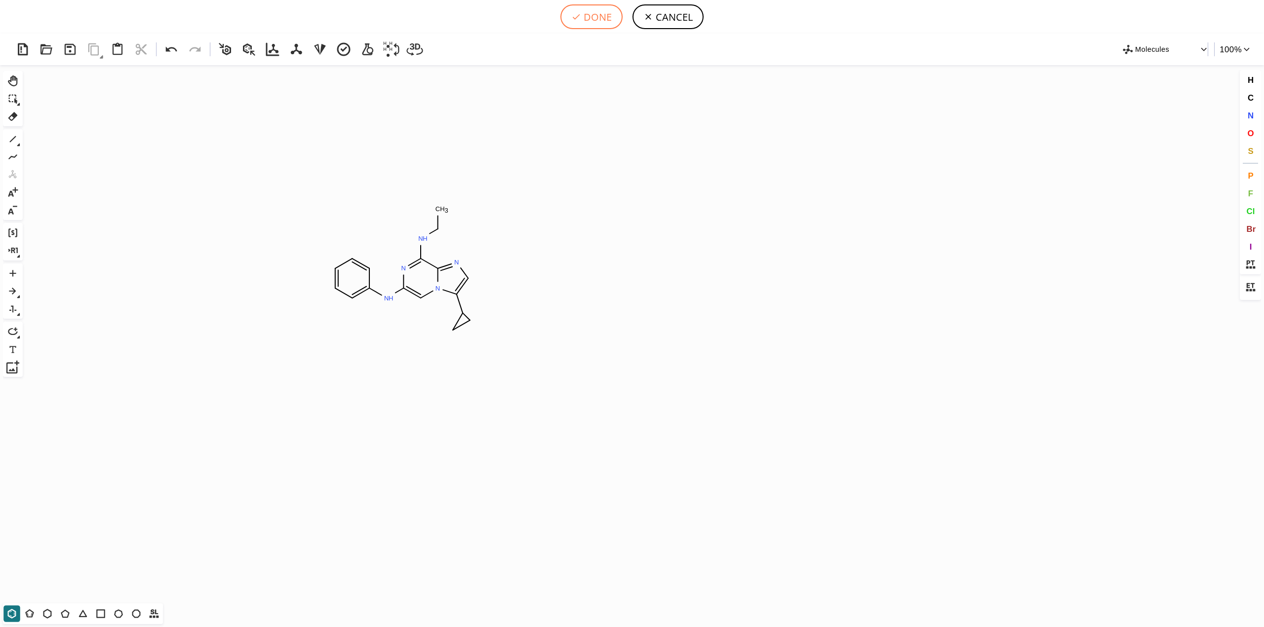
click at [607, 14] on button "DONE" at bounding box center [591, 16] width 62 height 25
type input "N1C(NC2C=CC=CC=2)=CN2C(C3CC3)=CN=C2C=1NCC"
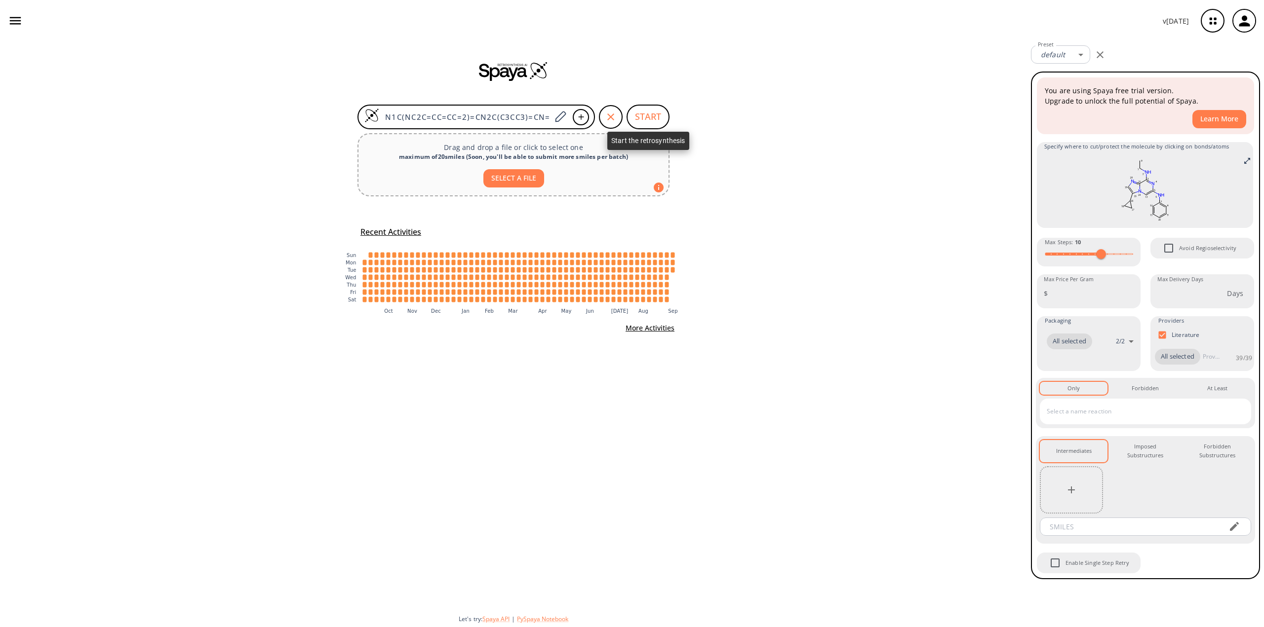
click at [637, 113] on button "START" at bounding box center [647, 117] width 43 height 25
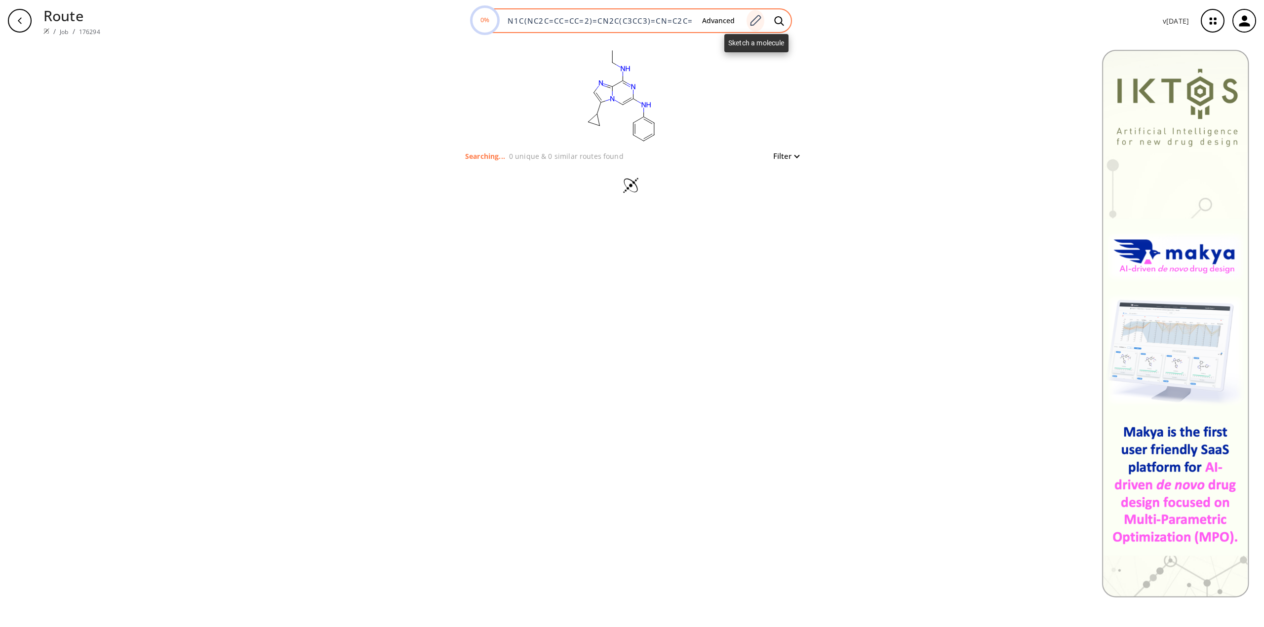
click at [759, 19] on icon at bounding box center [754, 20] width 13 height 13
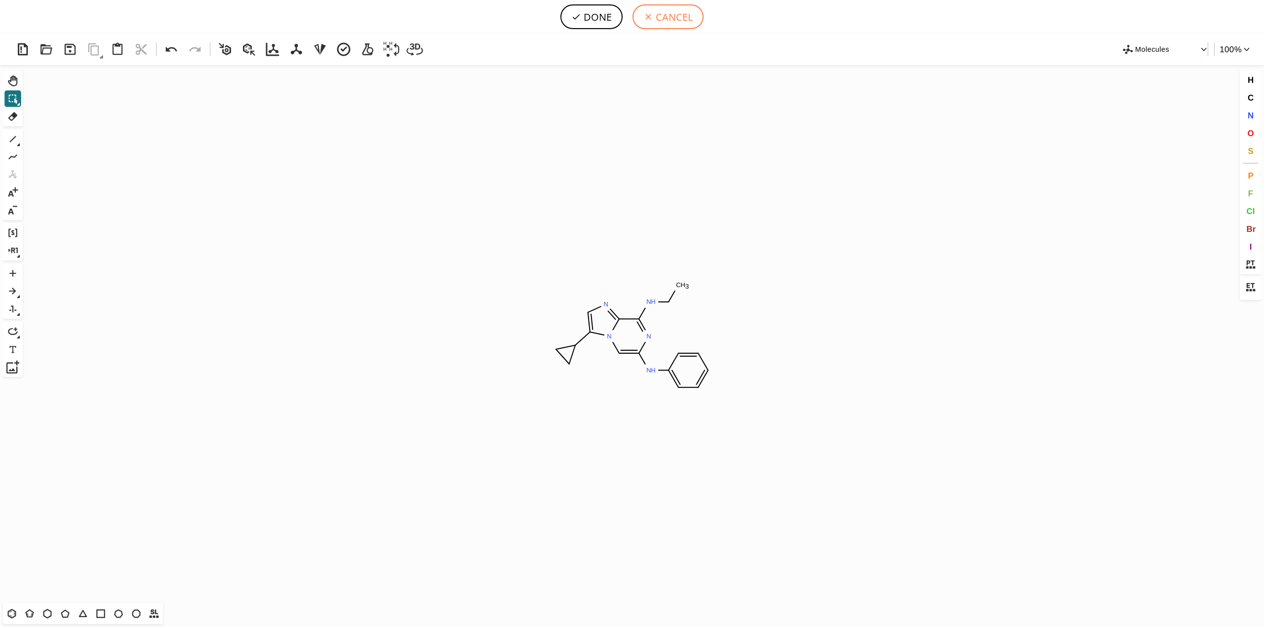
click at [661, 19] on button "CANCEL" at bounding box center [667, 16] width 71 height 25
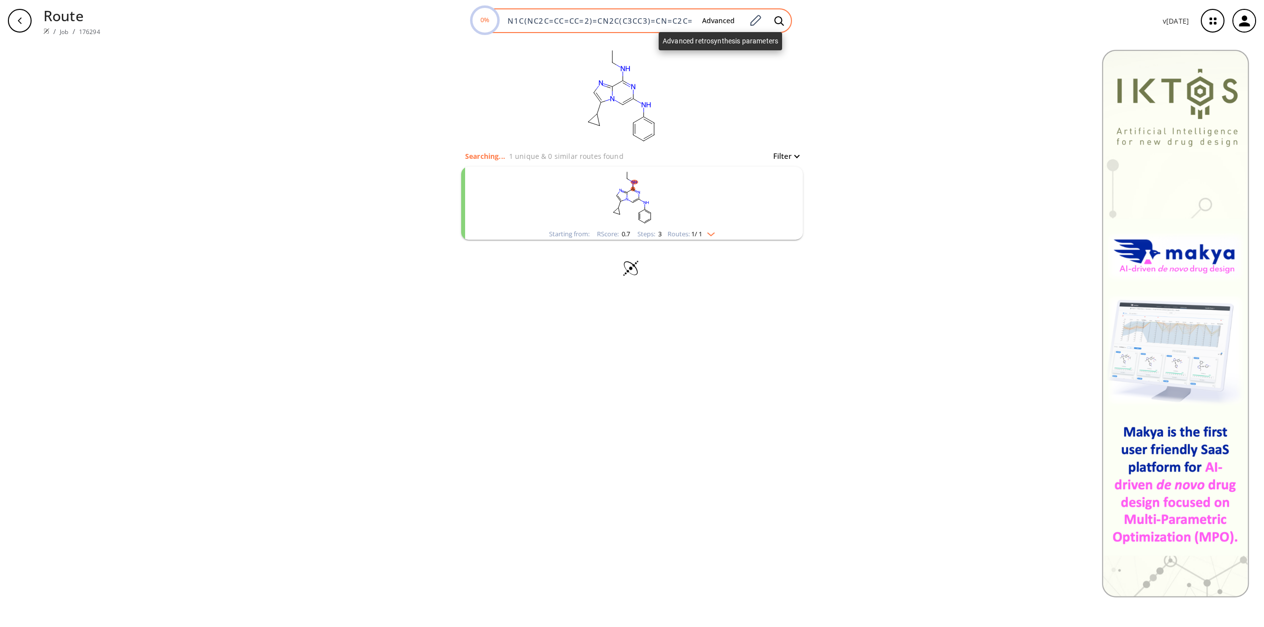
click at [719, 19] on button "Advanced" at bounding box center [718, 21] width 48 height 18
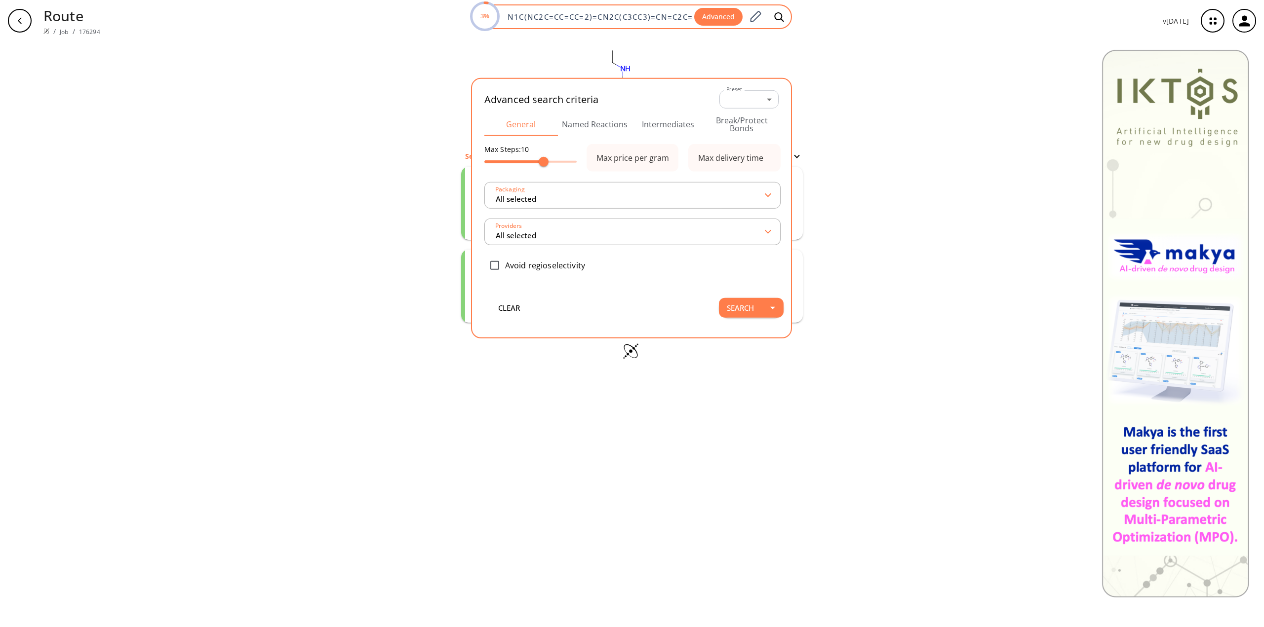
scroll to position [0, 20]
type input "All selected"
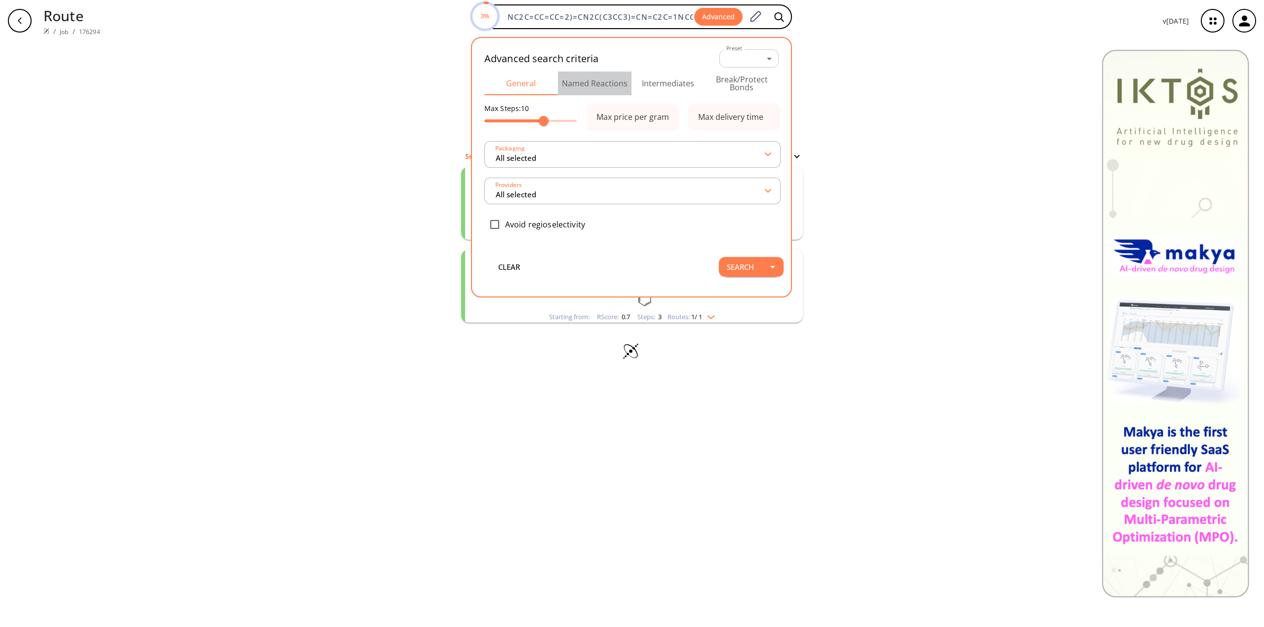
scroll to position [0, 0]
click at [594, 78] on button "Named Reactions" at bounding box center [595, 84] width 74 height 24
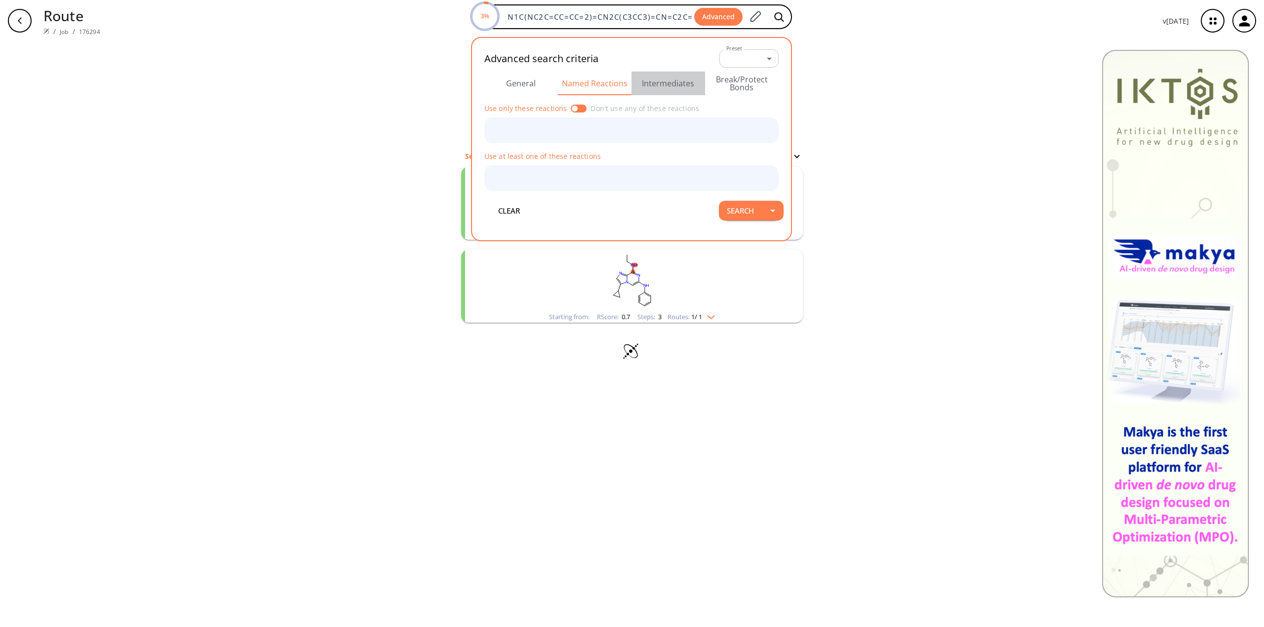
click at [670, 82] on button "Intermediates" at bounding box center [668, 84] width 74 height 24
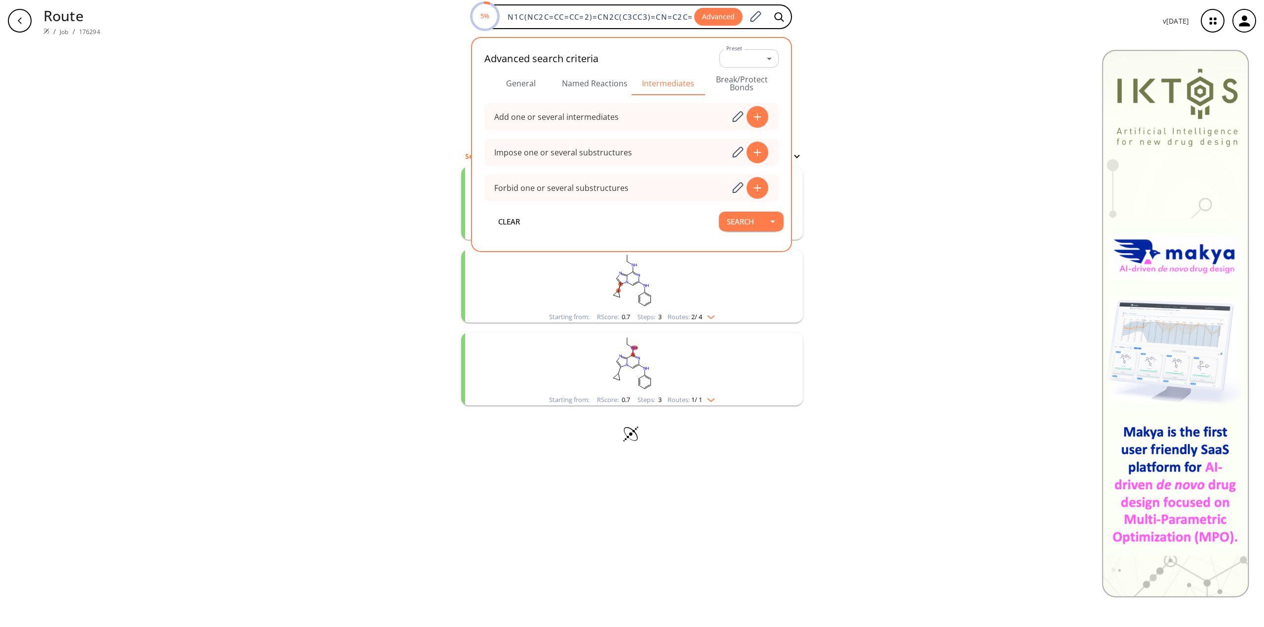
click at [754, 84] on button "Break/Protect Bonds" at bounding box center [742, 84] width 74 height 24
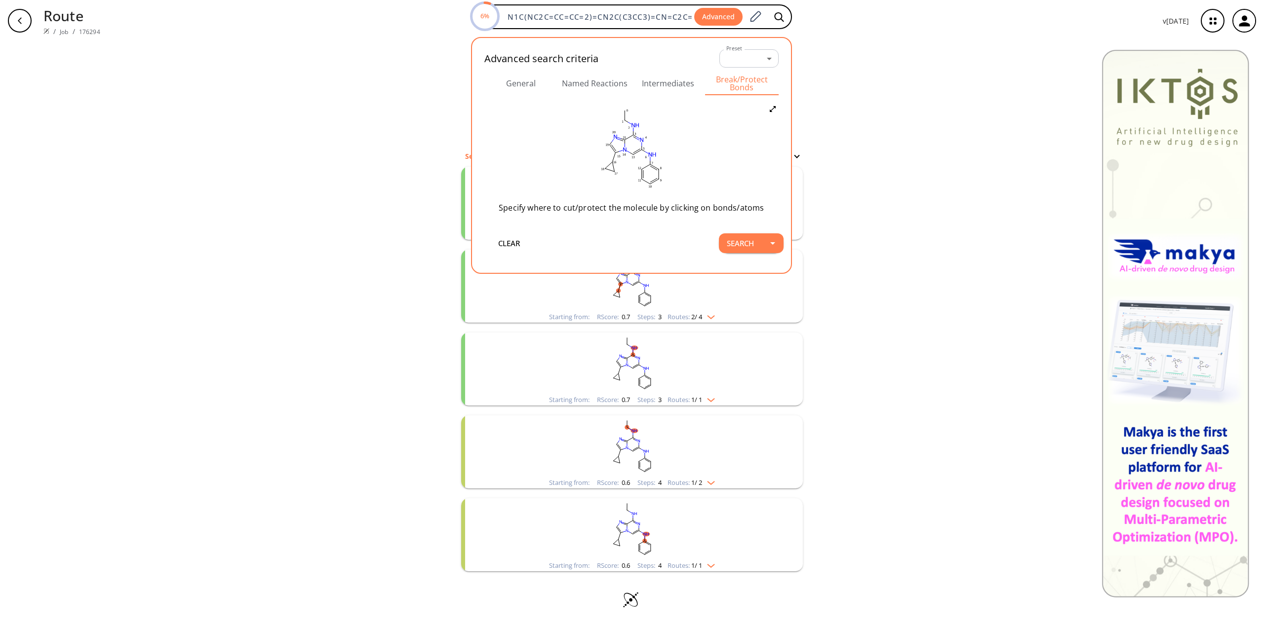
click at [877, 65] on div "clear Searching... 6 unique & 4 similar routes found Filter Starting from: RSco…" at bounding box center [632, 334] width 1264 height 586
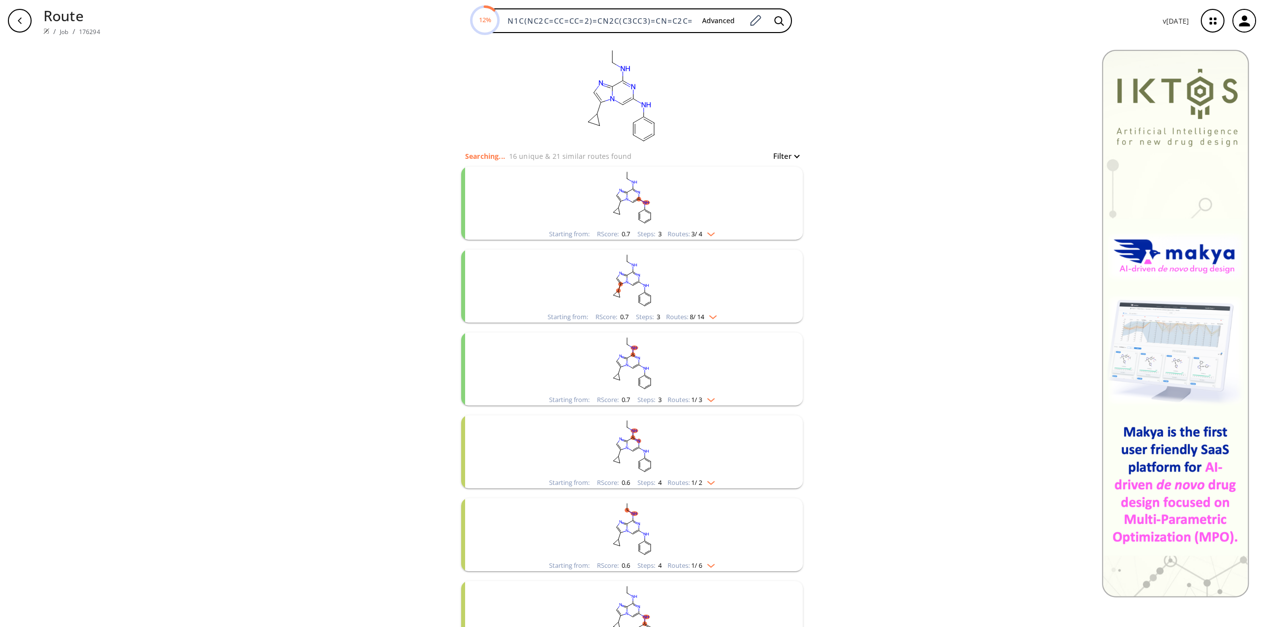
click at [737, 226] on rect "clusters" at bounding box center [631, 198] width 257 height 62
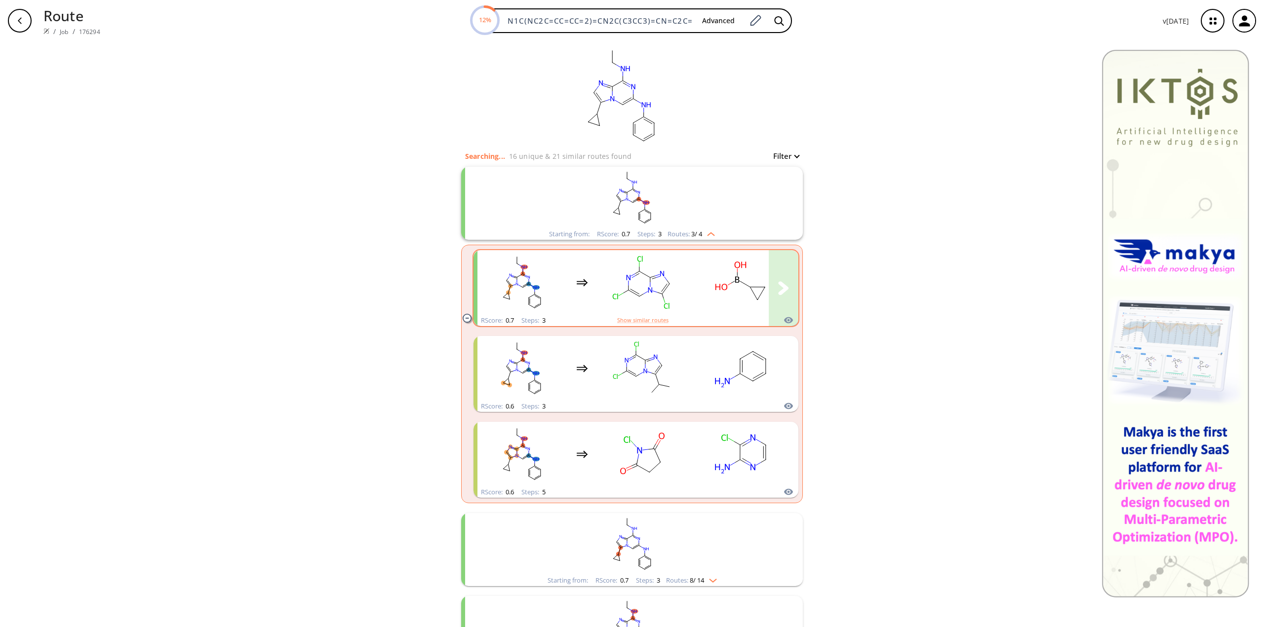
click at [673, 285] on rect "clusters" at bounding box center [642, 283] width 89 height 62
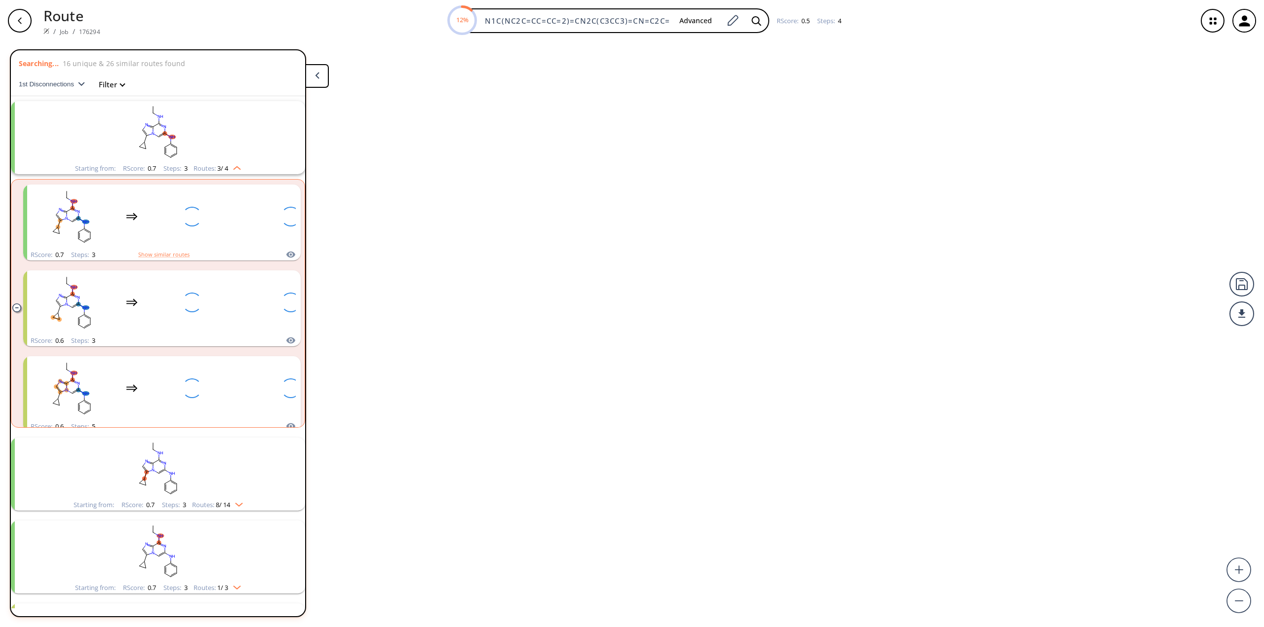
scroll to position [23, 0]
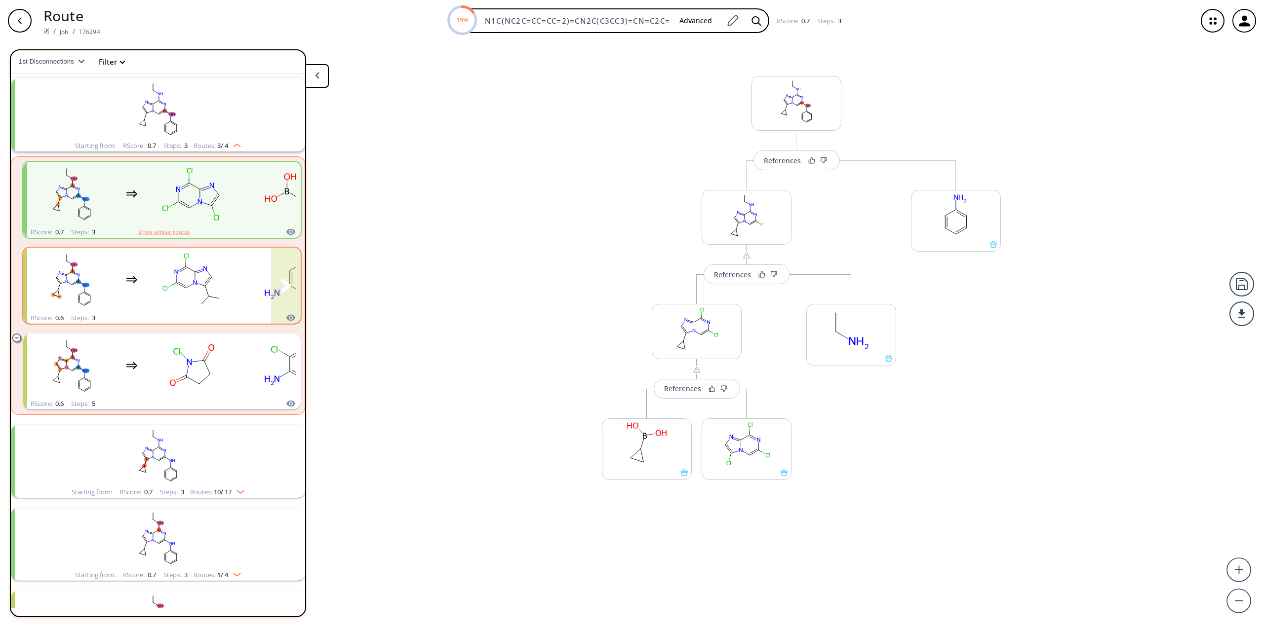
click at [251, 287] on rect "clusters" at bounding box center [290, 280] width 89 height 62
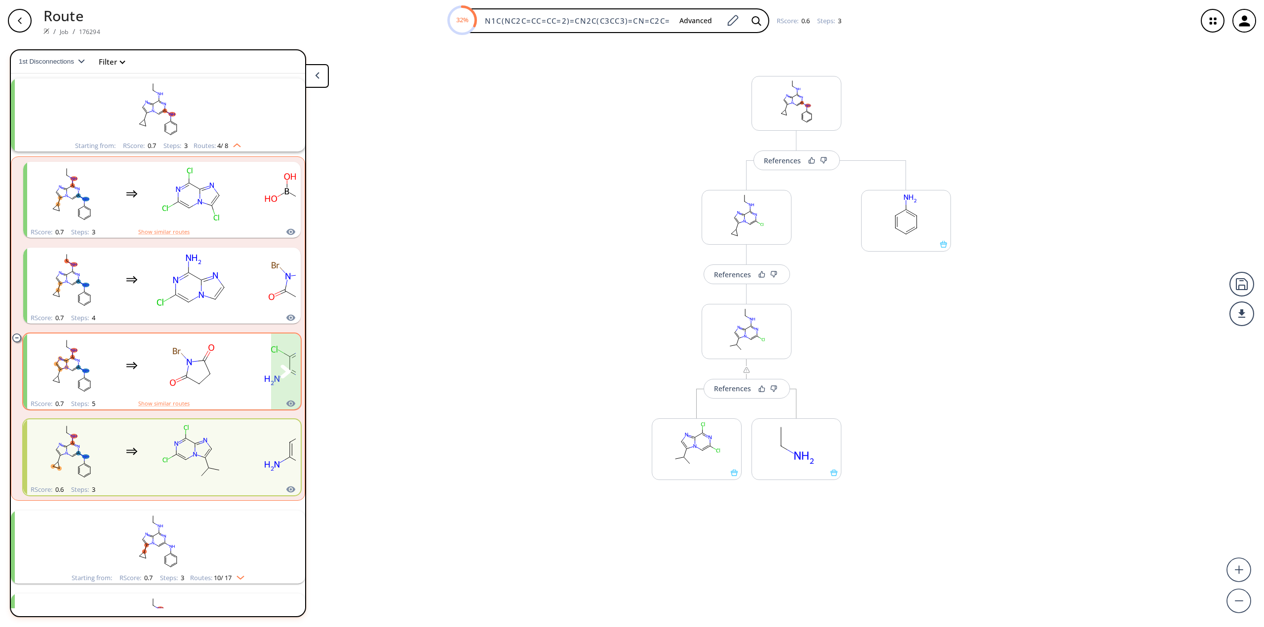
click at [152, 360] on rect "clusters" at bounding box center [192, 366] width 89 height 62
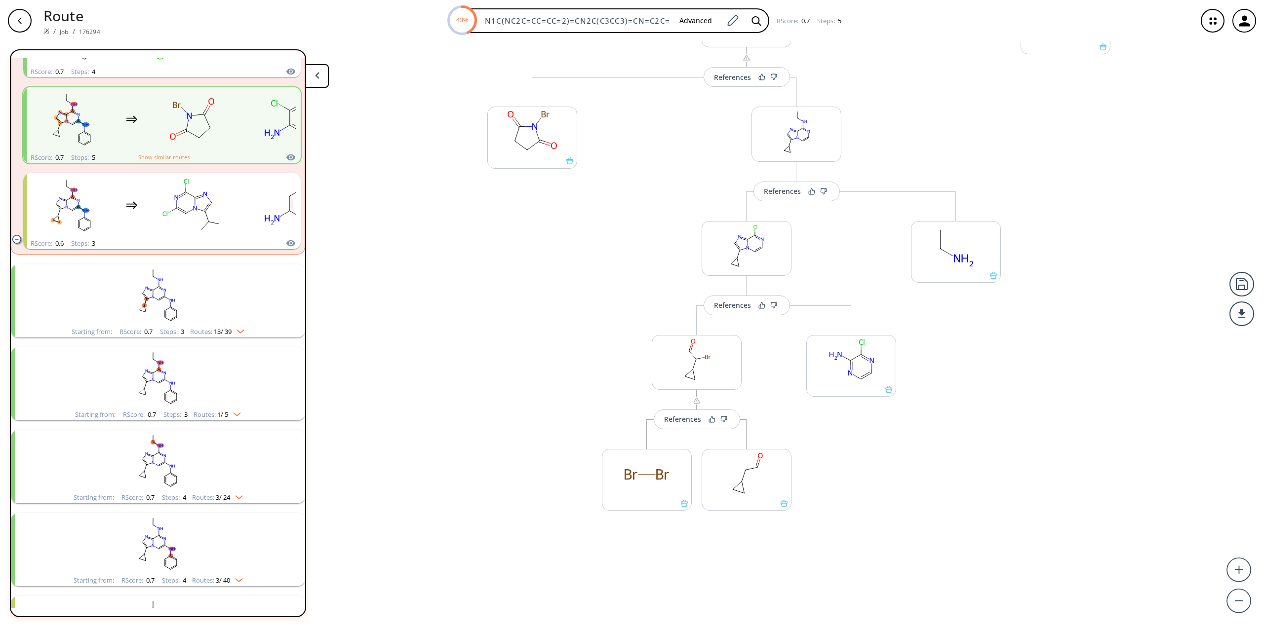
scroll to position [269, 0]
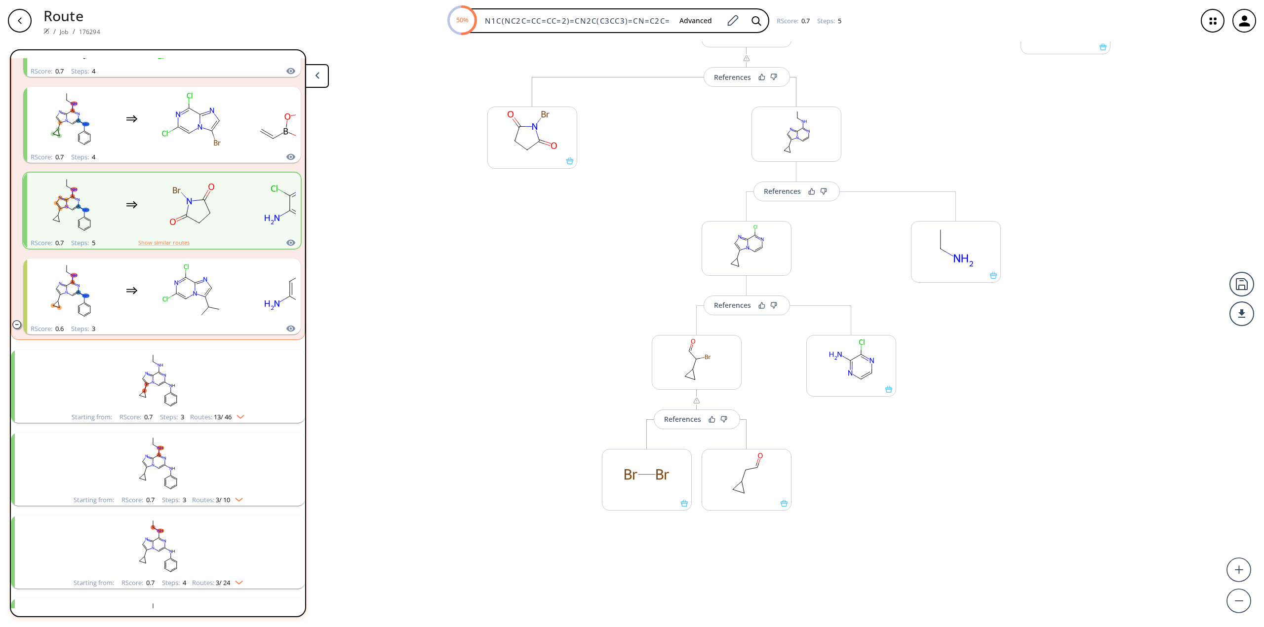
click at [172, 462] on rect "clusters" at bounding box center [158, 464] width 257 height 62
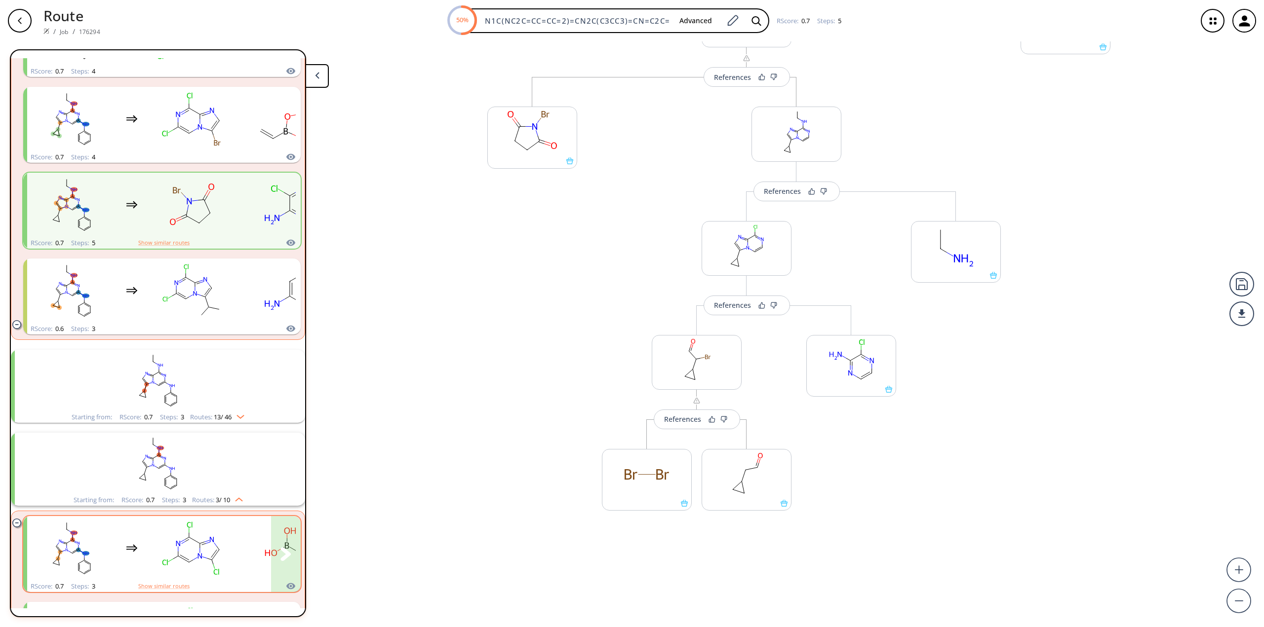
click at [172, 543] on rect "clusters" at bounding box center [192, 549] width 89 height 62
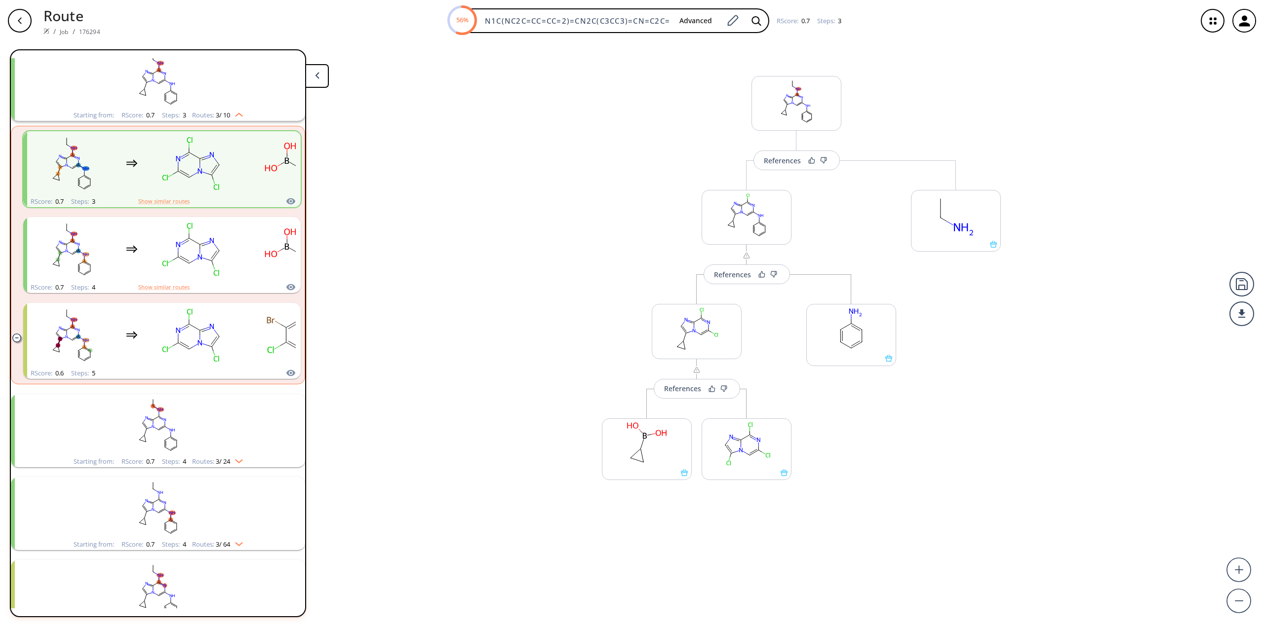
scroll to position [664, 0]
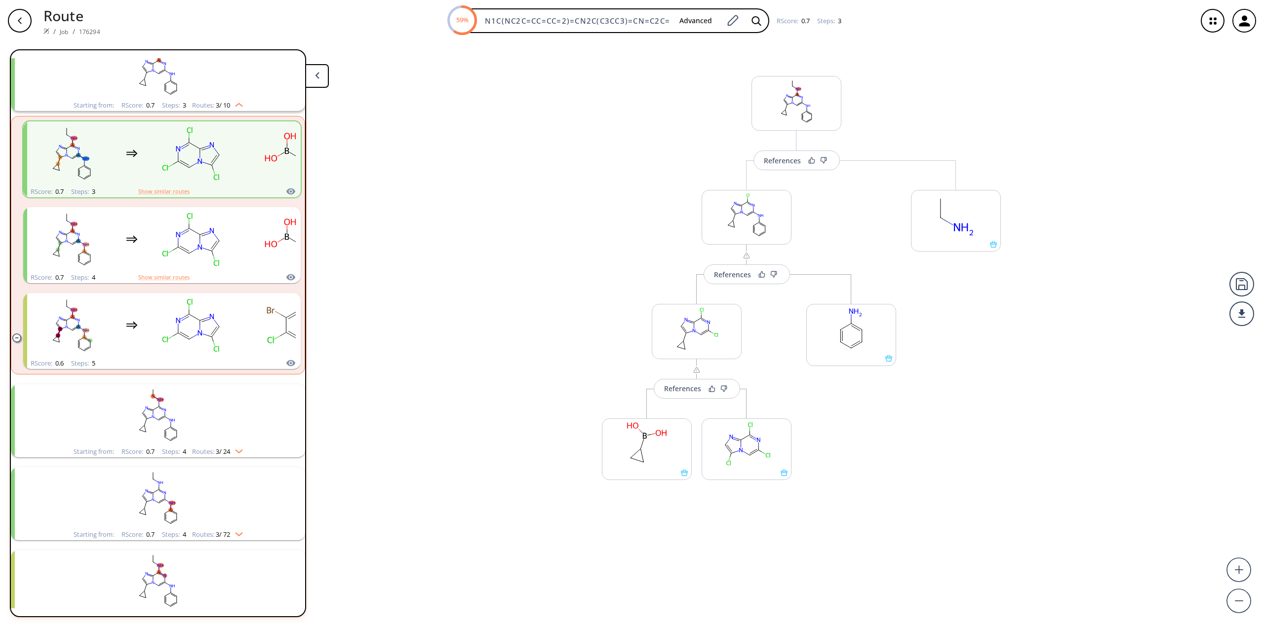
click at [178, 503] on rect "clusters" at bounding box center [158, 498] width 257 height 62
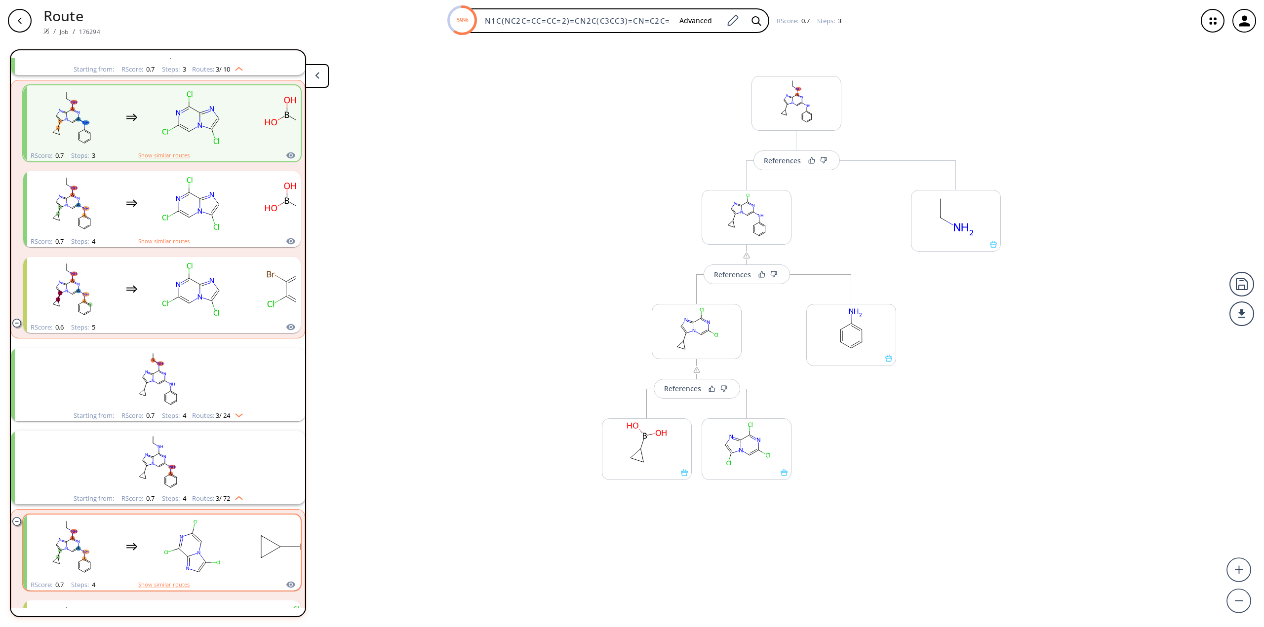
scroll to position [714, 0]
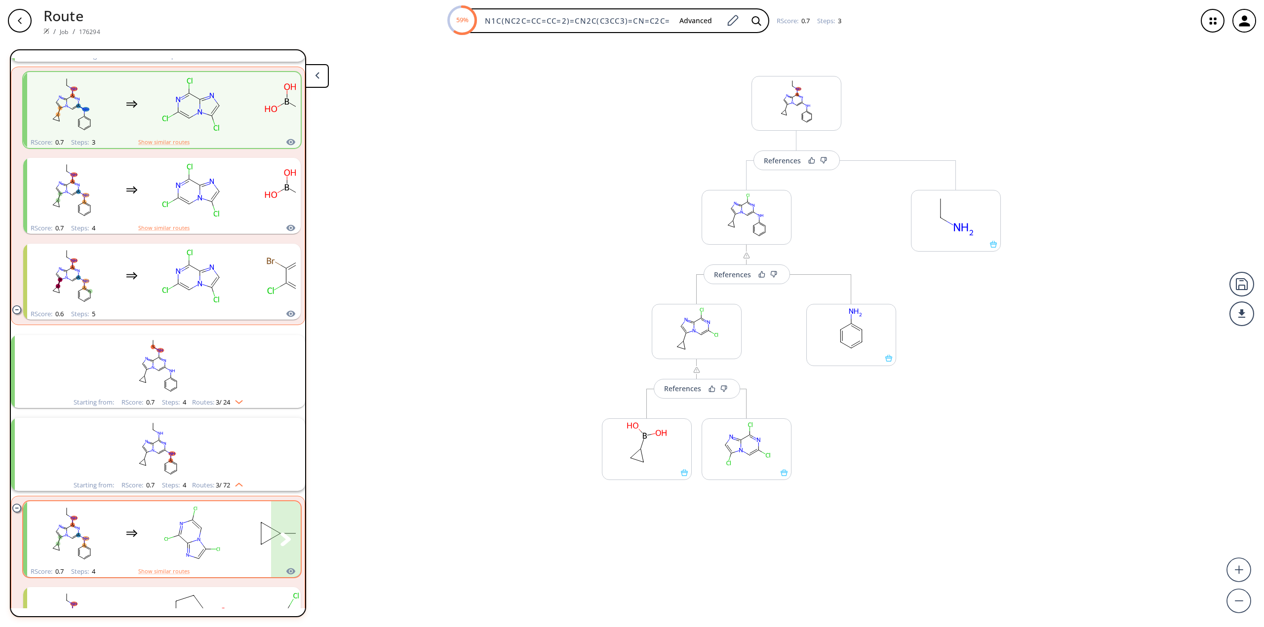
click at [185, 535] on rect "clusters" at bounding box center [192, 534] width 89 height 62
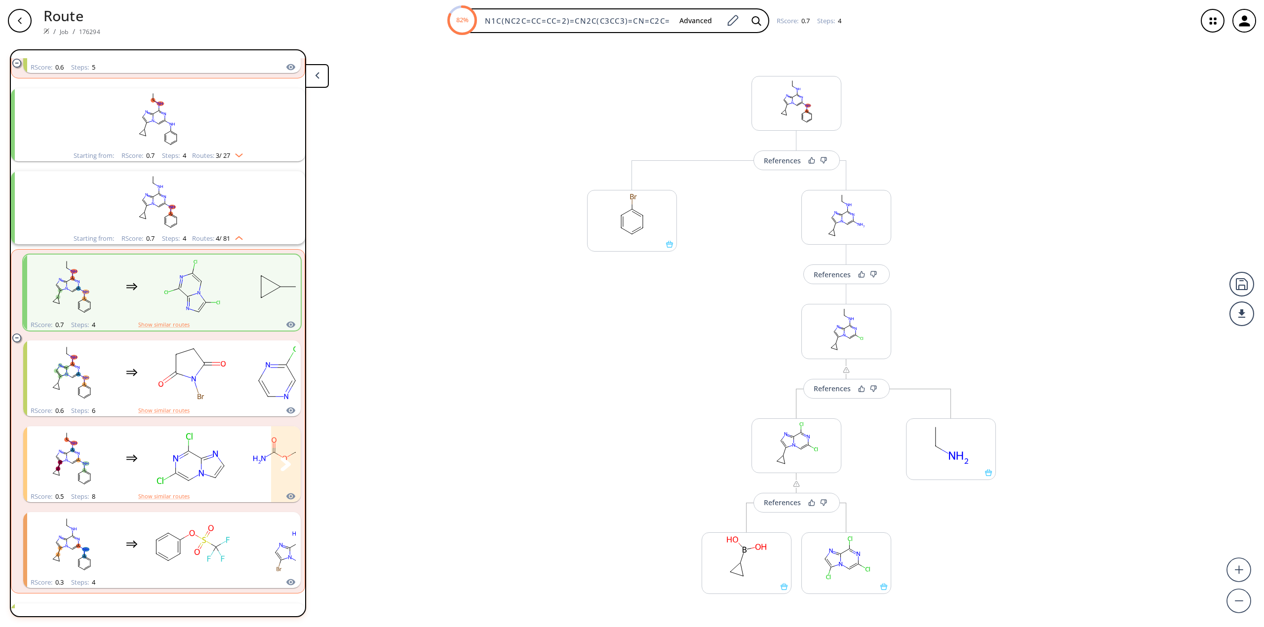
scroll to position [1010, 0]
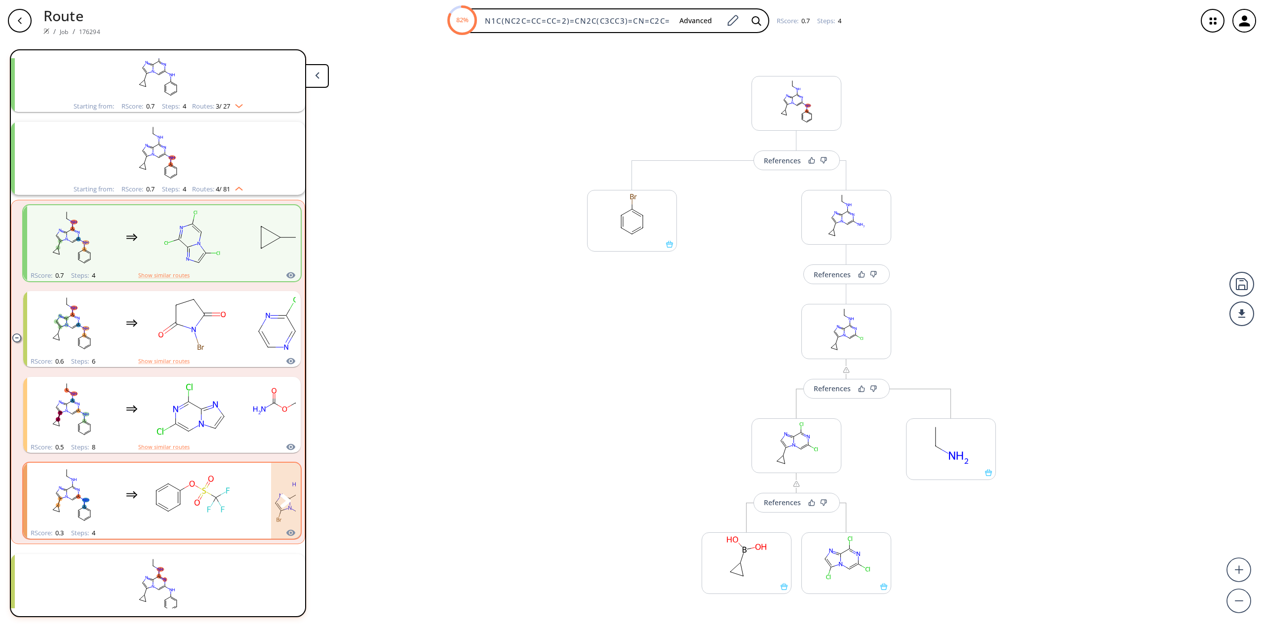
click at [198, 489] on rect "clusters" at bounding box center [192, 495] width 89 height 62
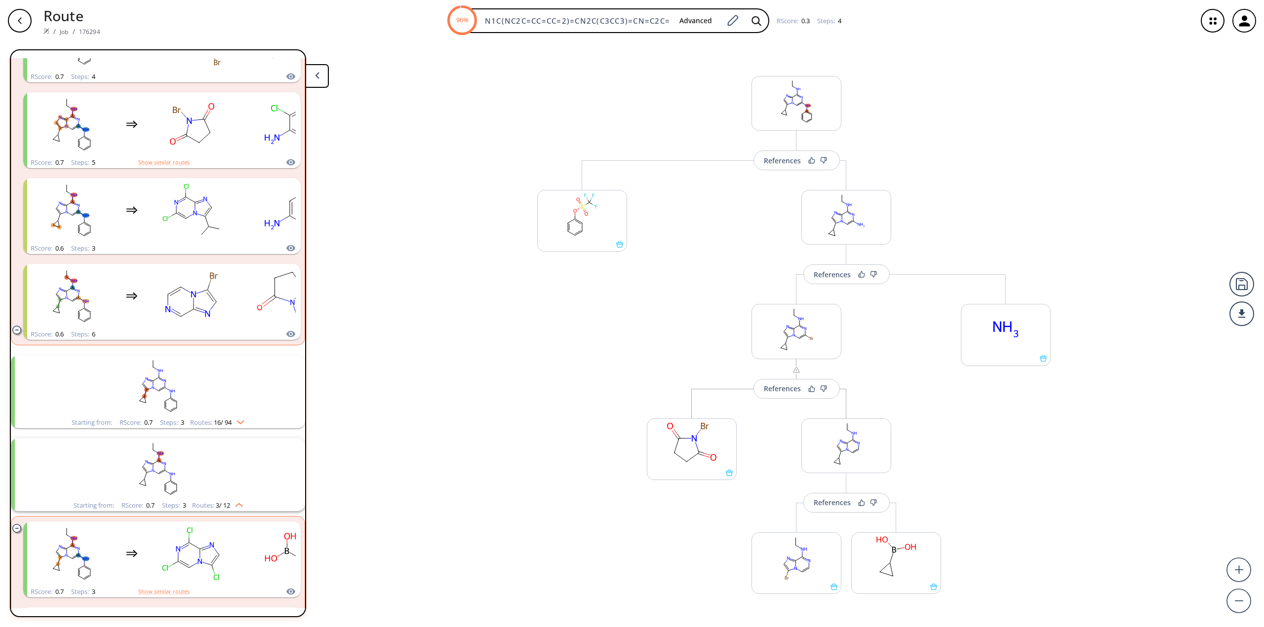
scroll to position [347, 0]
click at [191, 560] on rect "clusters" at bounding box center [192, 557] width 89 height 62
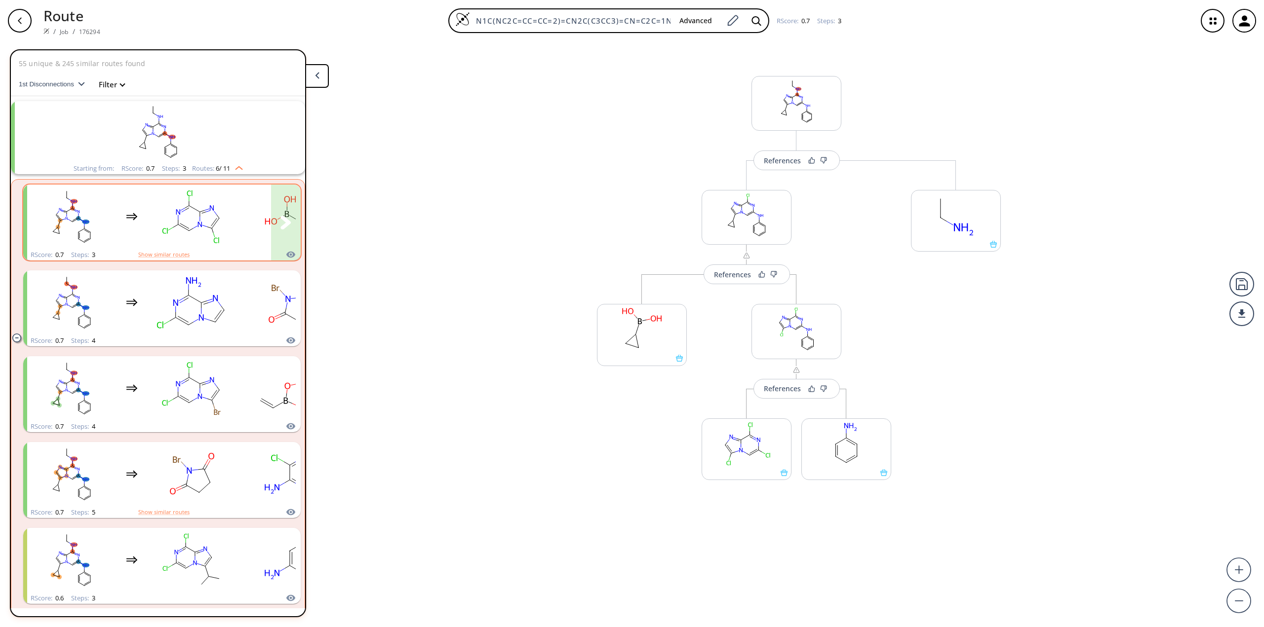
click at [147, 219] on div "clusters" at bounding box center [279, 217] width 505 height 65
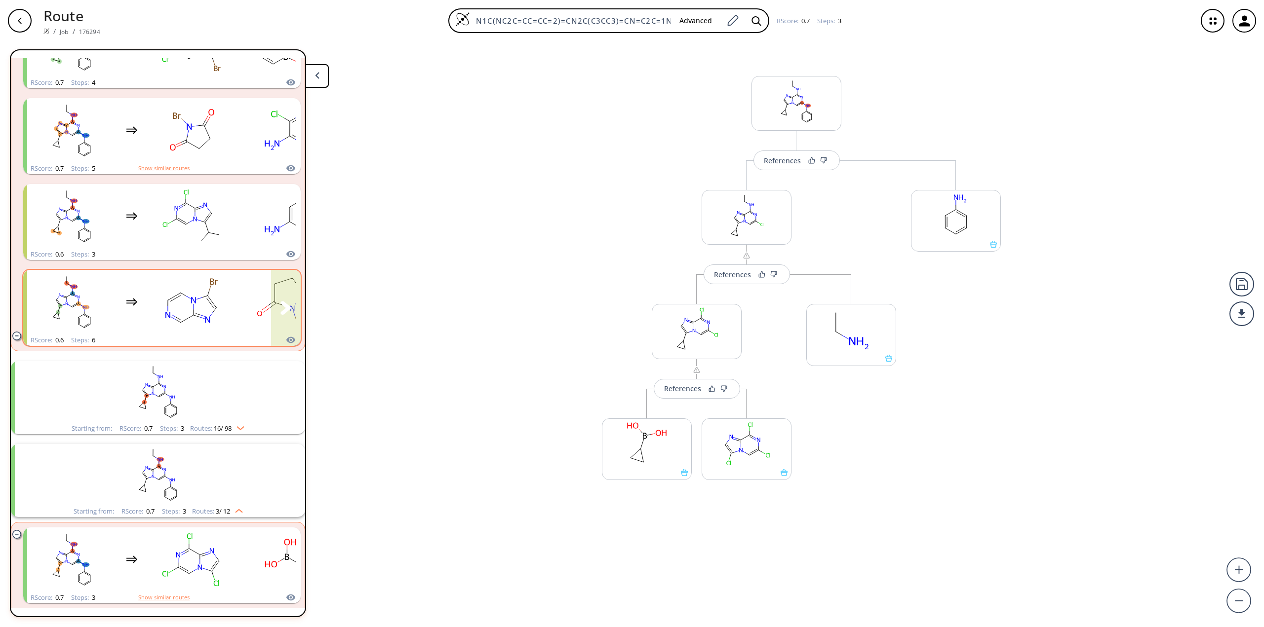
scroll to position [346, 0]
click at [216, 398] on rect "clusters" at bounding box center [158, 391] width 257 height 62
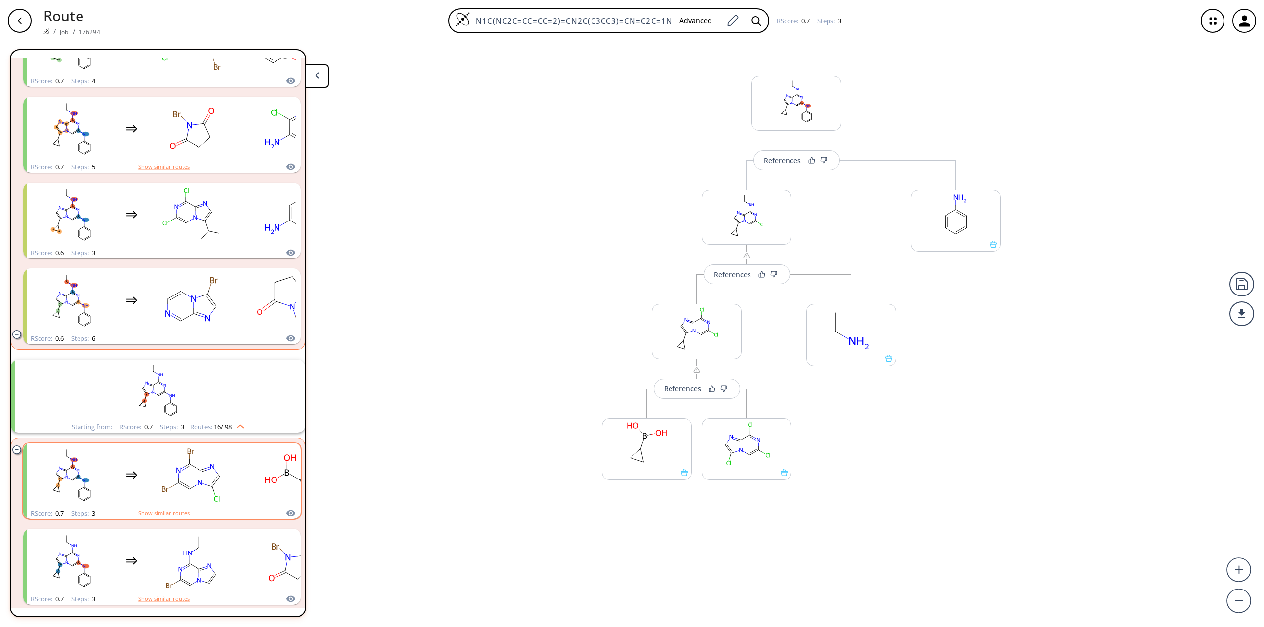
scroll to position [444, 0]
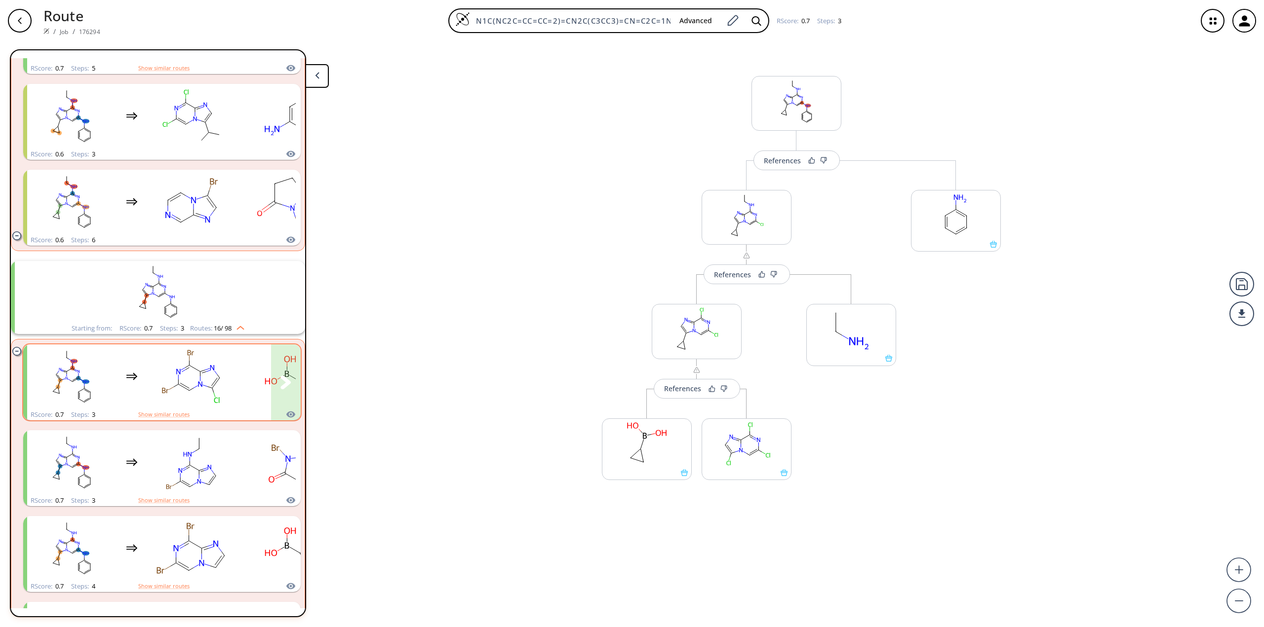
click at [206, 388] on rect "clusters" at bounding box center [192, 377] width 89 height 62
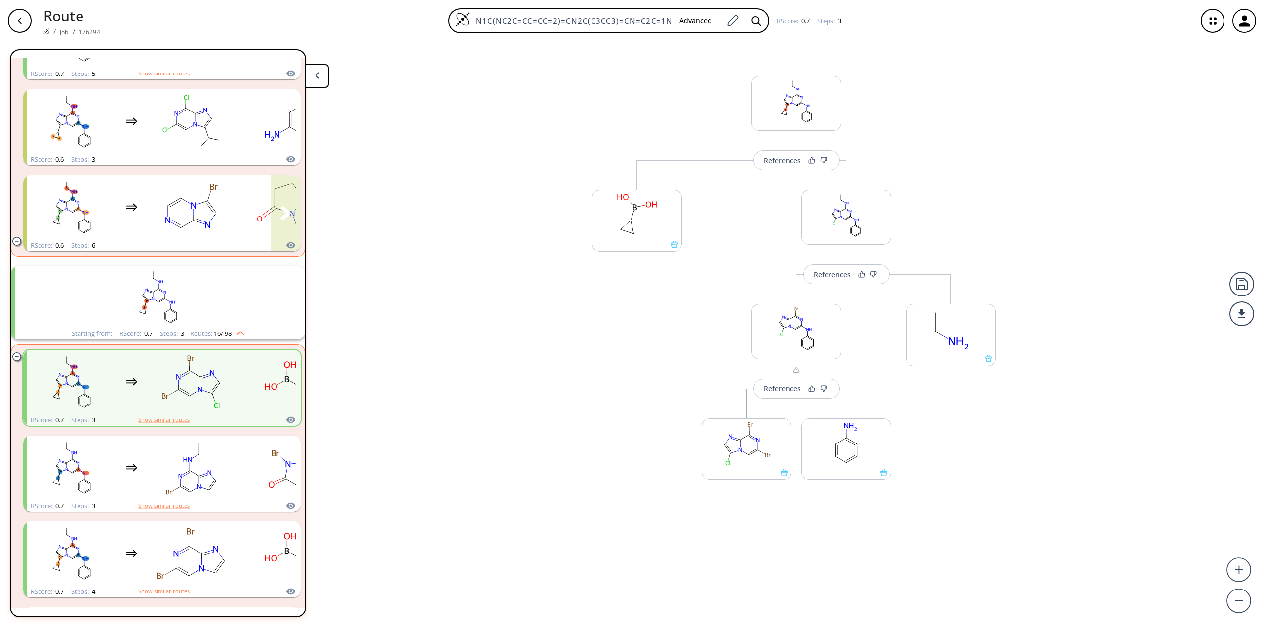
scroll to position [444, 0]
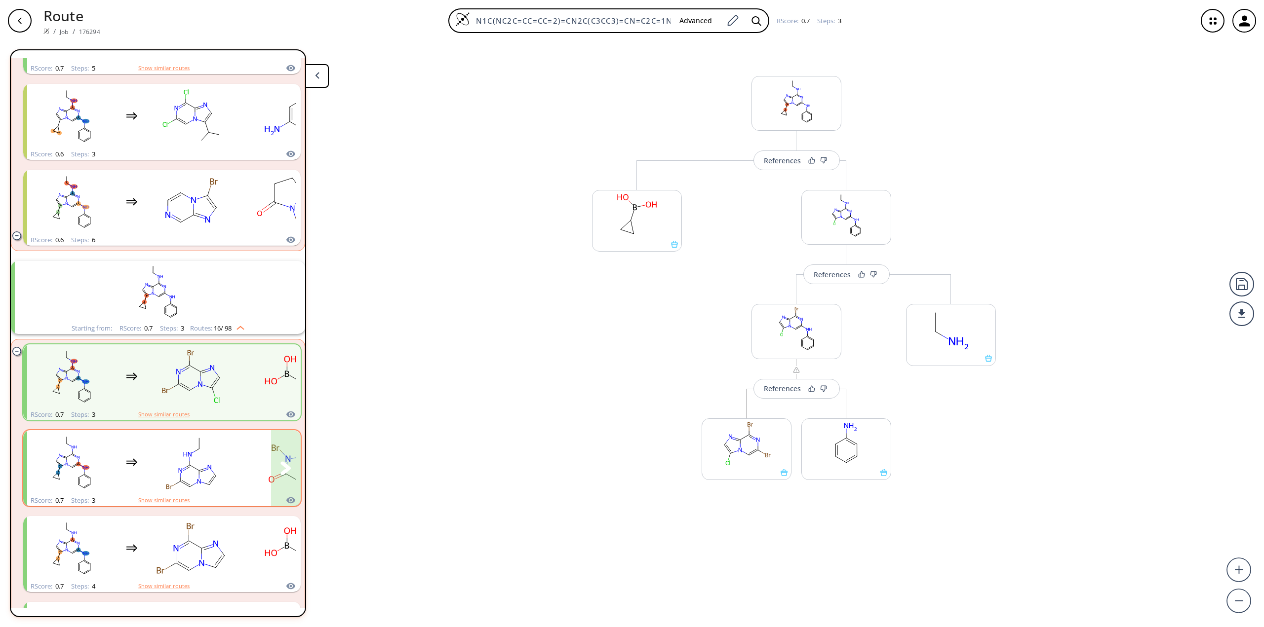
click at [169, 455] on rect "clusters" at bounding box center [192, 463] width 89 height 62
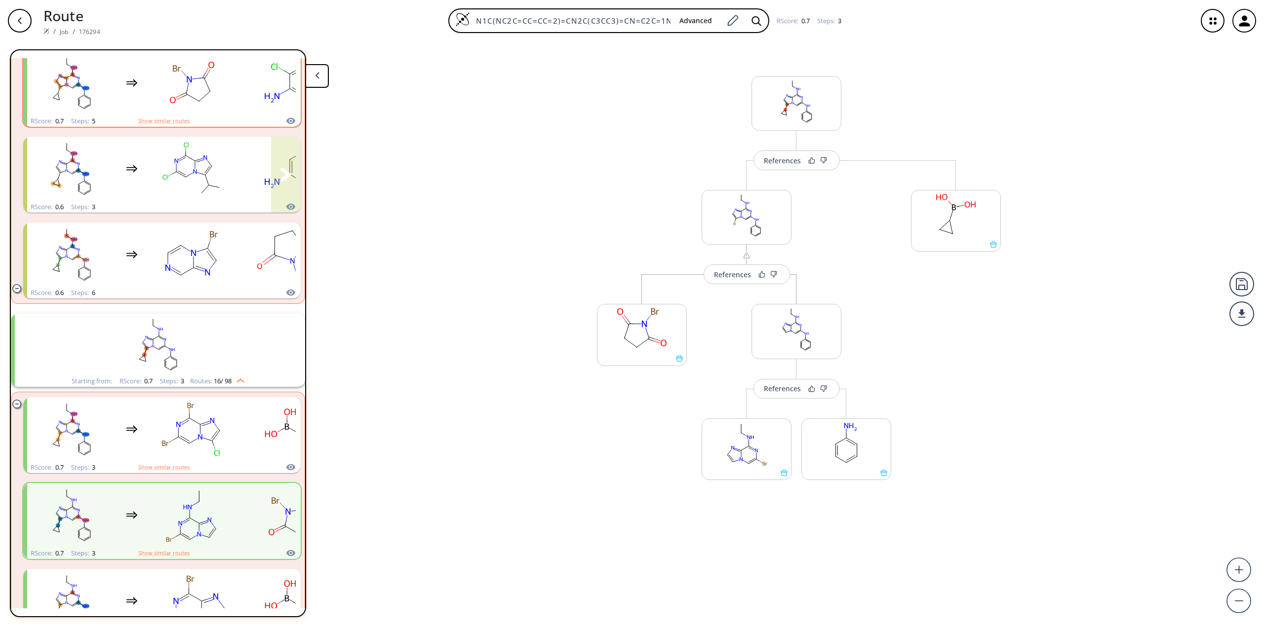
scroll to position [395, 0]
click at [199, 154] on rect "clusters" at bounding box center [192, 166] width 89 height 62
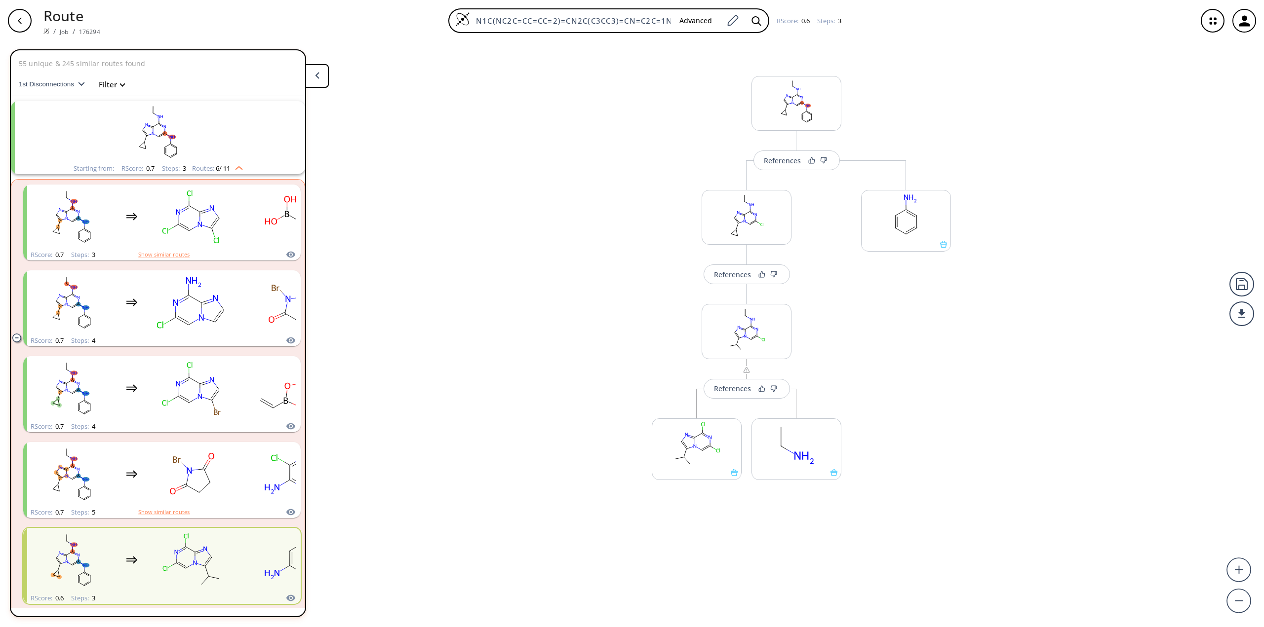
click at [15, 23] on div "button" at bounding box center [20, 21] width 24 height 24
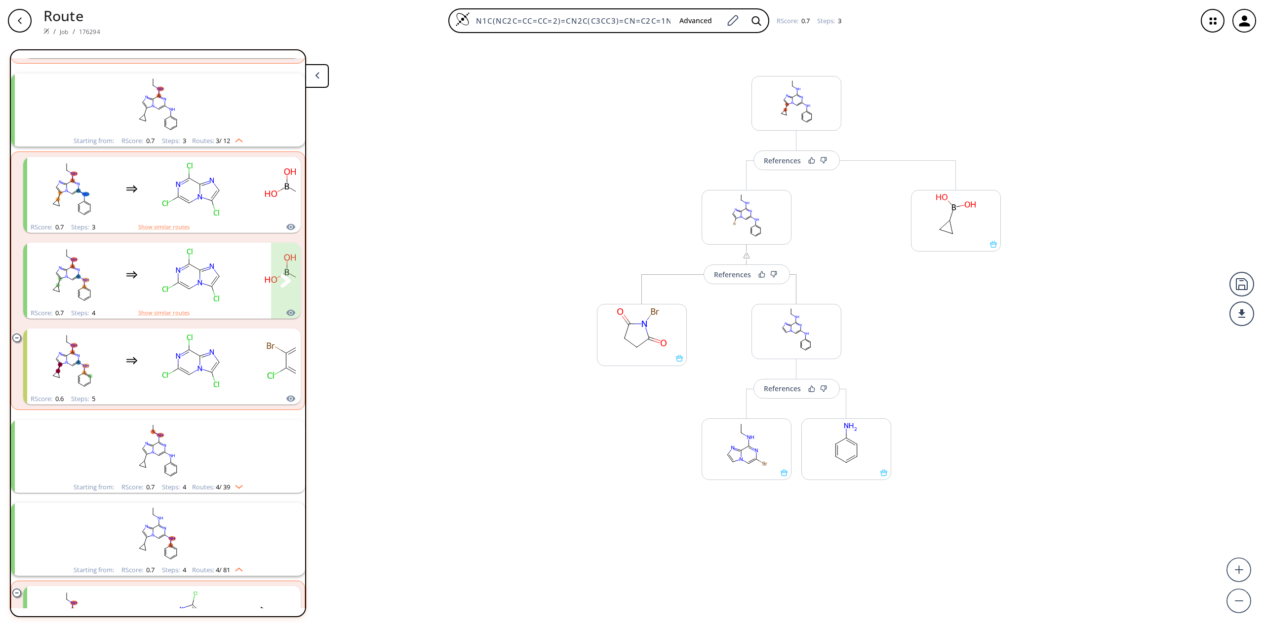
scroll to position [2073, 0]
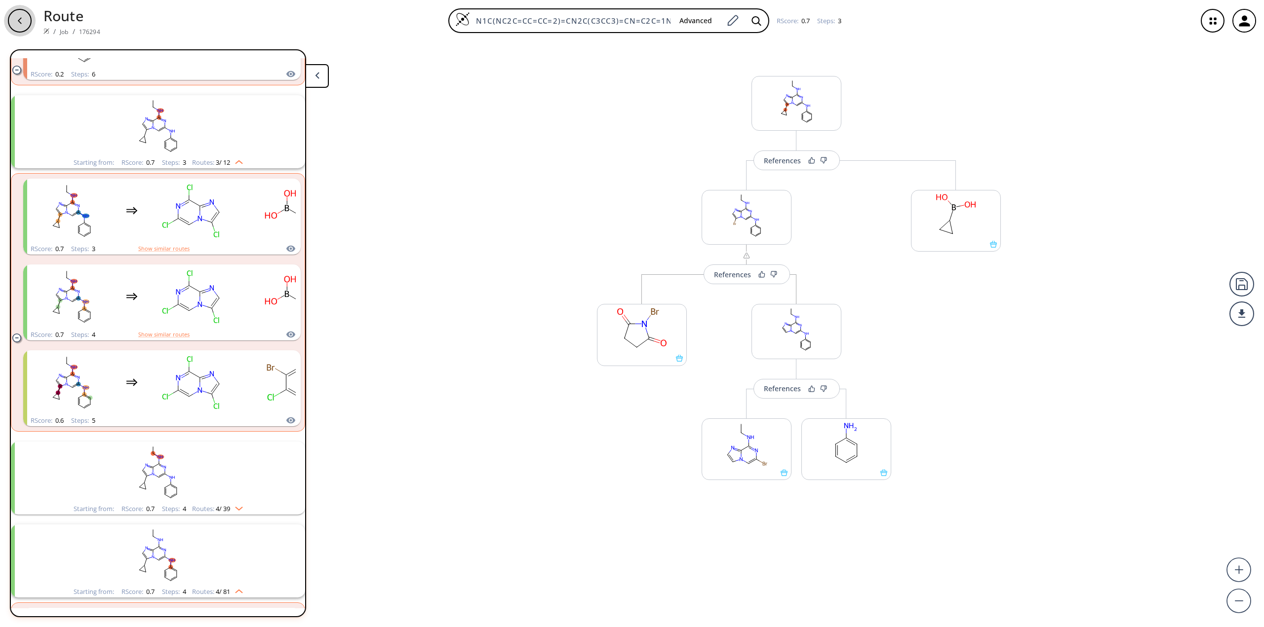
click at [19, 16] on div "button" at bounding box center [20, 21] width 24 height 24
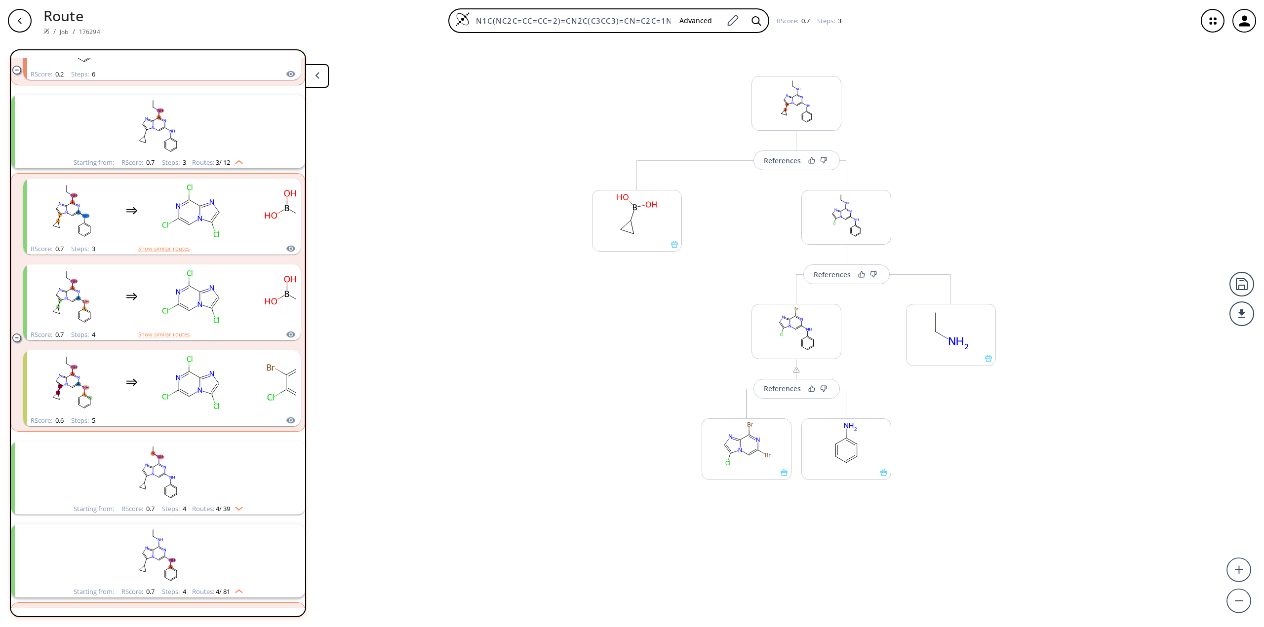
click at [1242, 17] on icon "button" at bounding box center [1243, 20] width 11 height 11
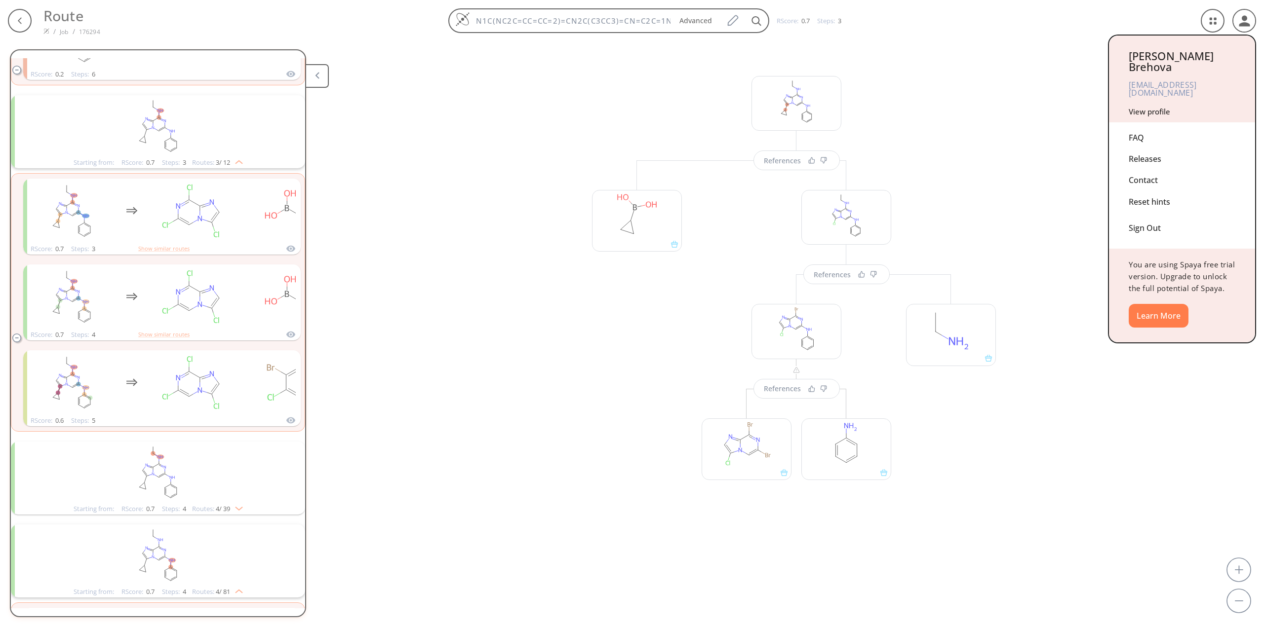
click at [1160, 107] on link "View profile" at bounding box center [1148, 112] width 41 height 10
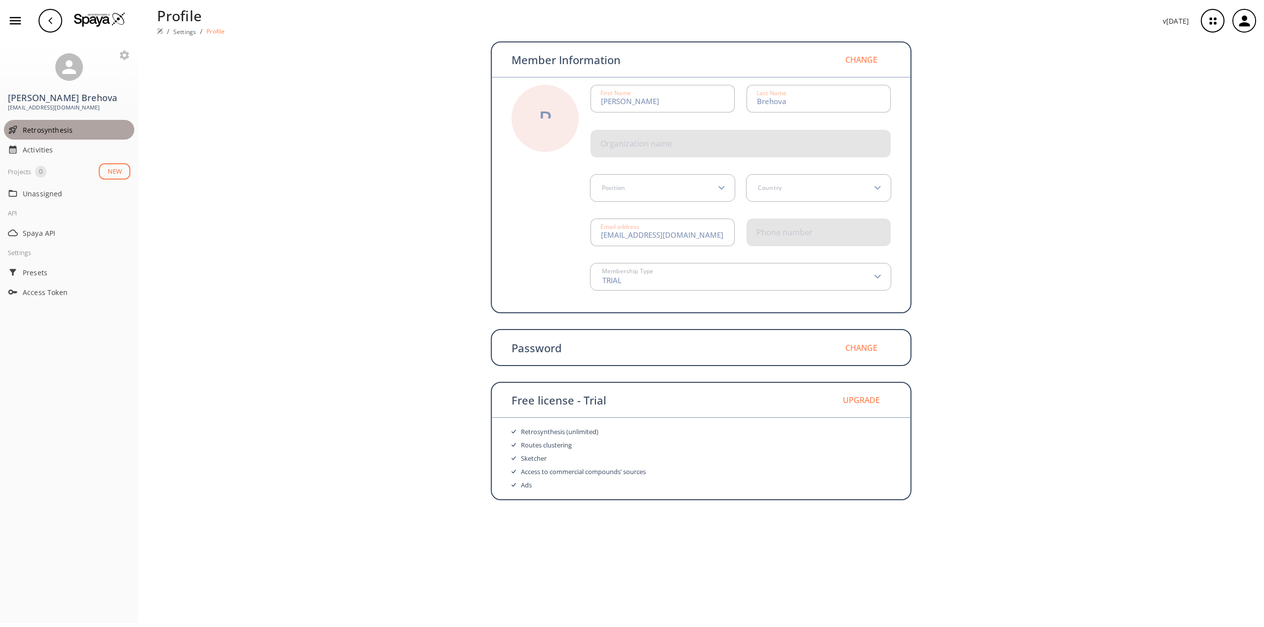
click at [29, 129] on span "Retrosynthesis" at bounding box center [77, 130] width 108 height 10
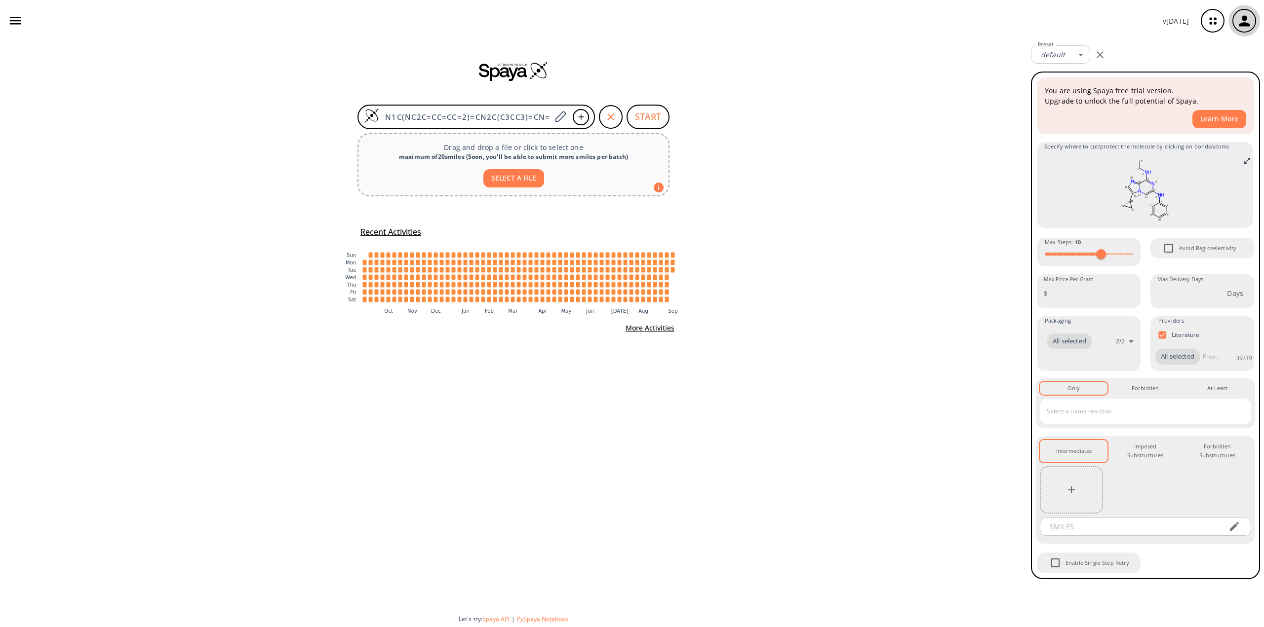
click at [1243, 19] on icon "button" at bounding box center [1243, 20] width 11 height 11
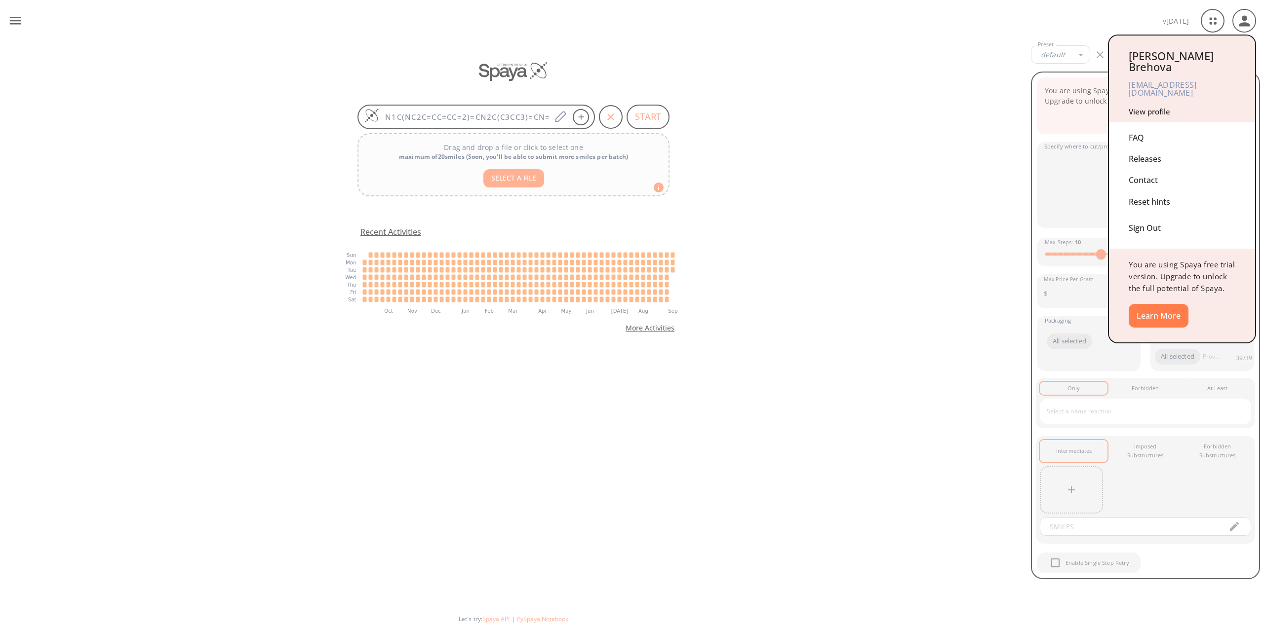
click at [1083, 15] on div at bounding box center [632, 313] width 1264 height 627
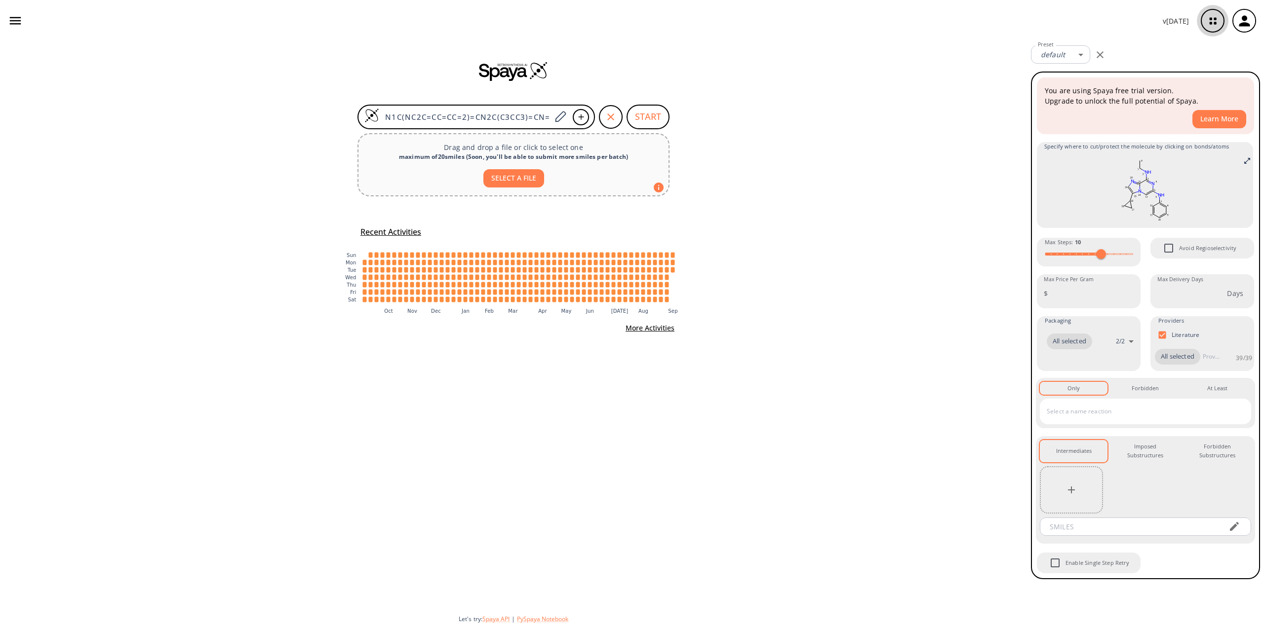
click at [1214, 18] on icon "button" at bounding box center [1212, 21] width 26 height 26
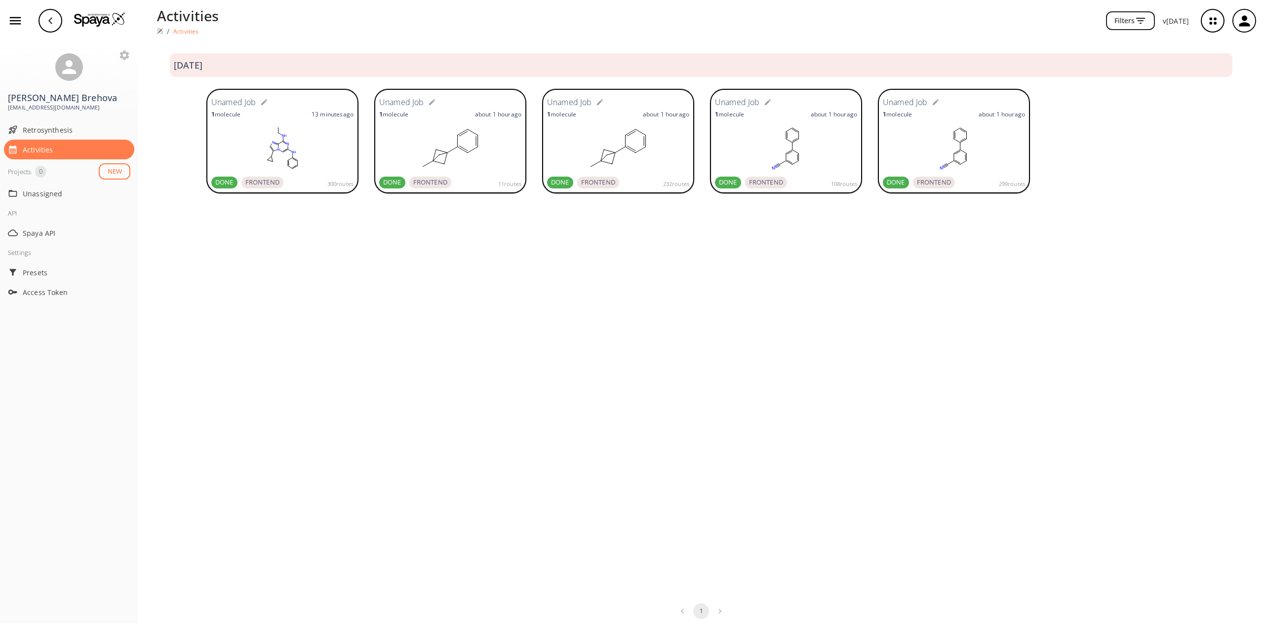
click at [516, 126] on rect at bounding box center [450, 147] width 142 height 49
click at [279, 129] on ellipse at bounding box center [278, 127] width 3 height 3
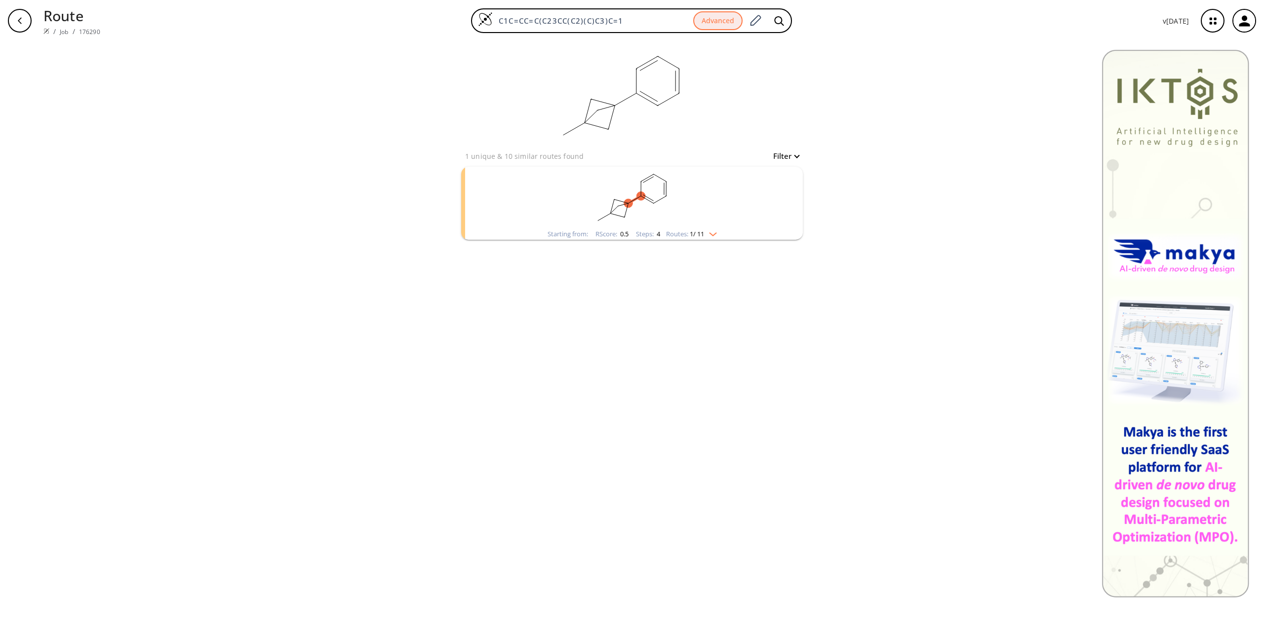
click at [22, 20] on icon "button" at bounding box center [20, 21] width 8 height 8
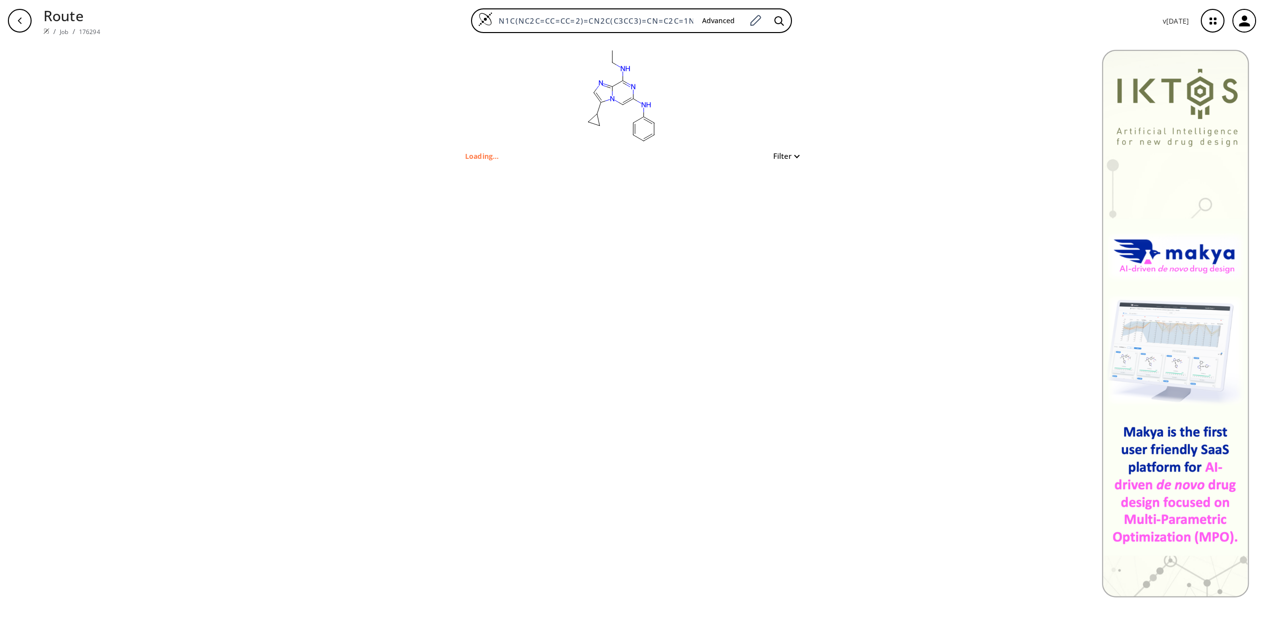
click at [23, 18] on icon "button" at bounding box center [20, 21] width 8 height 8
